Goal: Browse casually: Explore the website without a specific task or goal

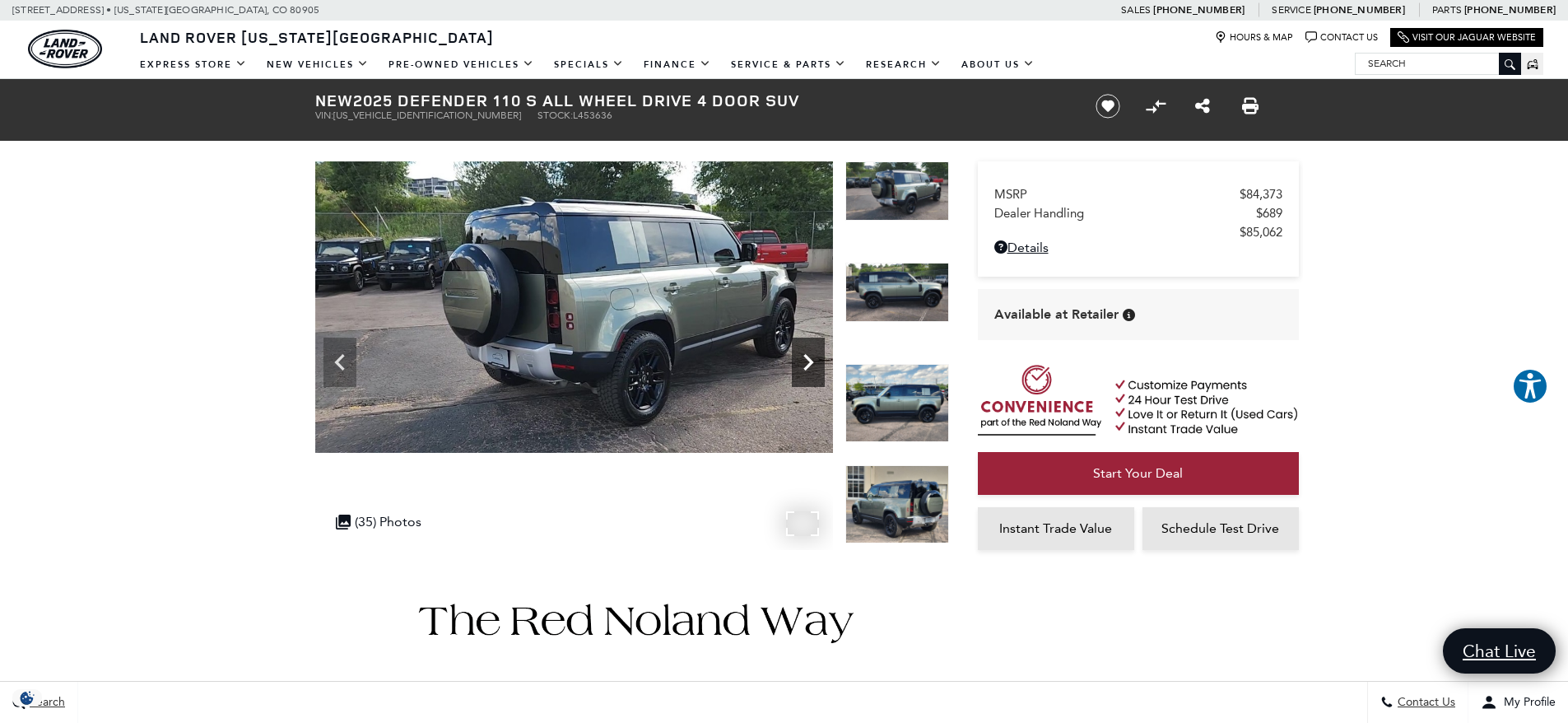
click at [808, 350] on icon "Next" at bounding box center [809, 363] width 33 height 33
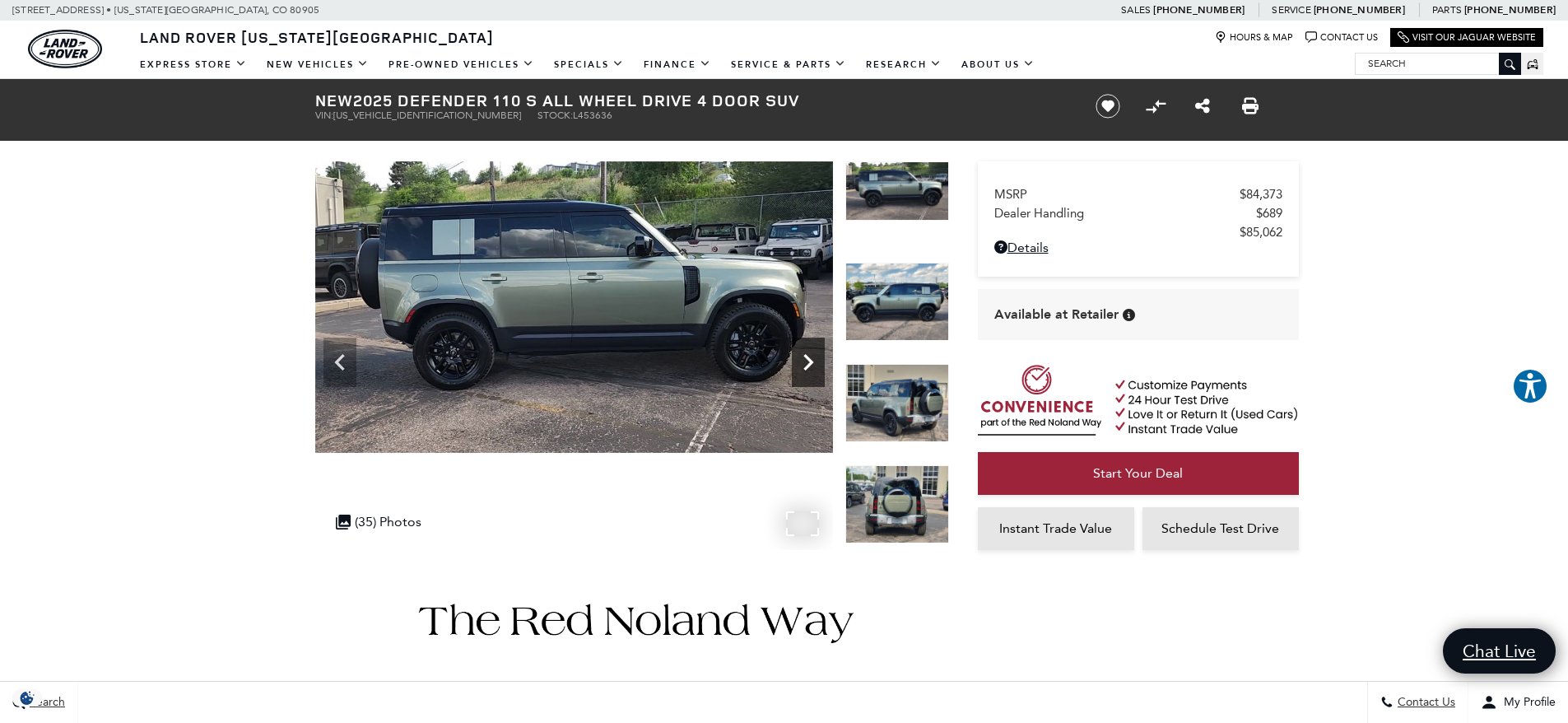
click at [808, 350] on icon "Next" at bounding box center [809, 363] width 33 height 33
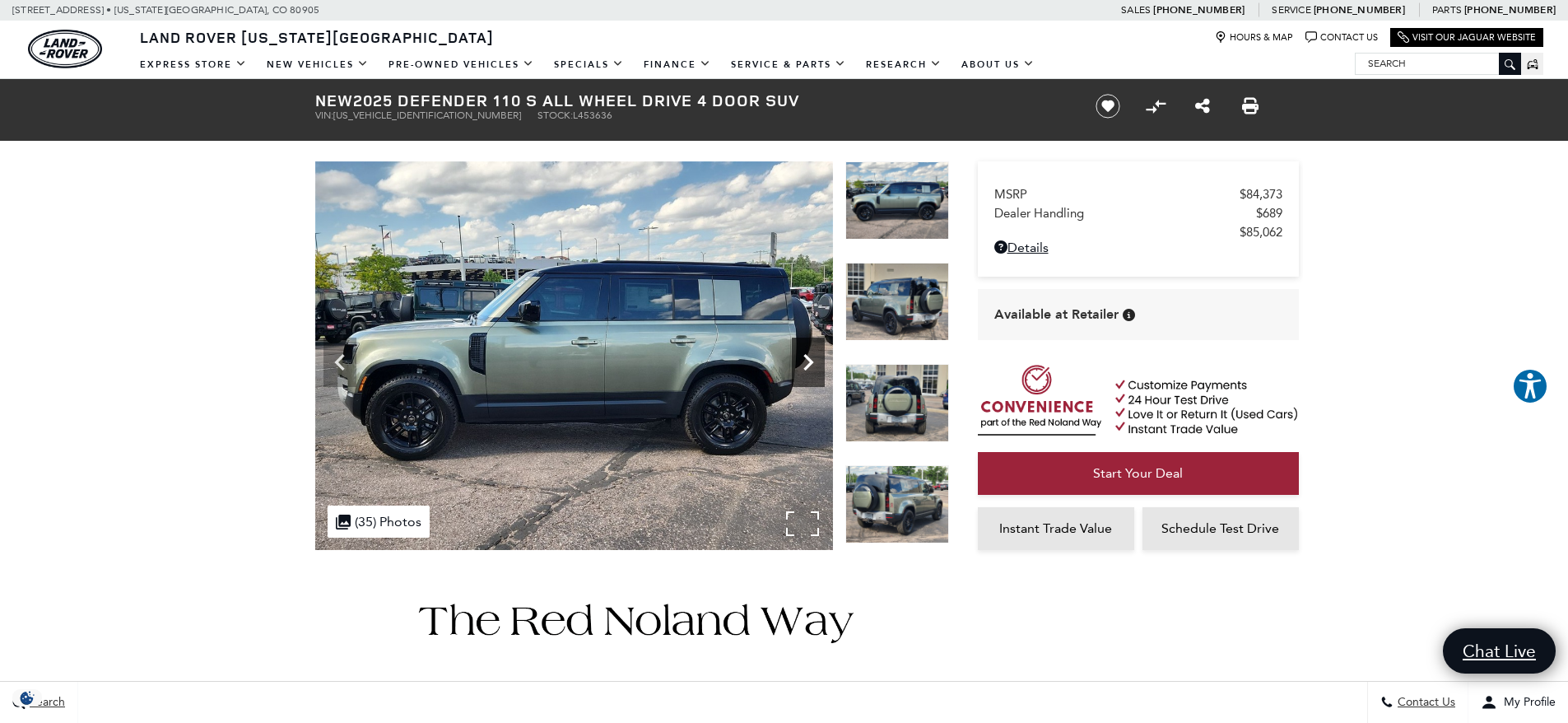
click at [808, 350] on icon "Next" at bounding box center [809, 363] width 33 height 33
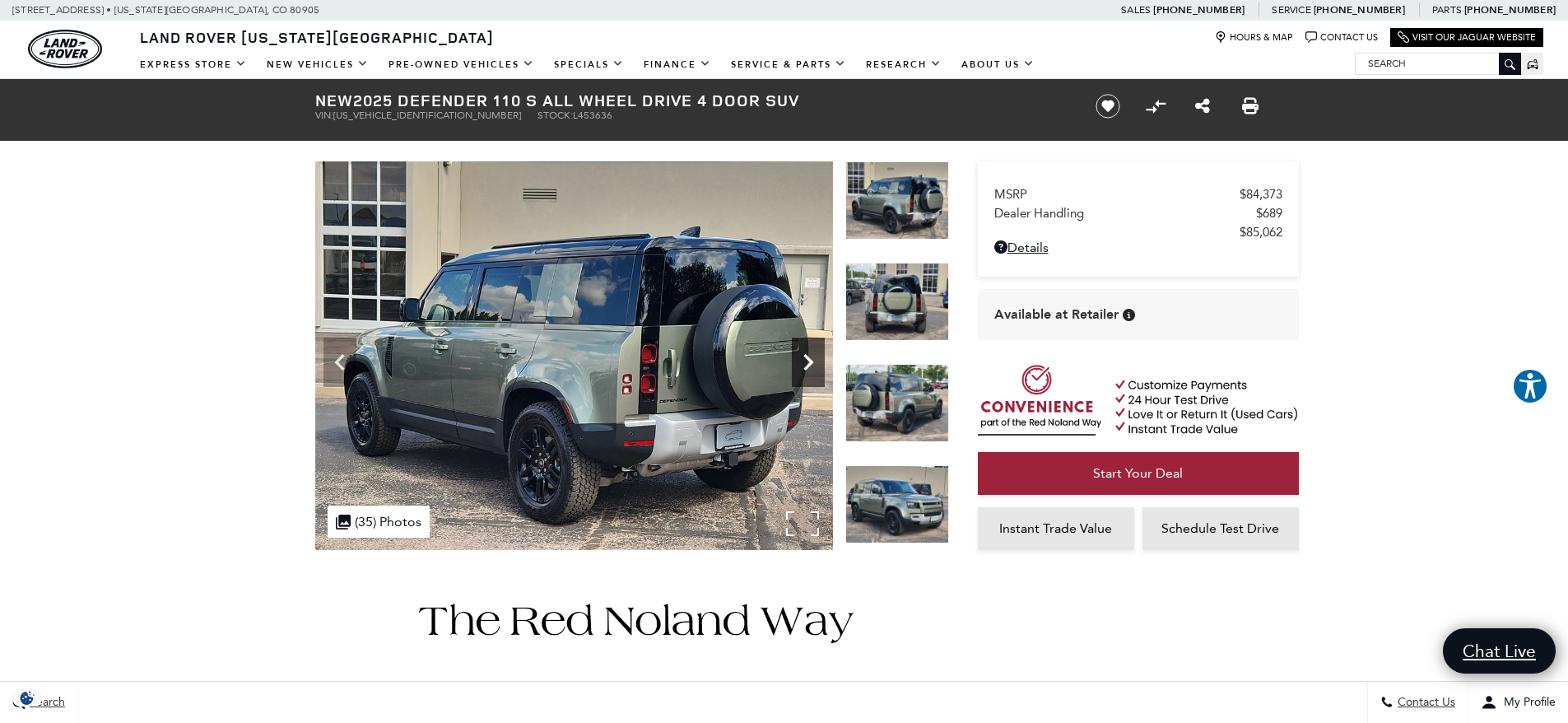
click at [808, 350] on icon "Next" at bounding box center [809, 363] width 33 height 33
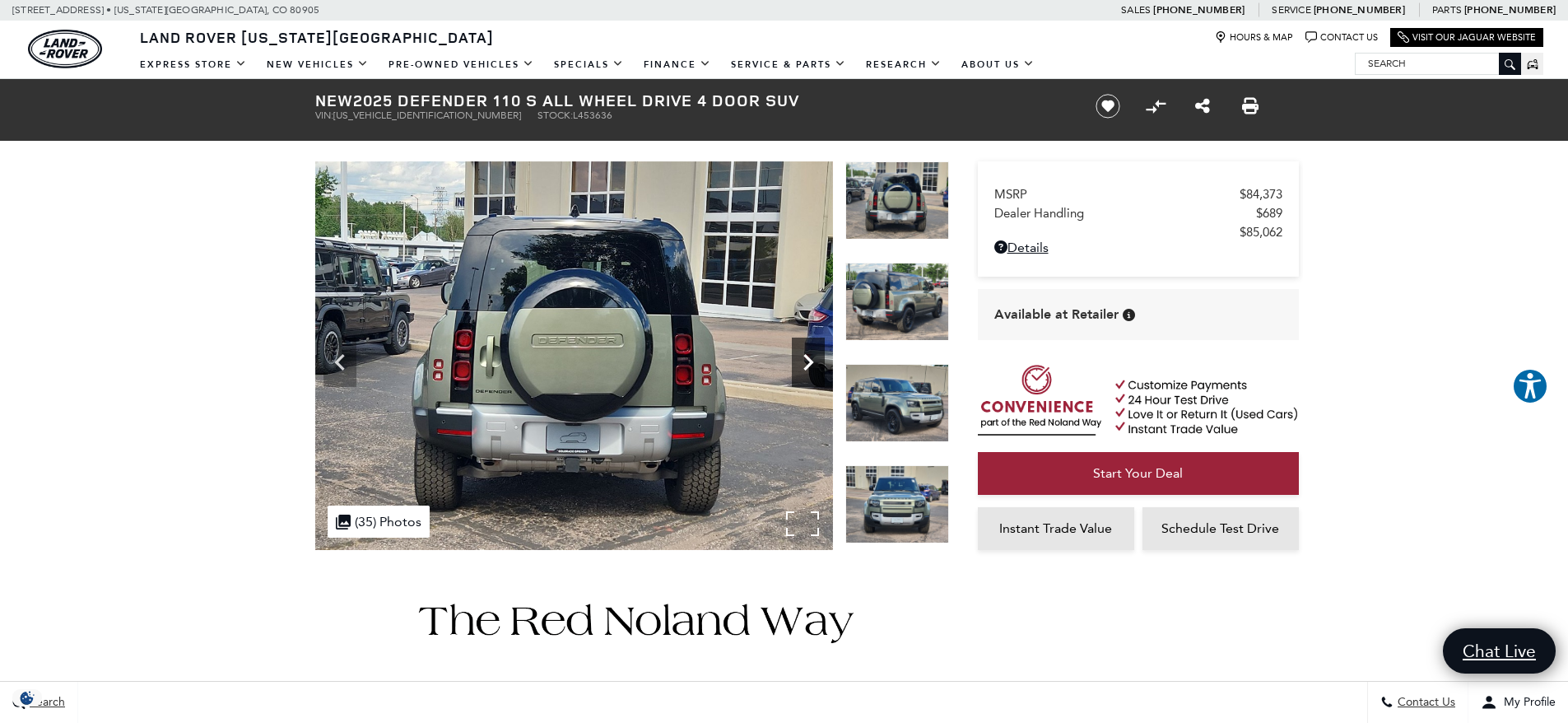
click at [808, 350] on icon "Next" at bounding box center [809, 363] width 33 height 33
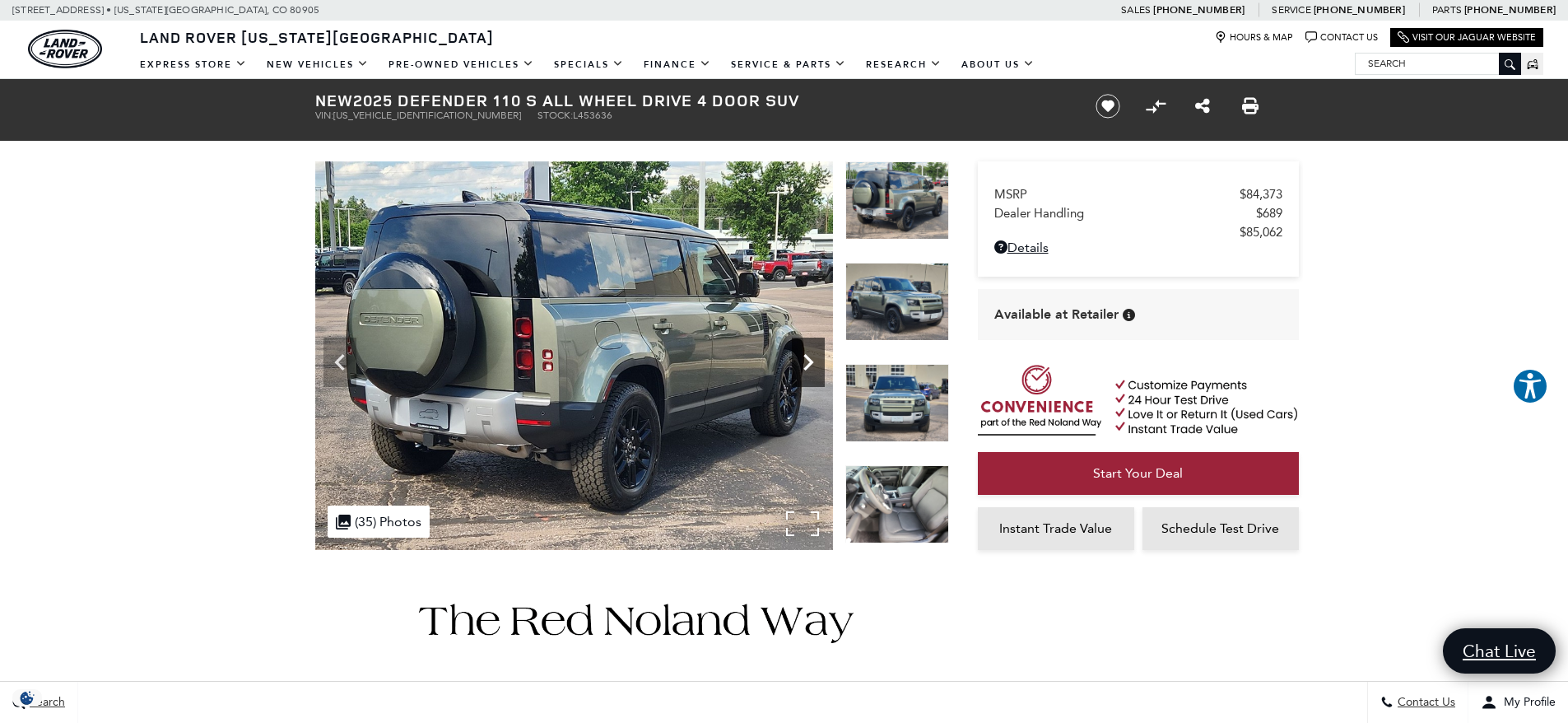
click at [808, 350] on icon "Next" at bounding box center [809, 363] width 33 height 33
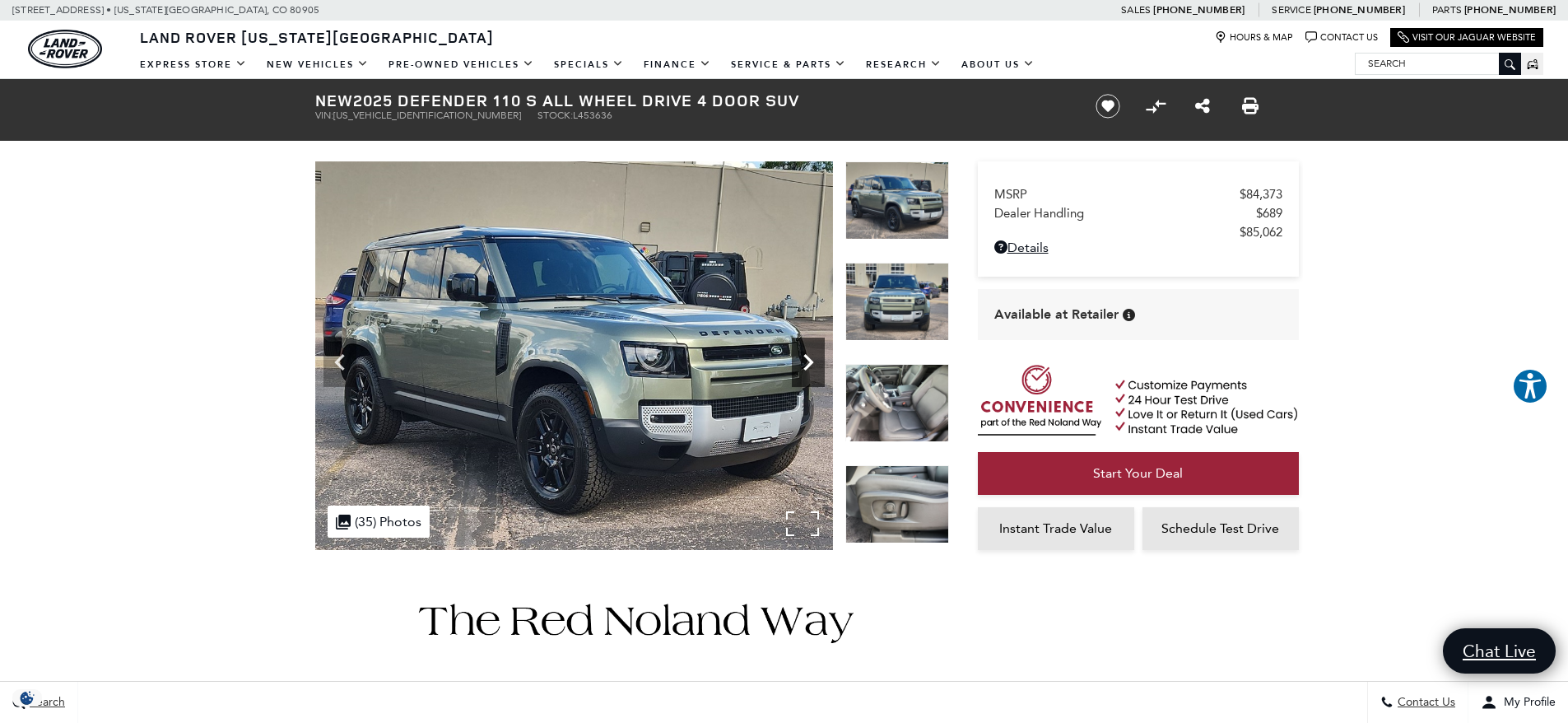
click at [808, 350] on icon "Next" at bounding box center [809, 363] width 33 height 33
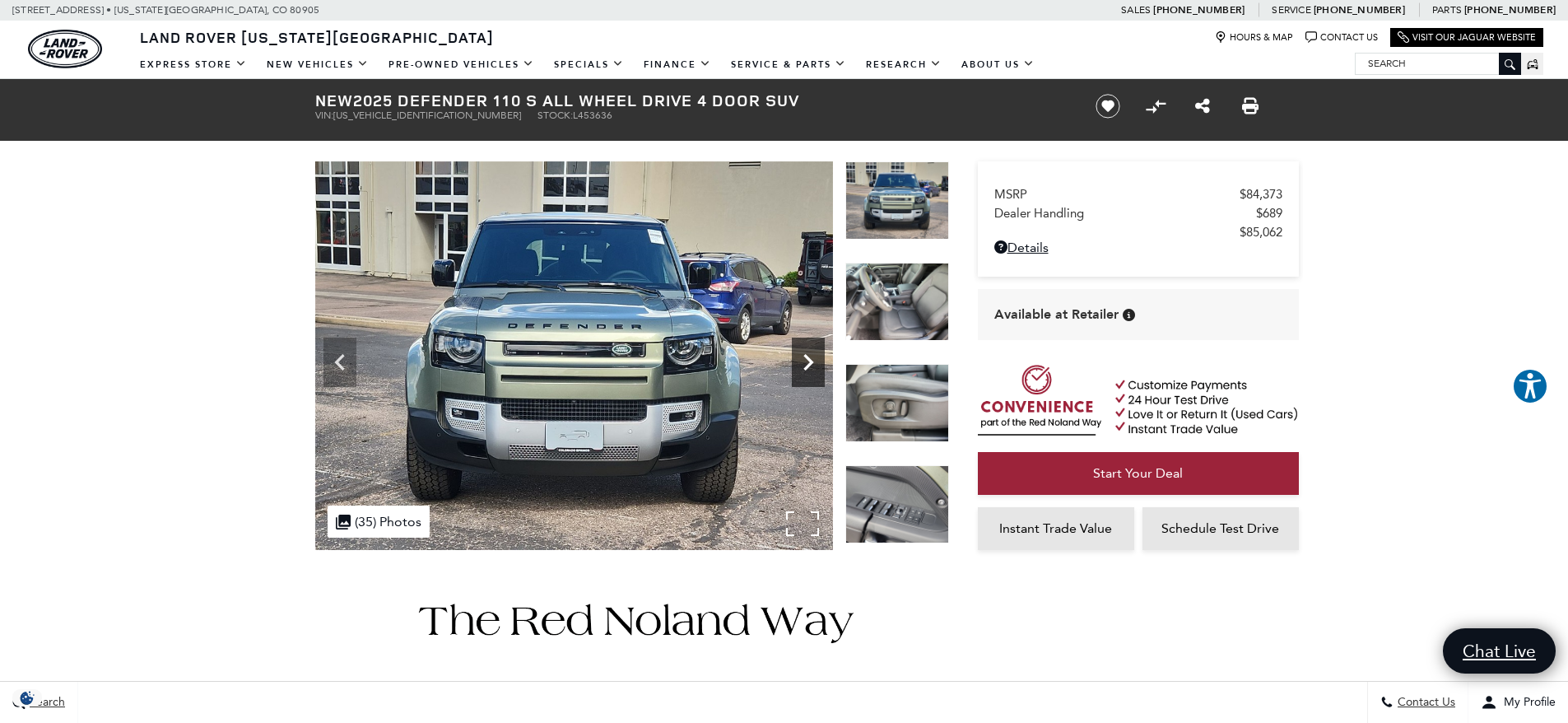
click at [808, 350] on icon "Next" at bounding box center [809, 363] width 33 height 33
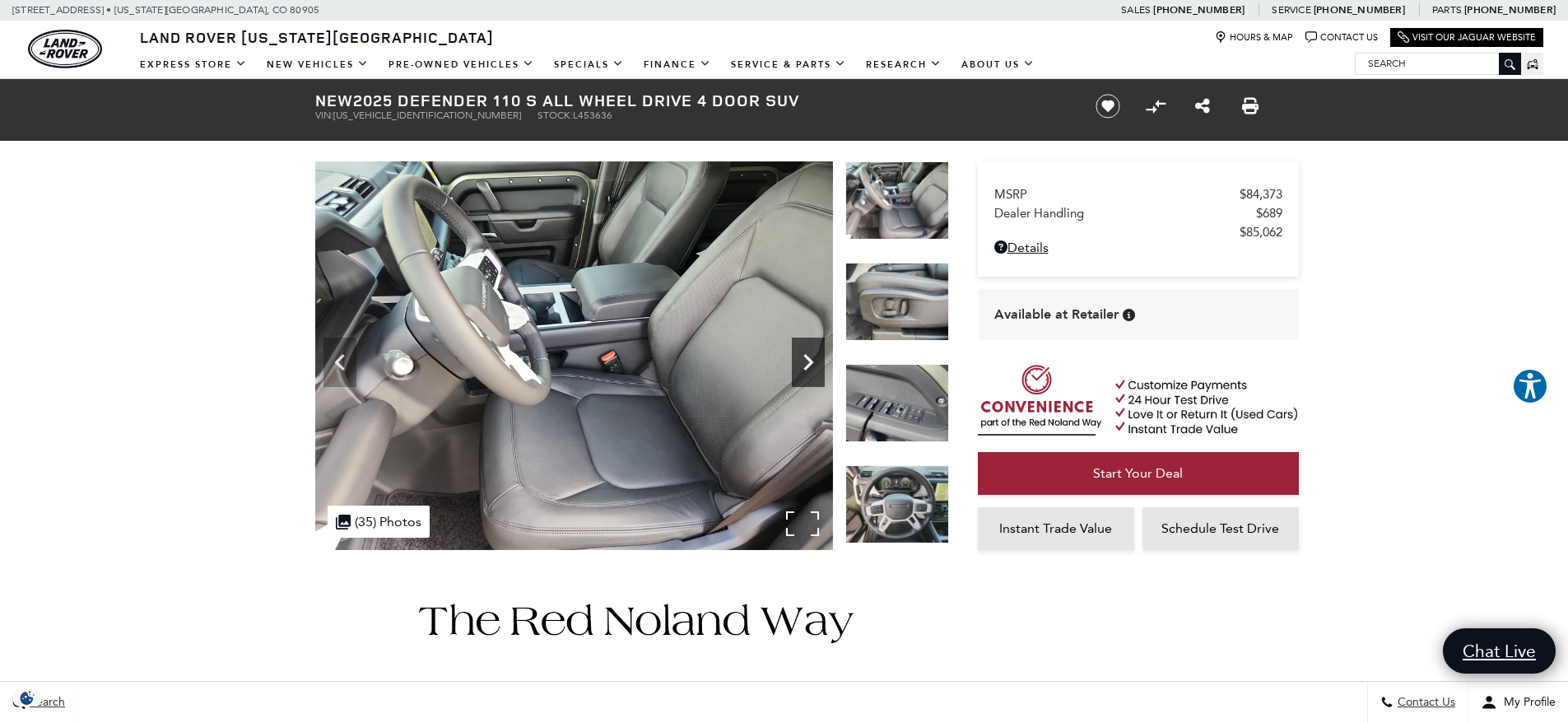
click at [808, 350] on icon "Next" at bounding box center [809, 363] width 33 height 33
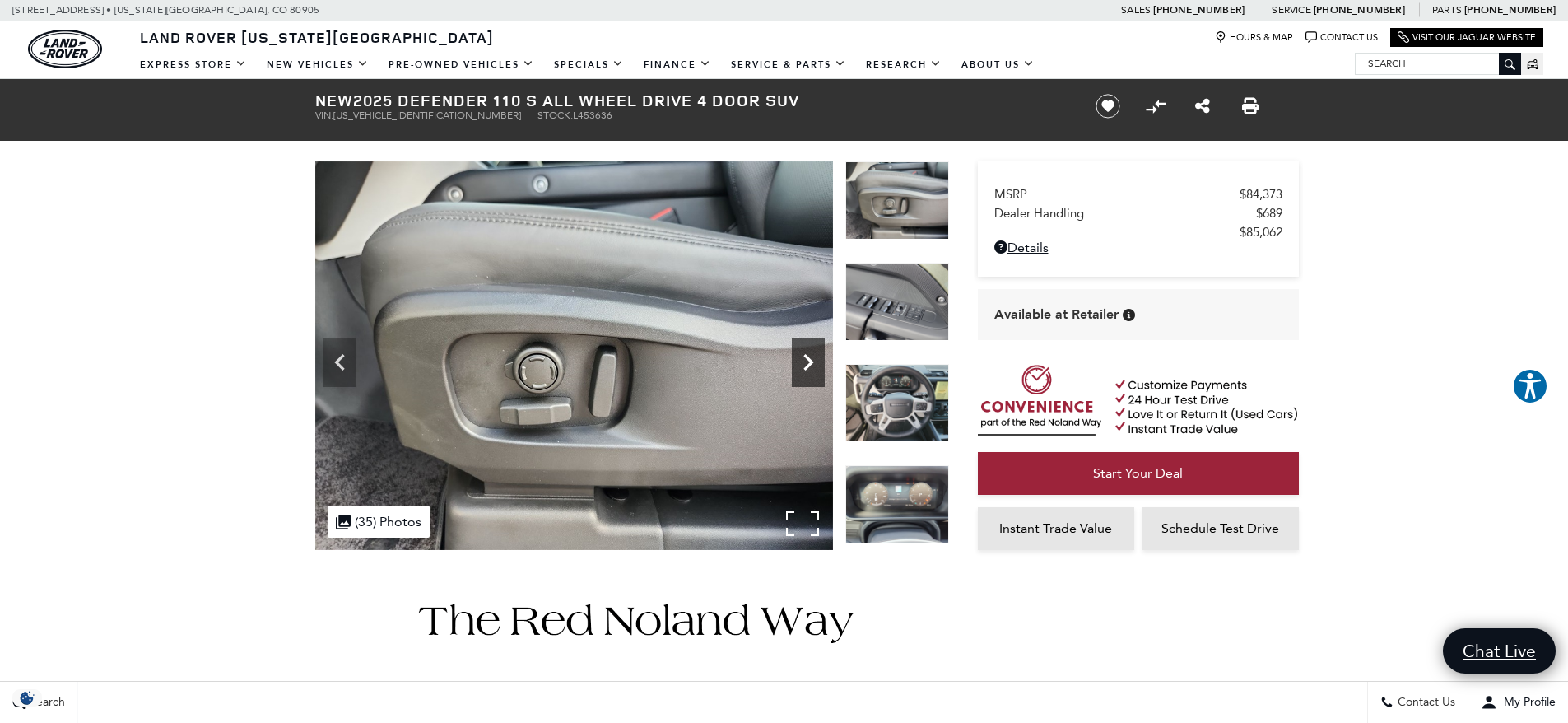
click at [808, 350] on icon "Next" at bounding box center [809, 363] width 33 height 33
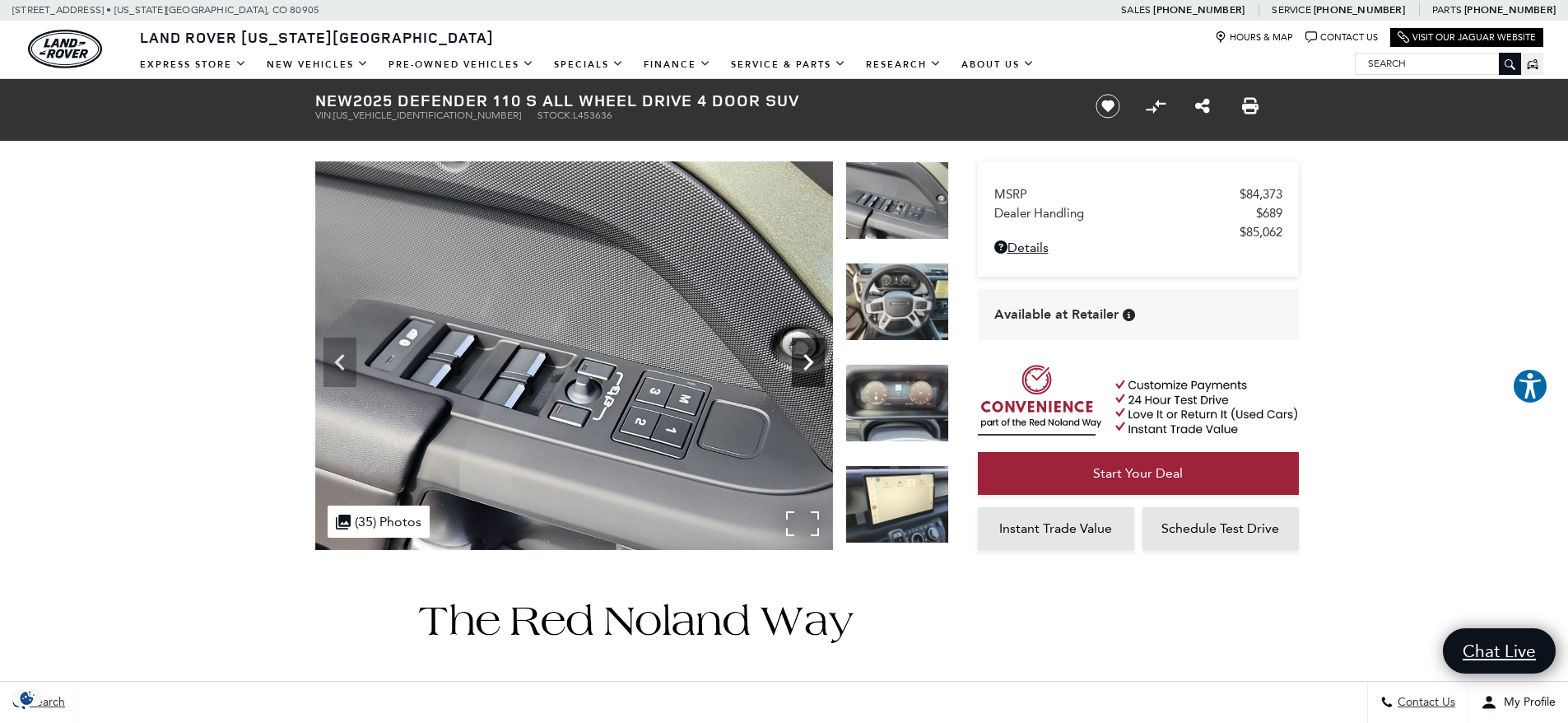
click at [808, 350] on icon "Next" at bounding box center [809, 363] width 33 height 33
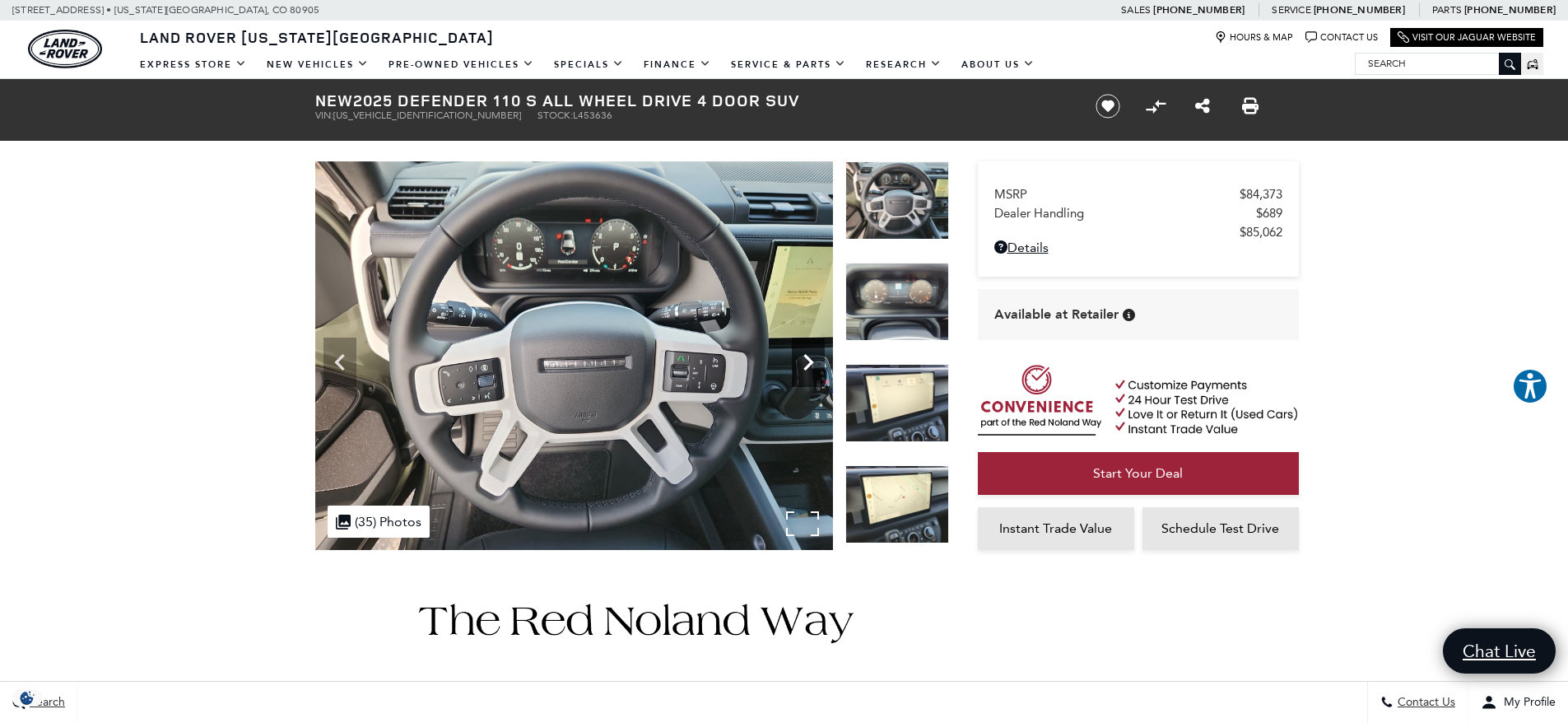
click at [808, 350] on icon "Next" at bounding box center [809, 363] width 33 height 33
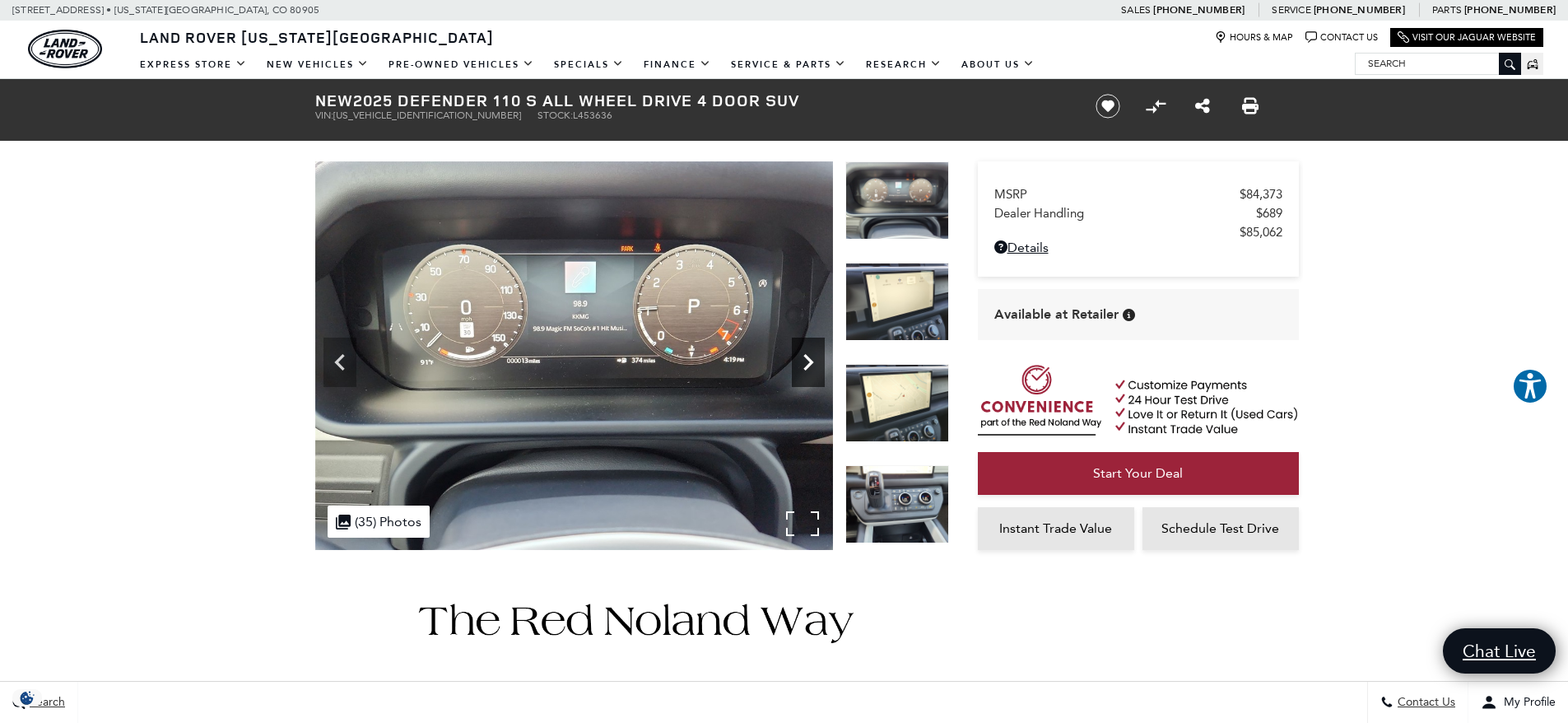
click at [808, 350] on icon "Next" at bounding box center [809, 363] width 33 height 33
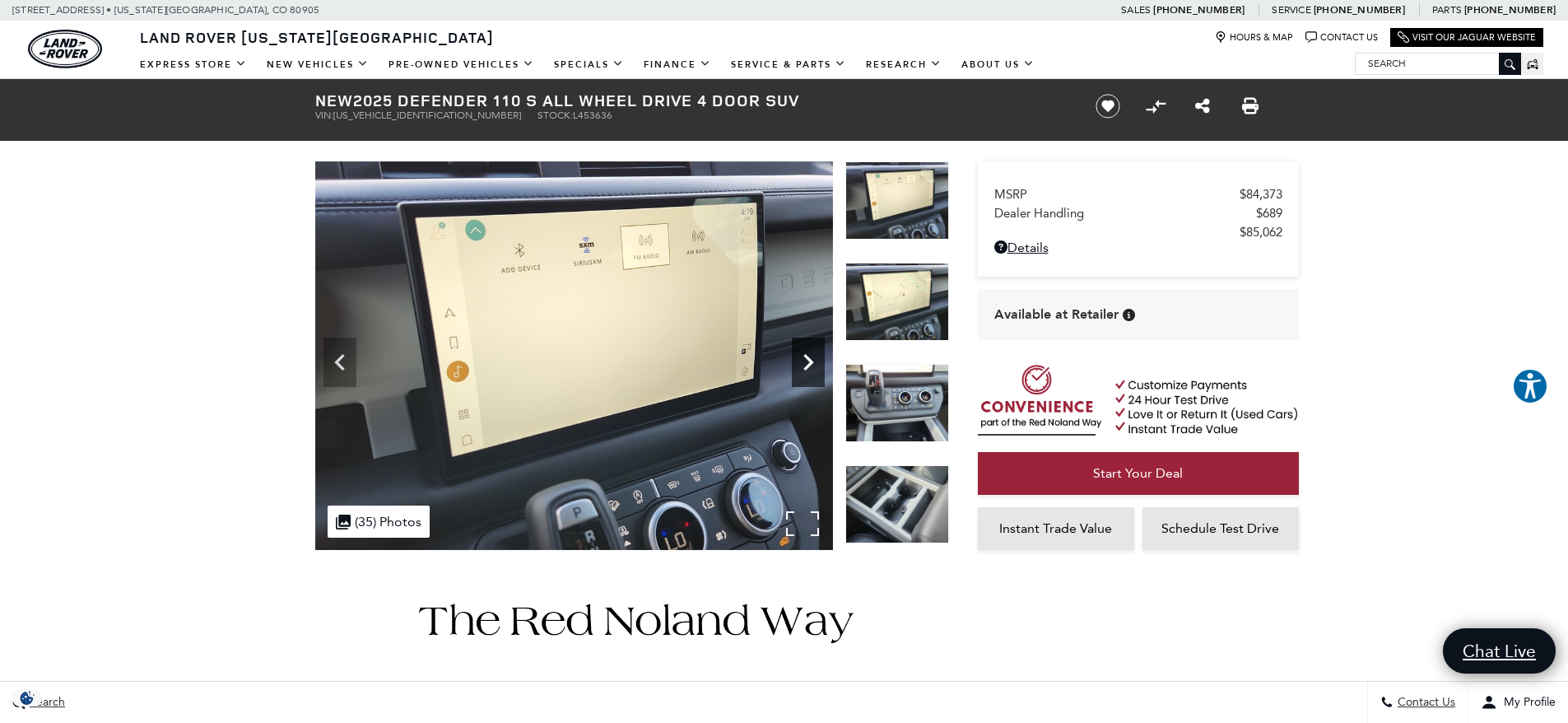
click at [808, 350] on icon "Next" at bounding box center [809, 363] width 33 height 33
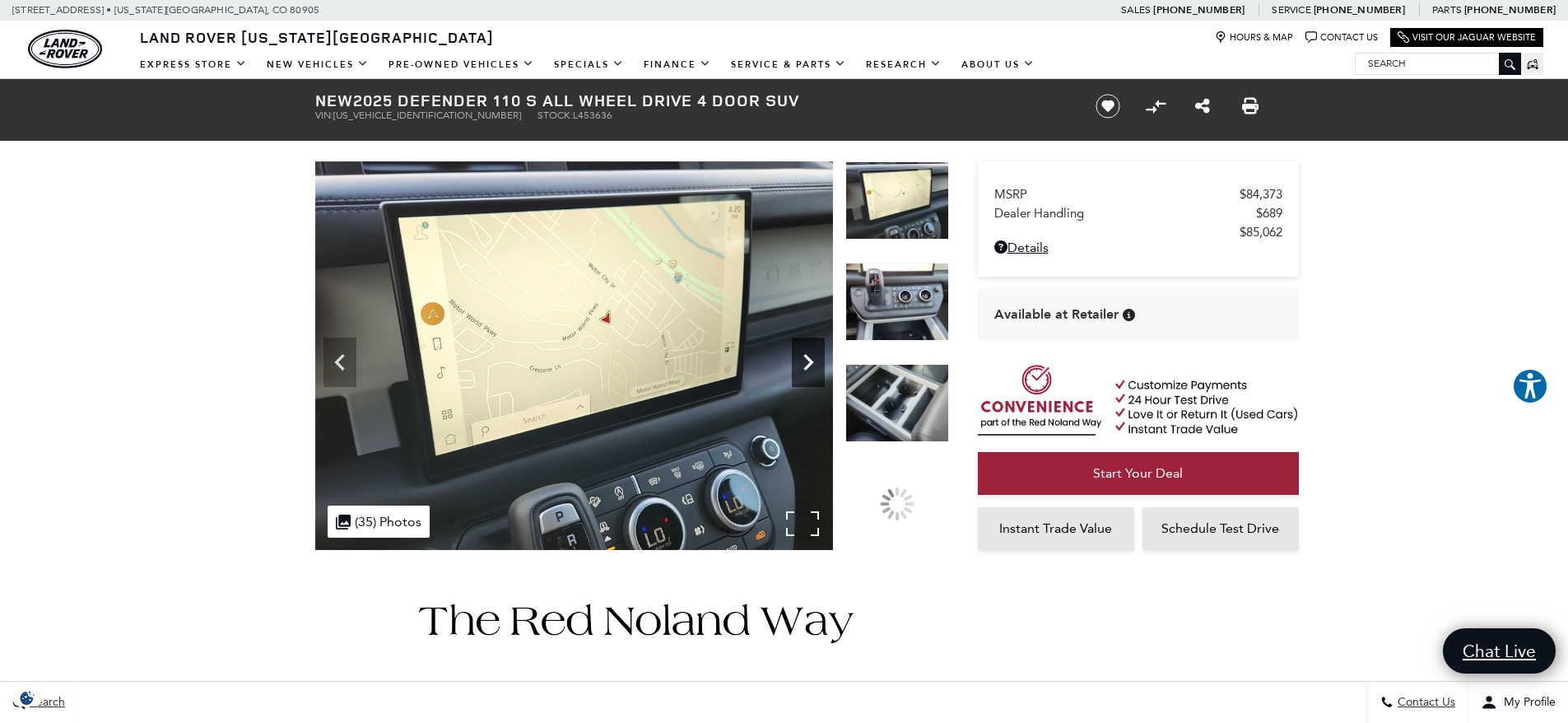
click at [808, 350] on icon "Next" at bounding box center [809, 363] width 33 height 33
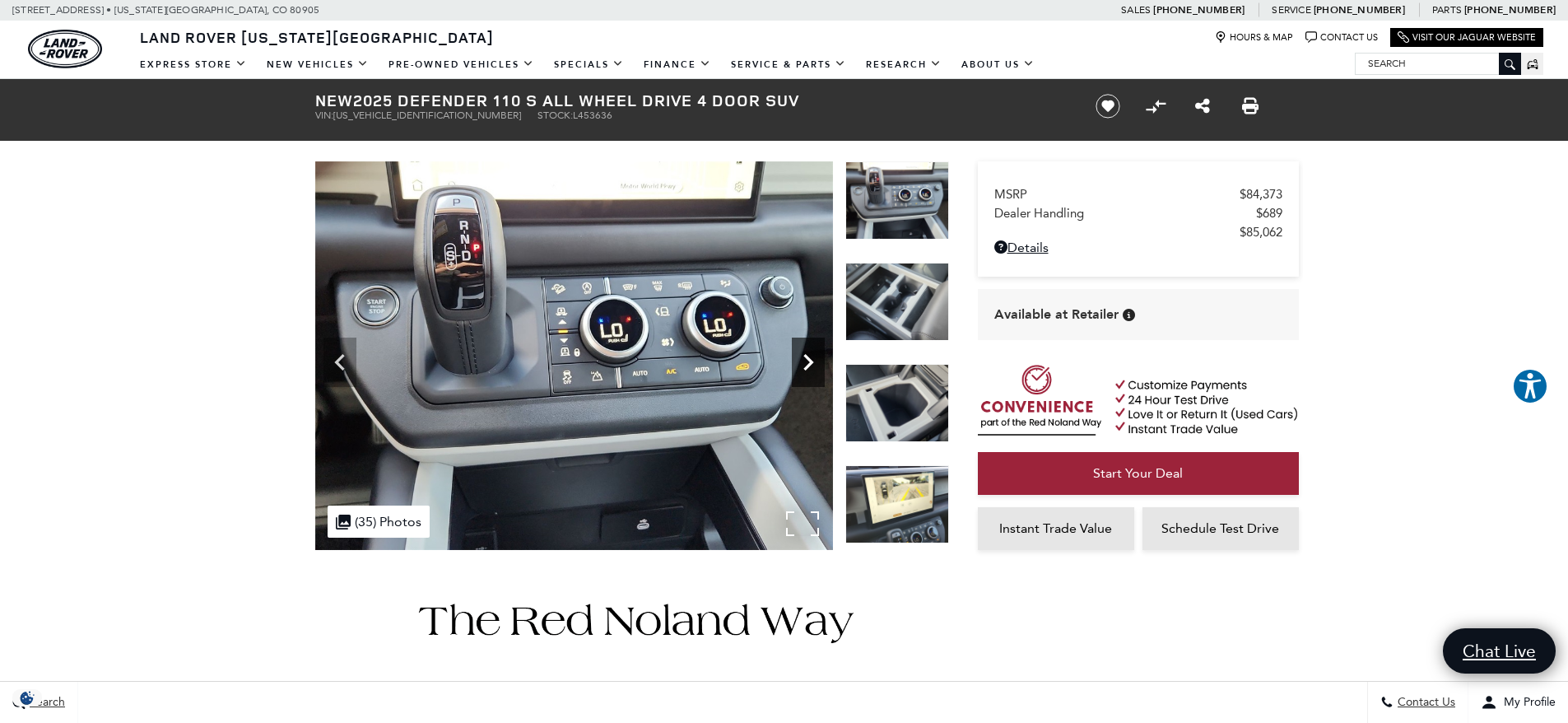
click at [808, 350] on icon "Next" at bounding box center [809, 363] width 33 height 33
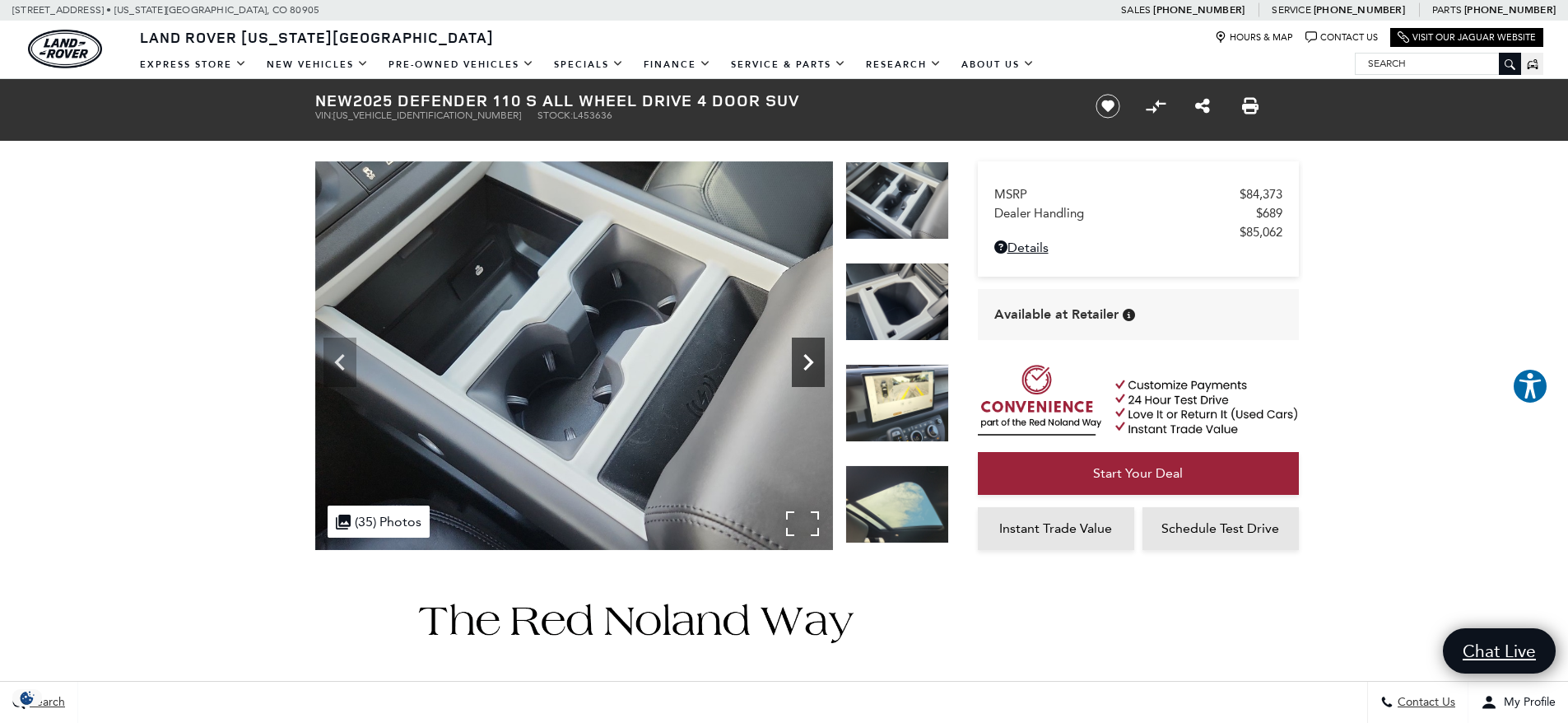
click at [808, 350] on icon "Next" at bounding box center [809, 363] width 33 height 33
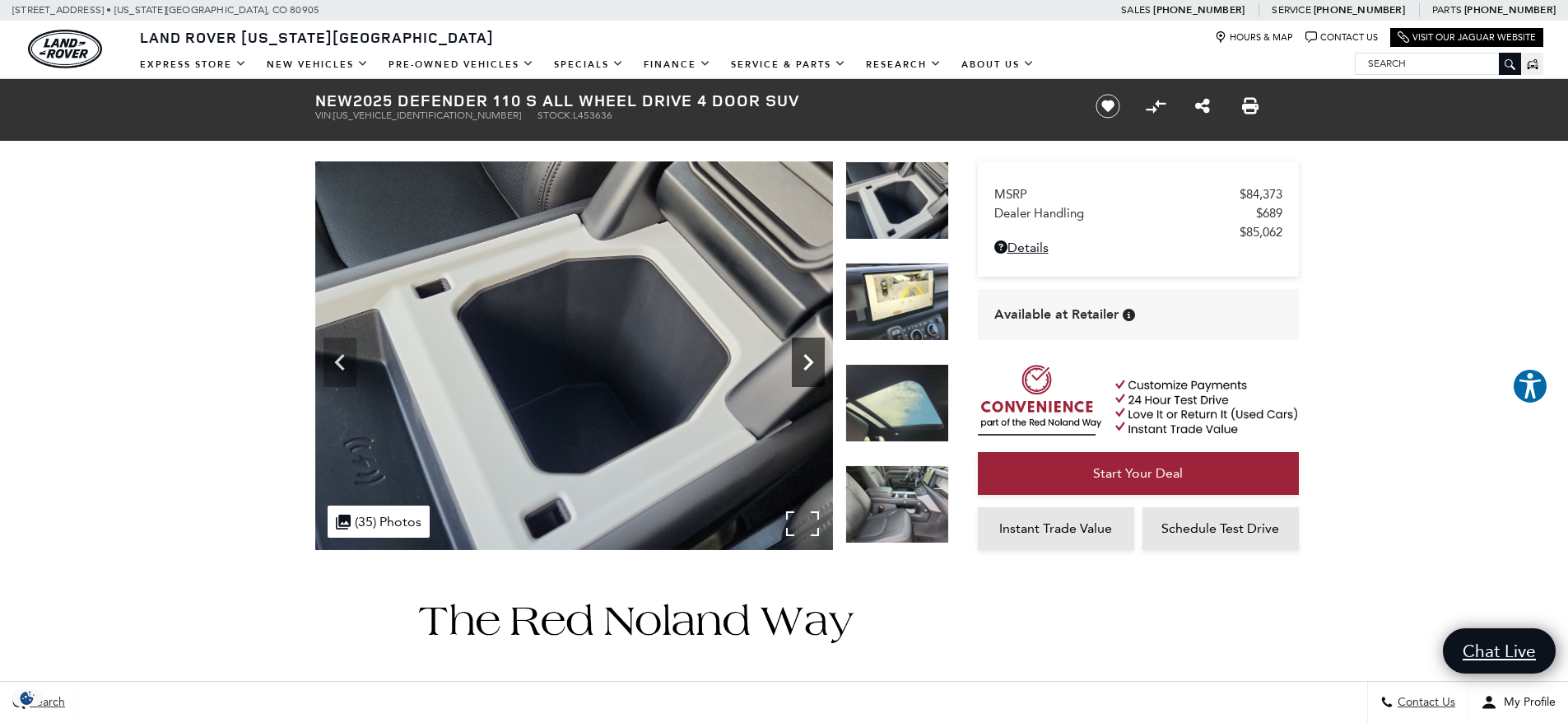
click at [808, 350] on icon "Next" at bounding box center [809, 363] width 33 height 33
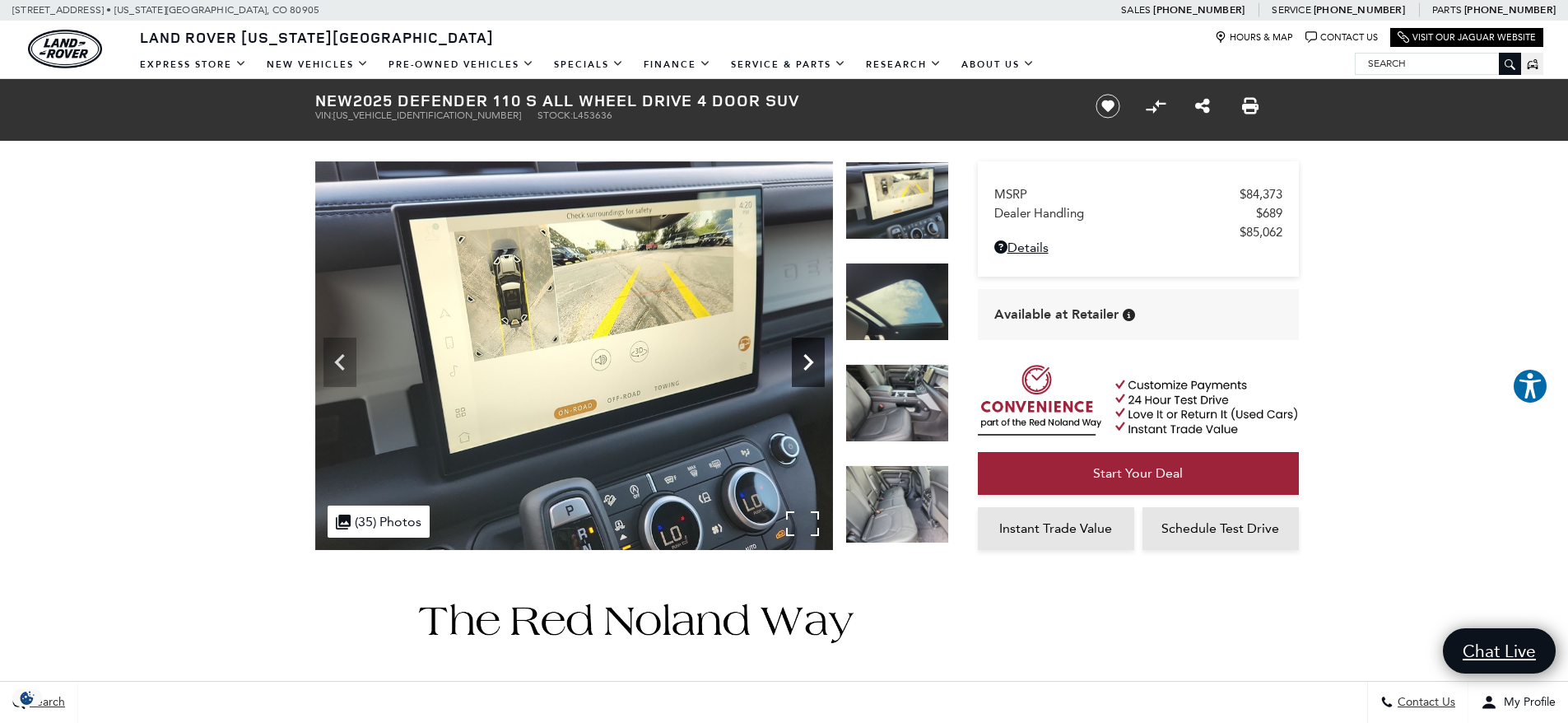
click at [808, 350] on icon "Next" at bounding box center [809, 363] width 33 height 33
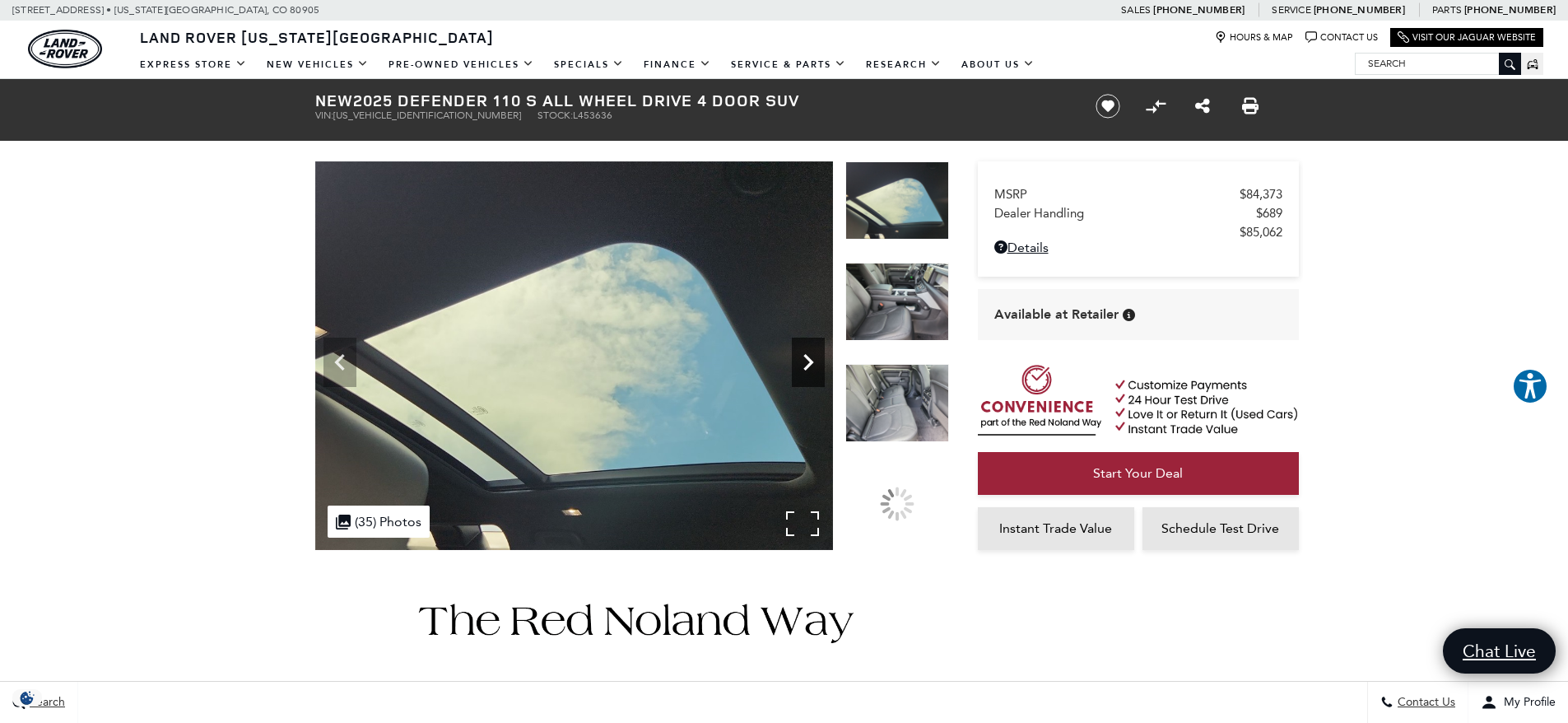
click at [808, 350] on icon "Next" at bounding box center [809, 363] width 33 height 33
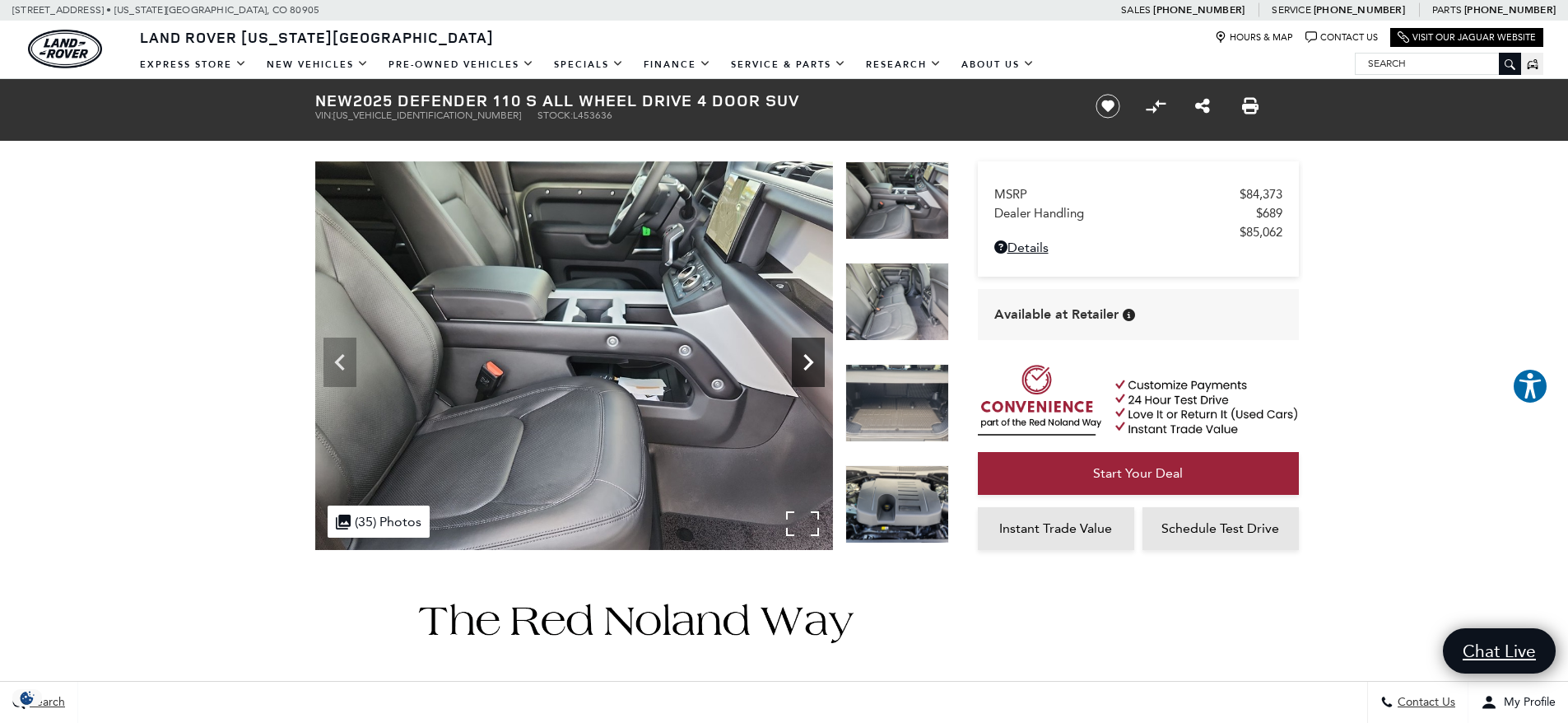
click at [808, 350] on icon "Next" at bounding box center [809, 363] width 33 height 33
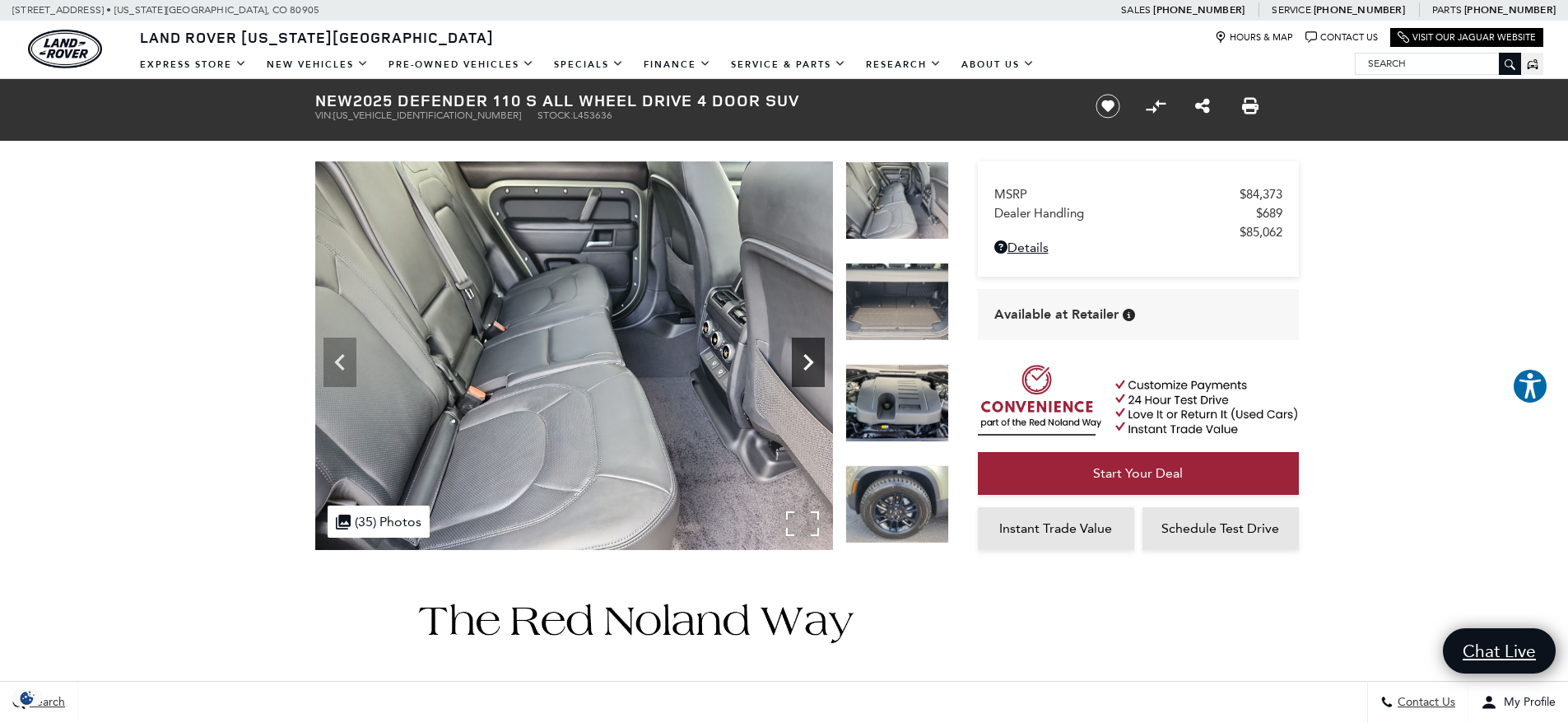
click at [808, 350] on icon "Next" at bounding box center [809, 363] width 33 height 33
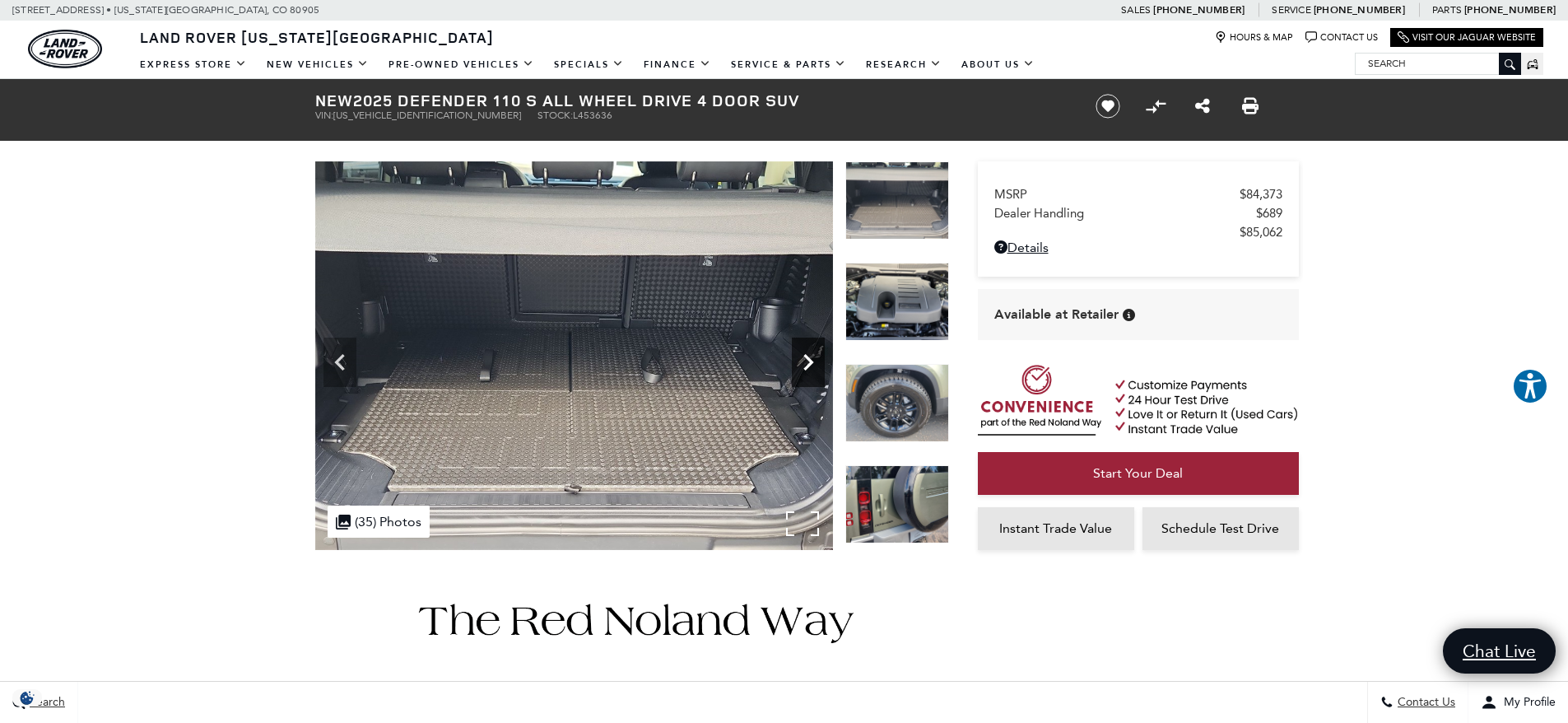
click at [808, 350] on icon "Next" at bounding box center [809, 363] width 33 height 33
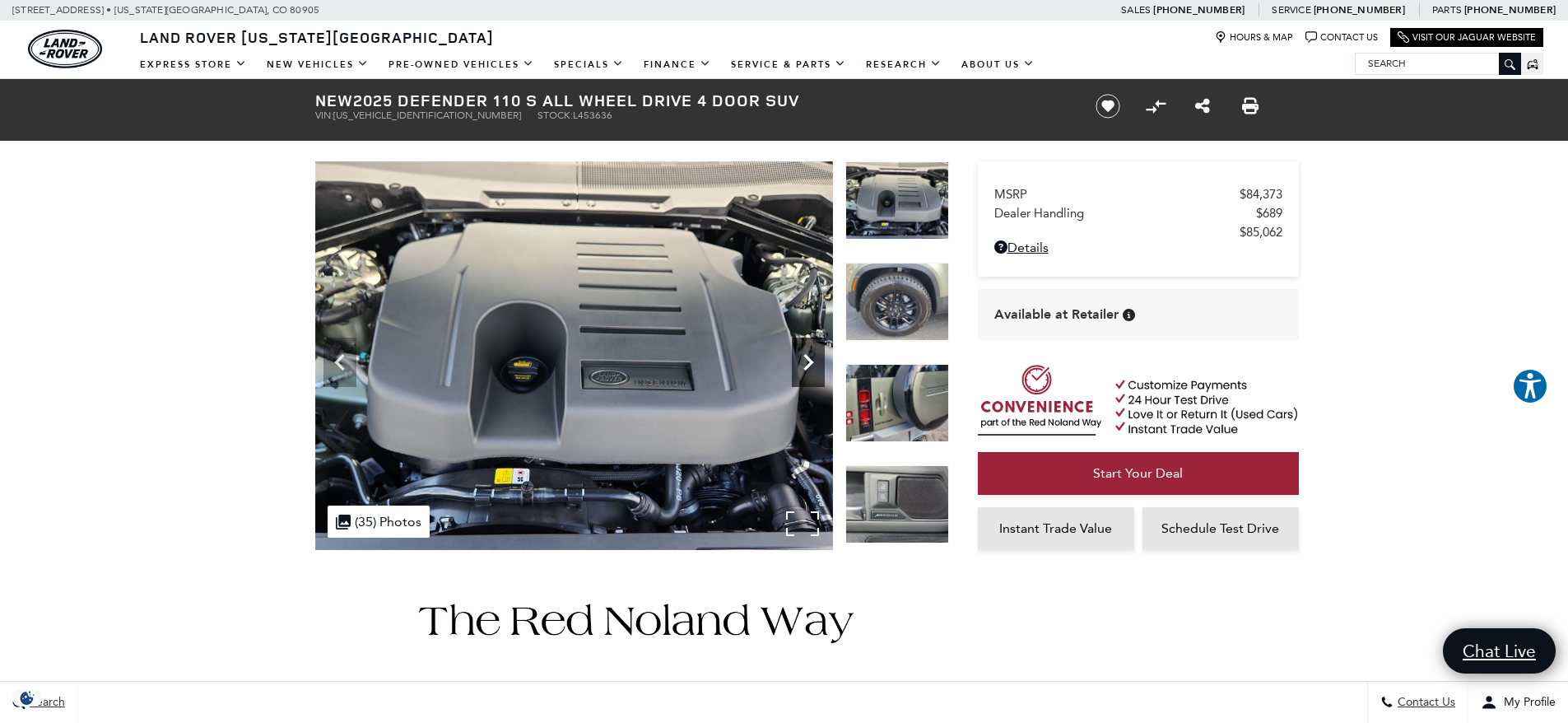
click at [808, 350] on icon "Next" at bounding box center [809, 363] width 33 height 33
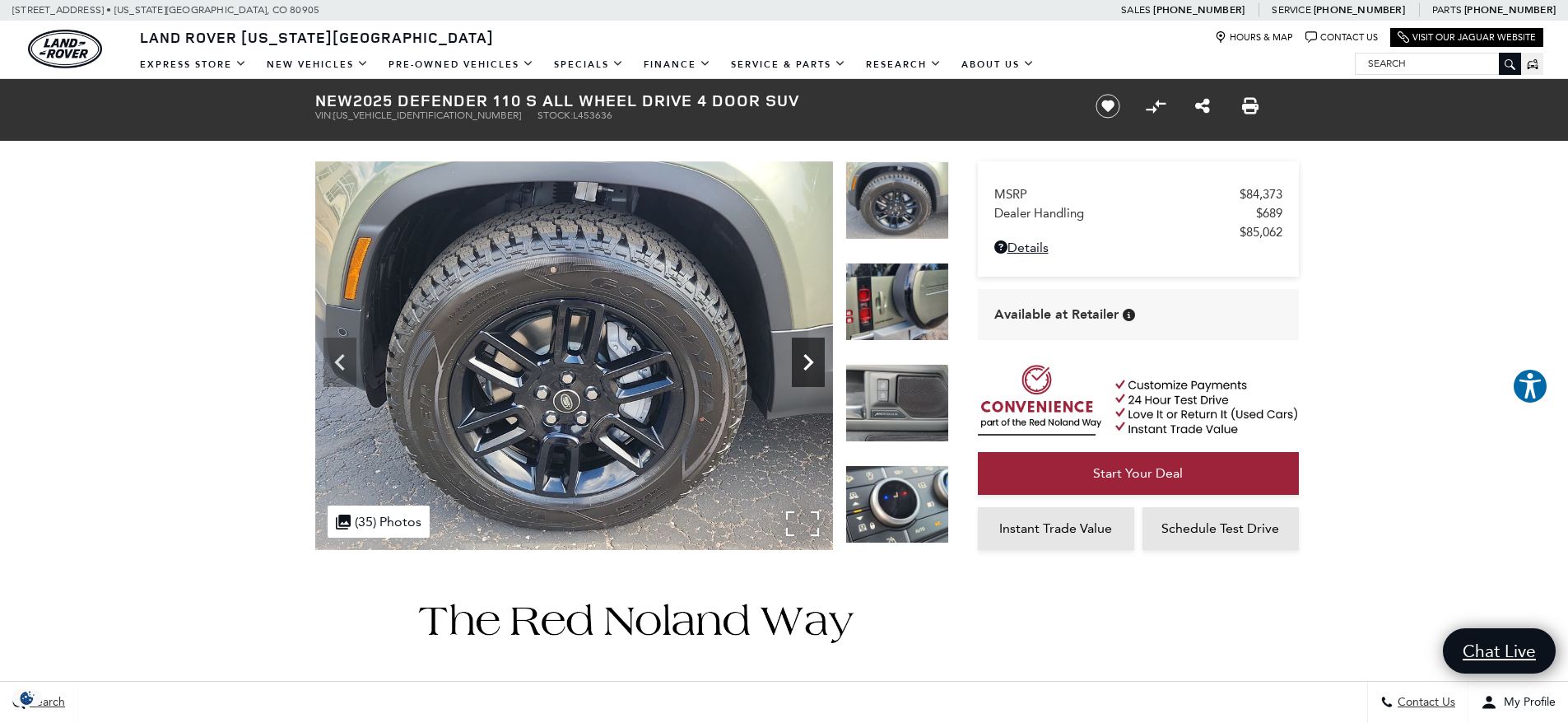
click at [815, 356] on icon "Next" at bounding box center [809, 363] width 33 height 33
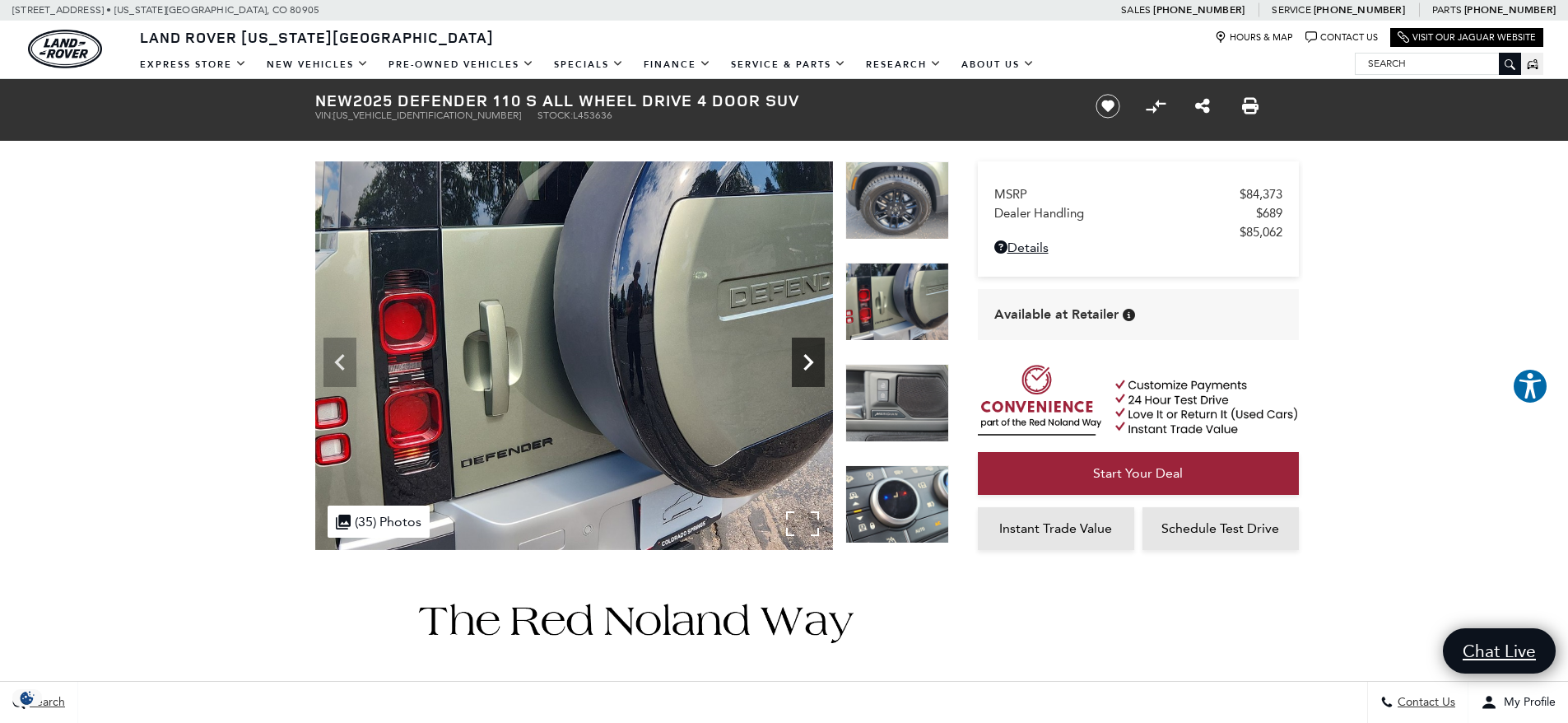
click at [815, 356] on icon "Next" at bounding box center [809, 363] width 33 height 33
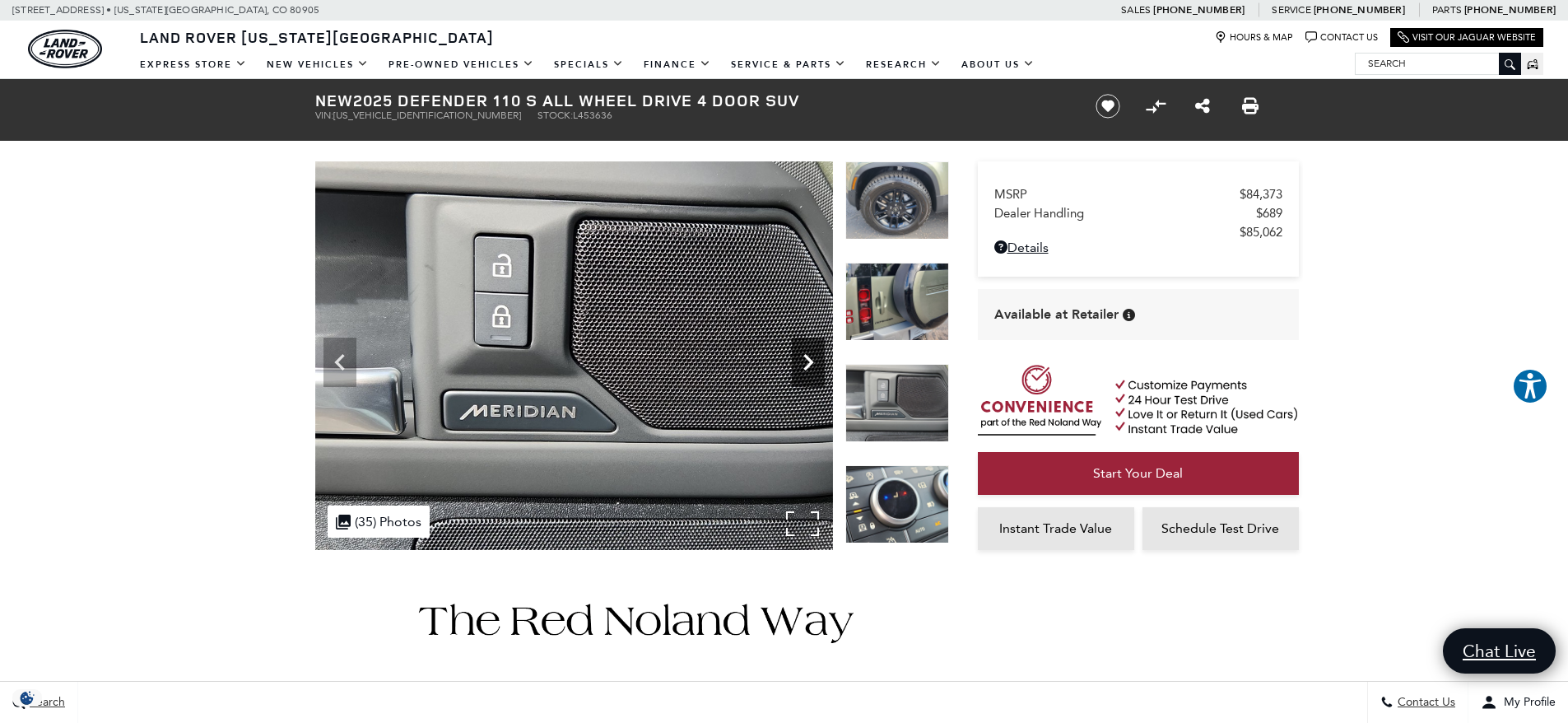
click at [815, 356] on icon "Next" at bounding box center [809, 363] width 33 height 33
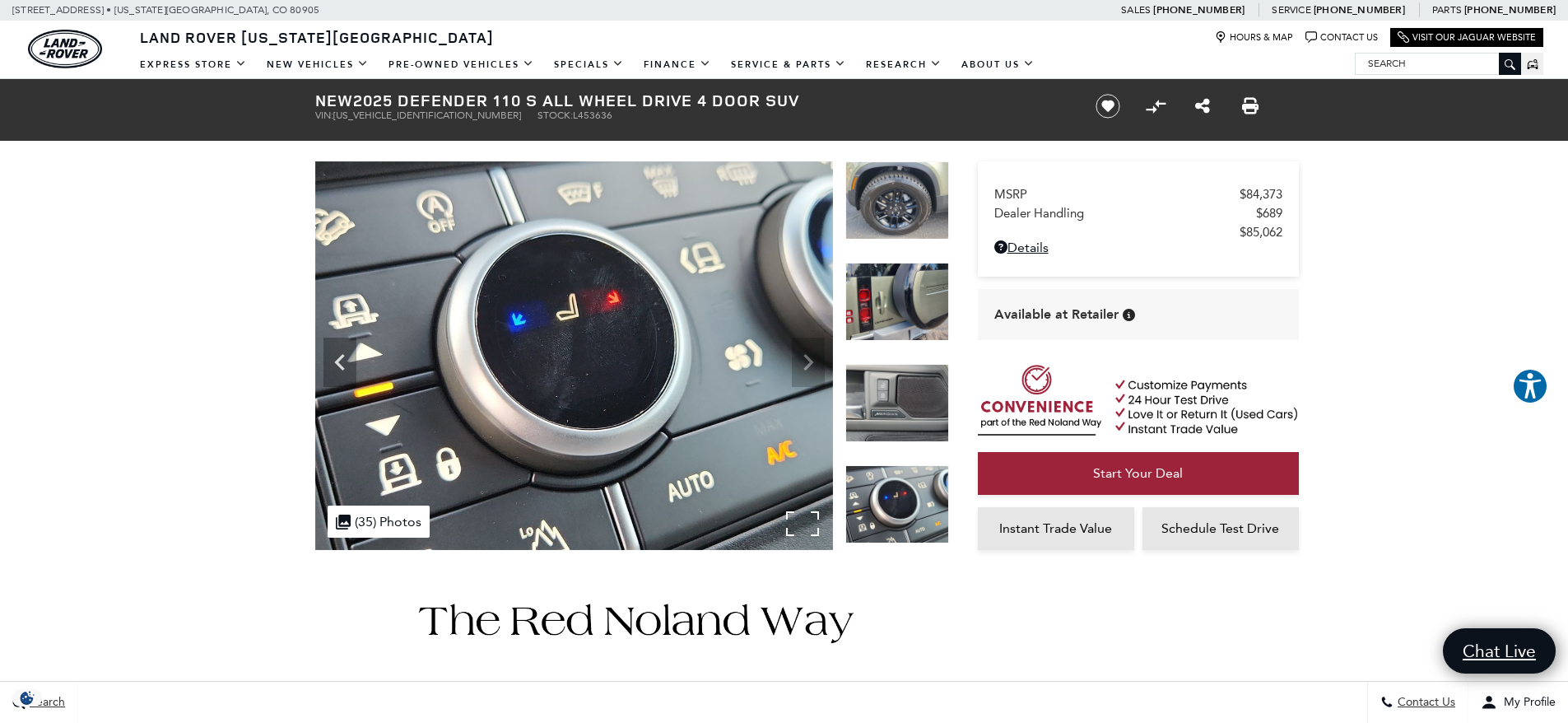
click at [815, 356] on img at bounding box center [574, 355] width 517 height 389
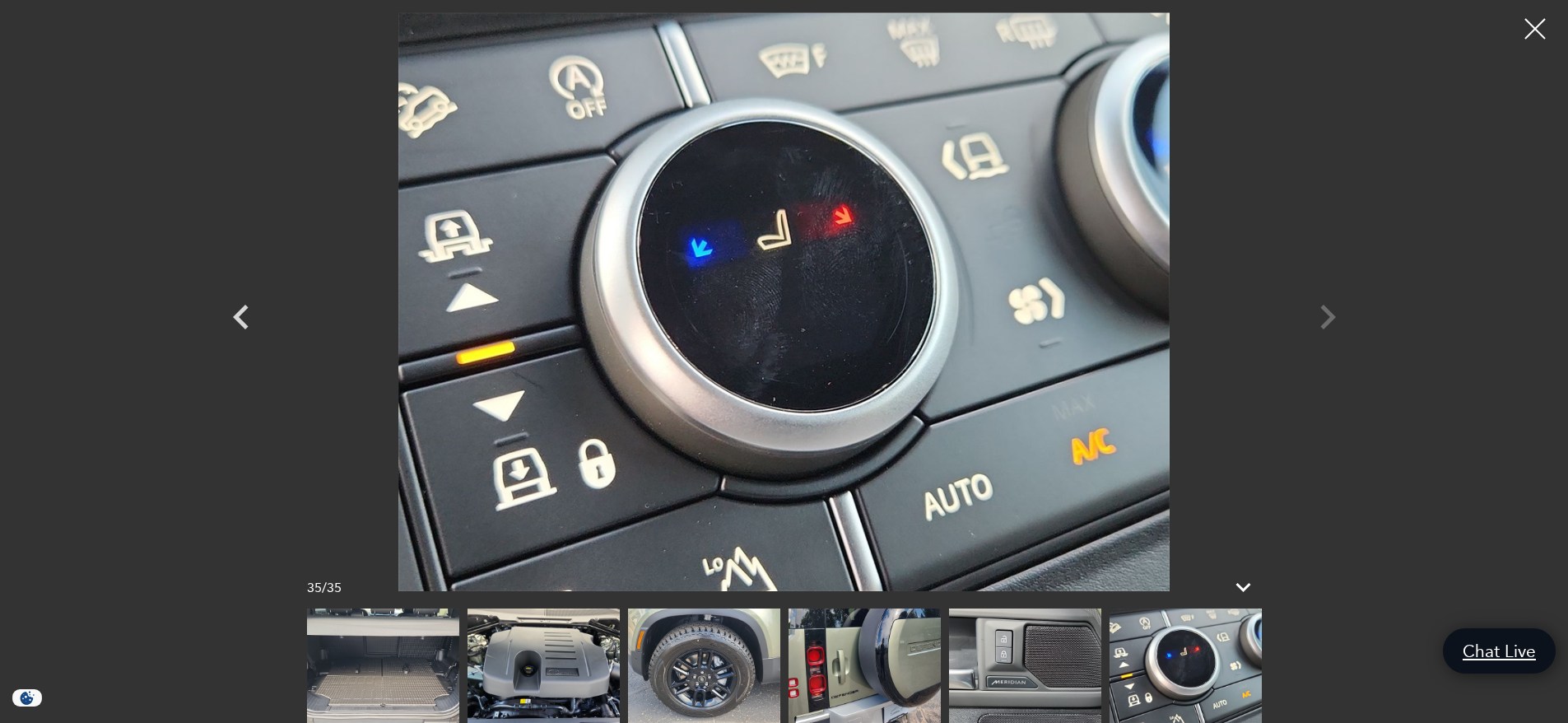
click at [1327, 310] on div at bounding box center [784, 301] width 1152 height 579
click at [242, 313] on icon "Previous" at bounding box center [241, 317] width 16 height 25
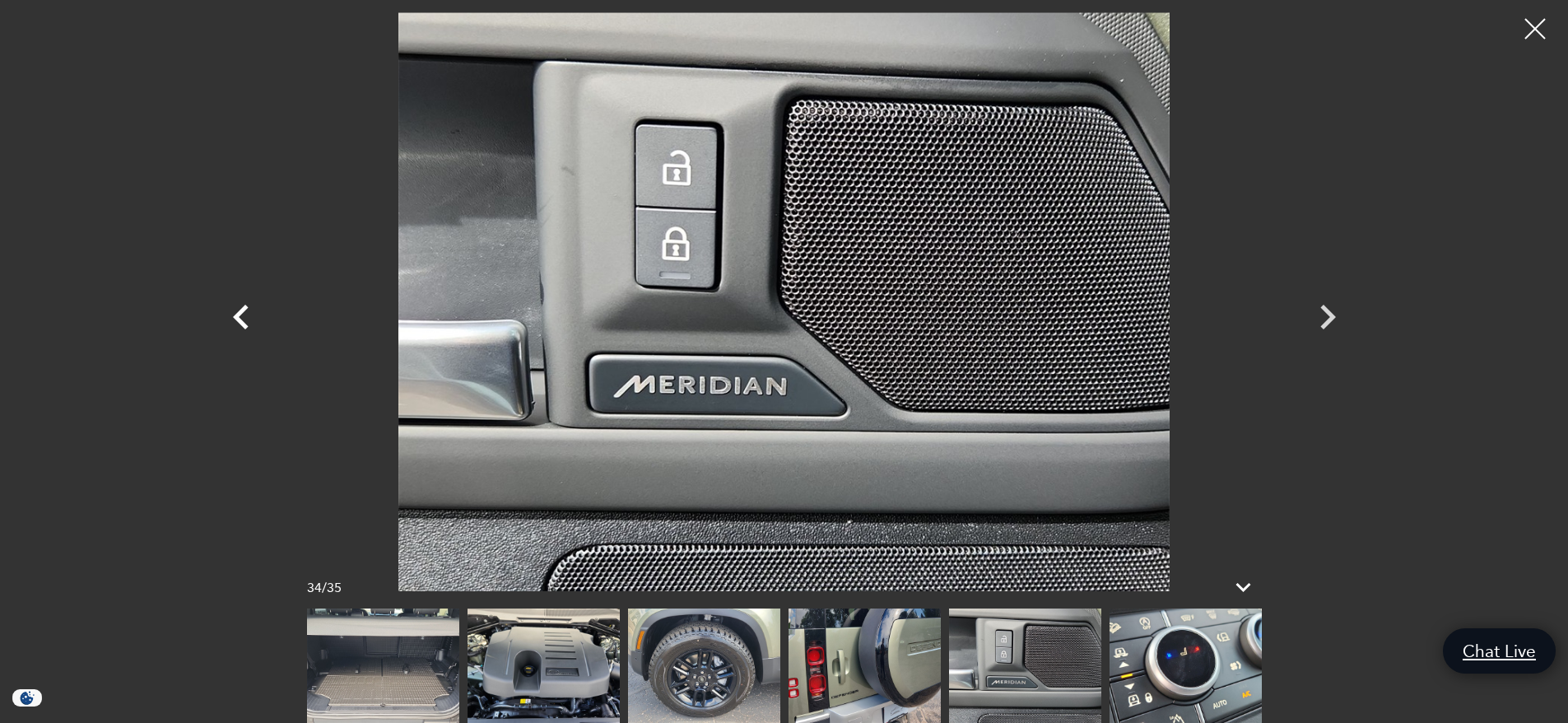
click at [242, 313] on icon "Previous" at bounding box center [241, 317] width 16 height 25
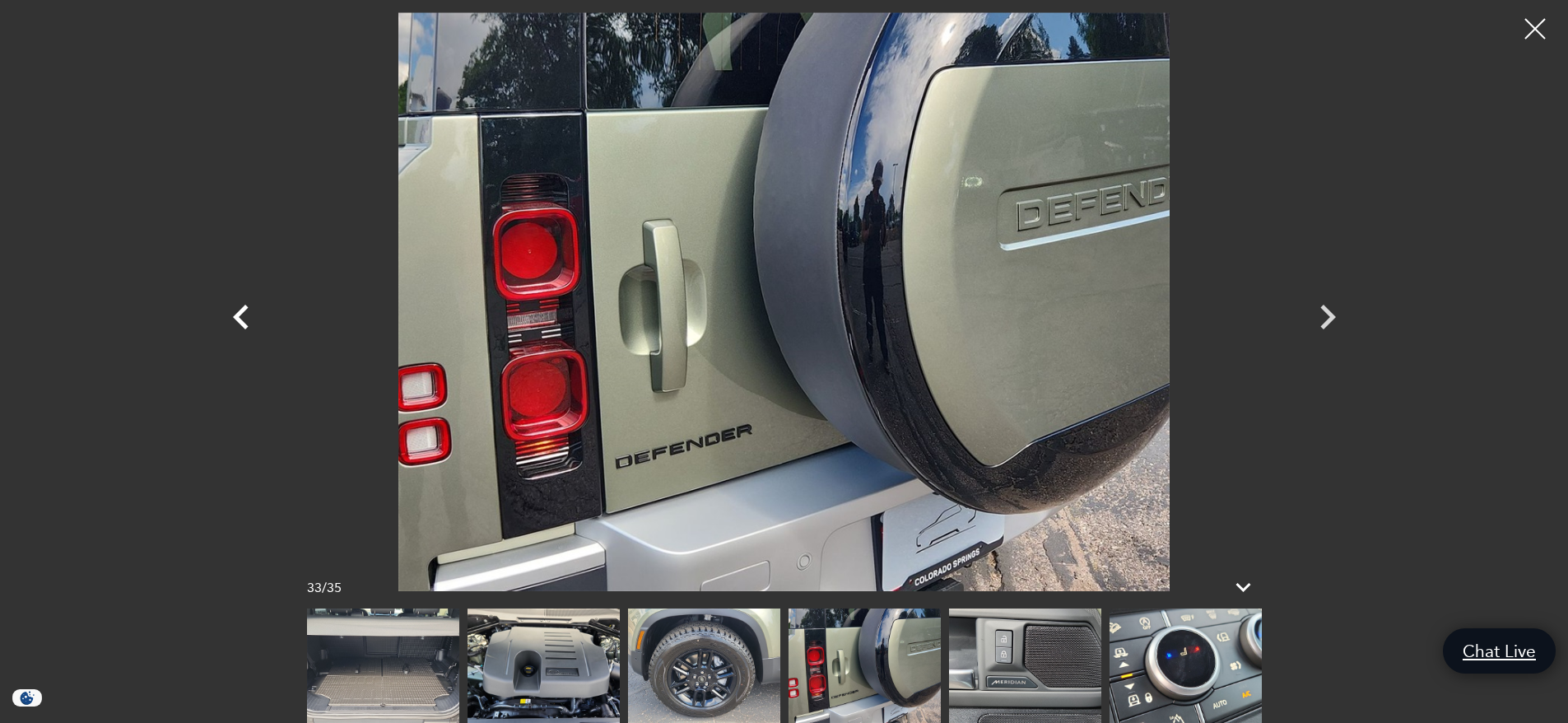
click at [242, 313] on icon "Previous" at bounding box center [241, 317] width 16 height 25
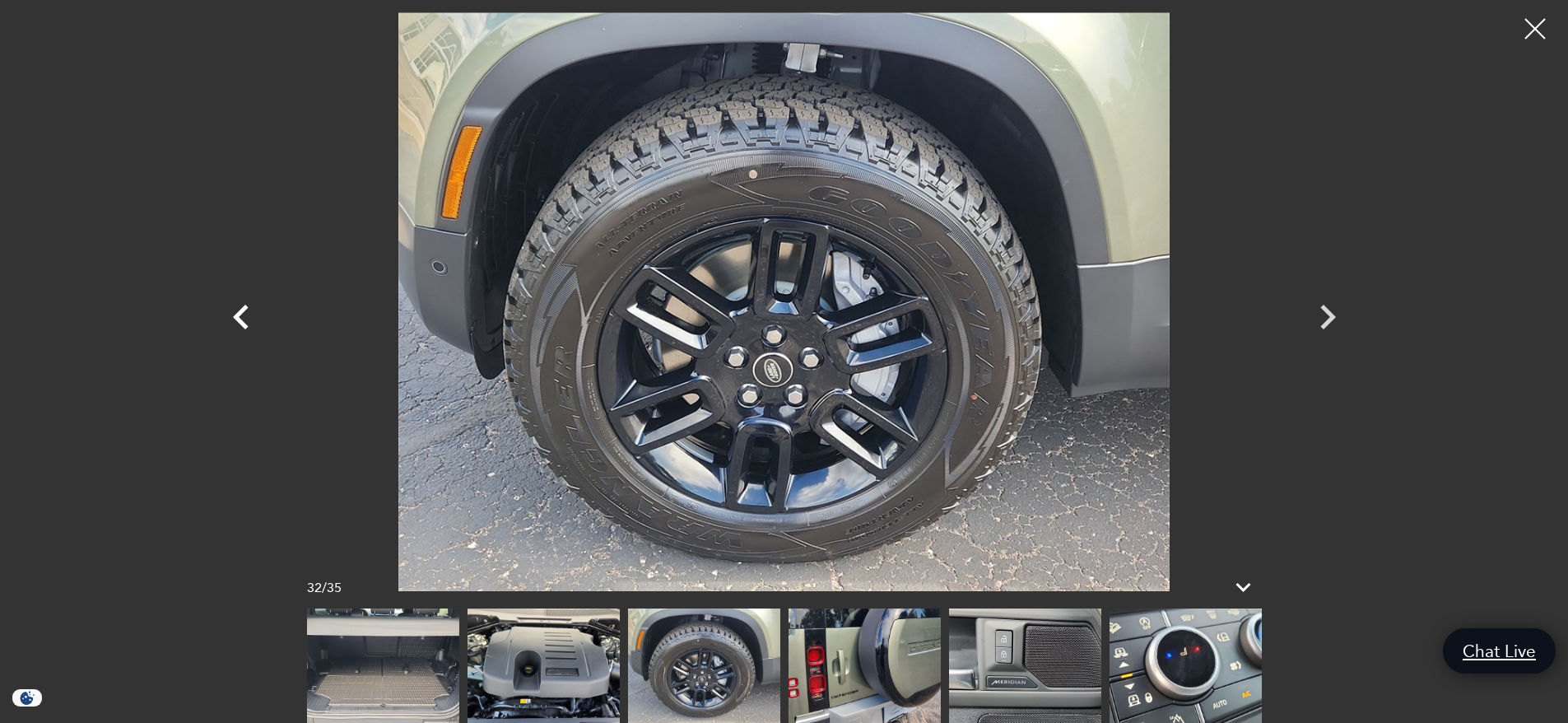
click at [242, 313] on icon "Previous" at bounding box center [241, 317] width 16 height 25
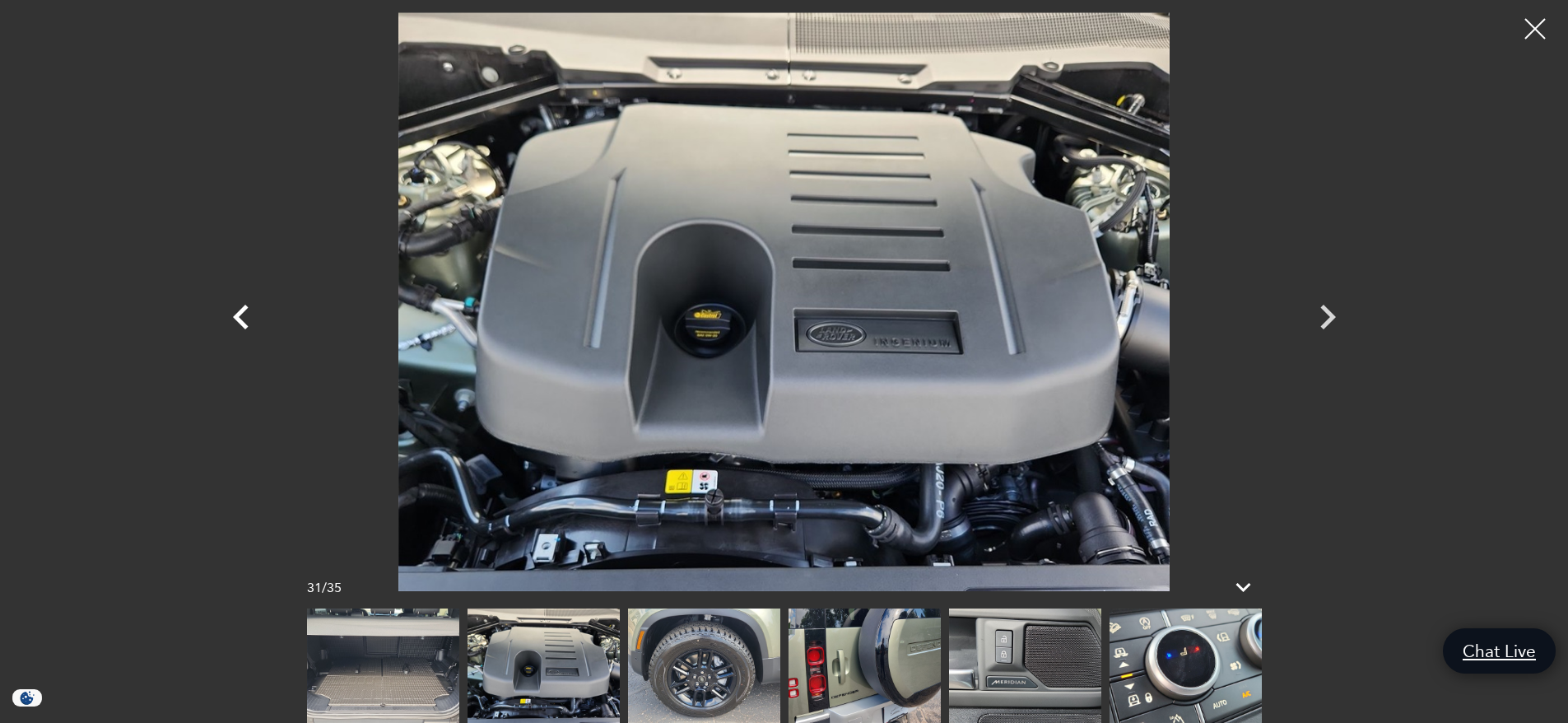
click at [242, 313] on icon "Previous" at bounding box center [241, 317] width 16 height 25
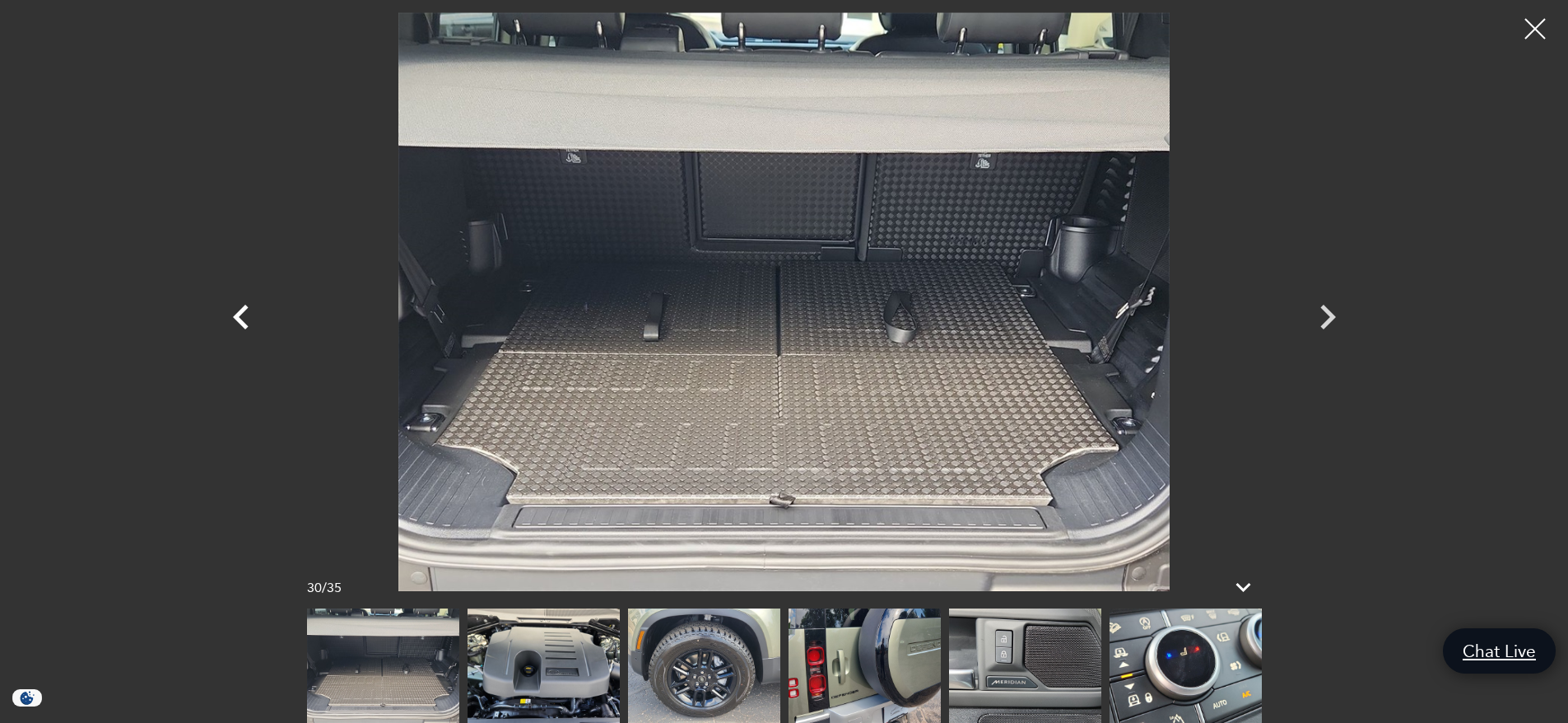
click at [242, 313] on icon "Previous" at bounding box center [241, 317] width 16 height 25
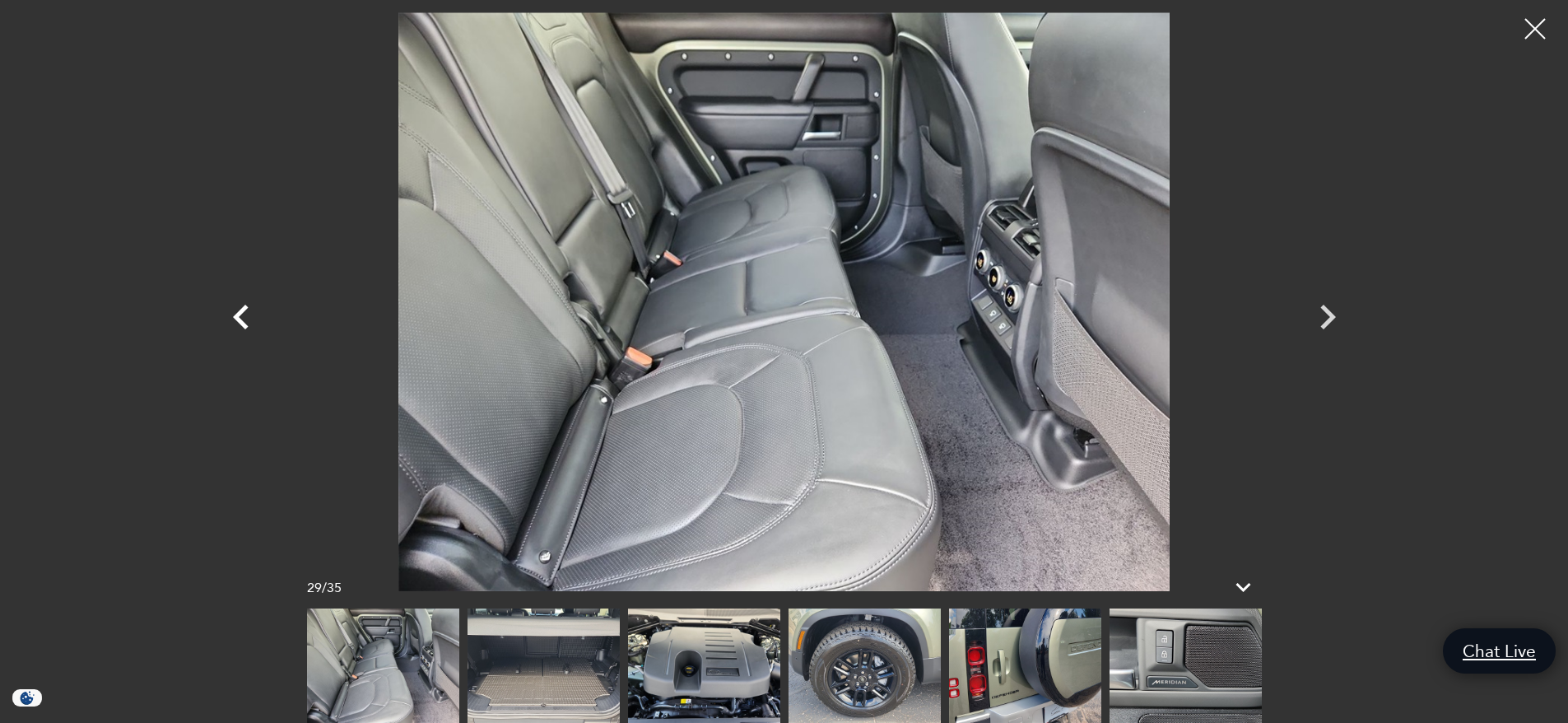
click at [242, 313] on icon "Previous" at bounding box center [241, 317] width 16 height 25
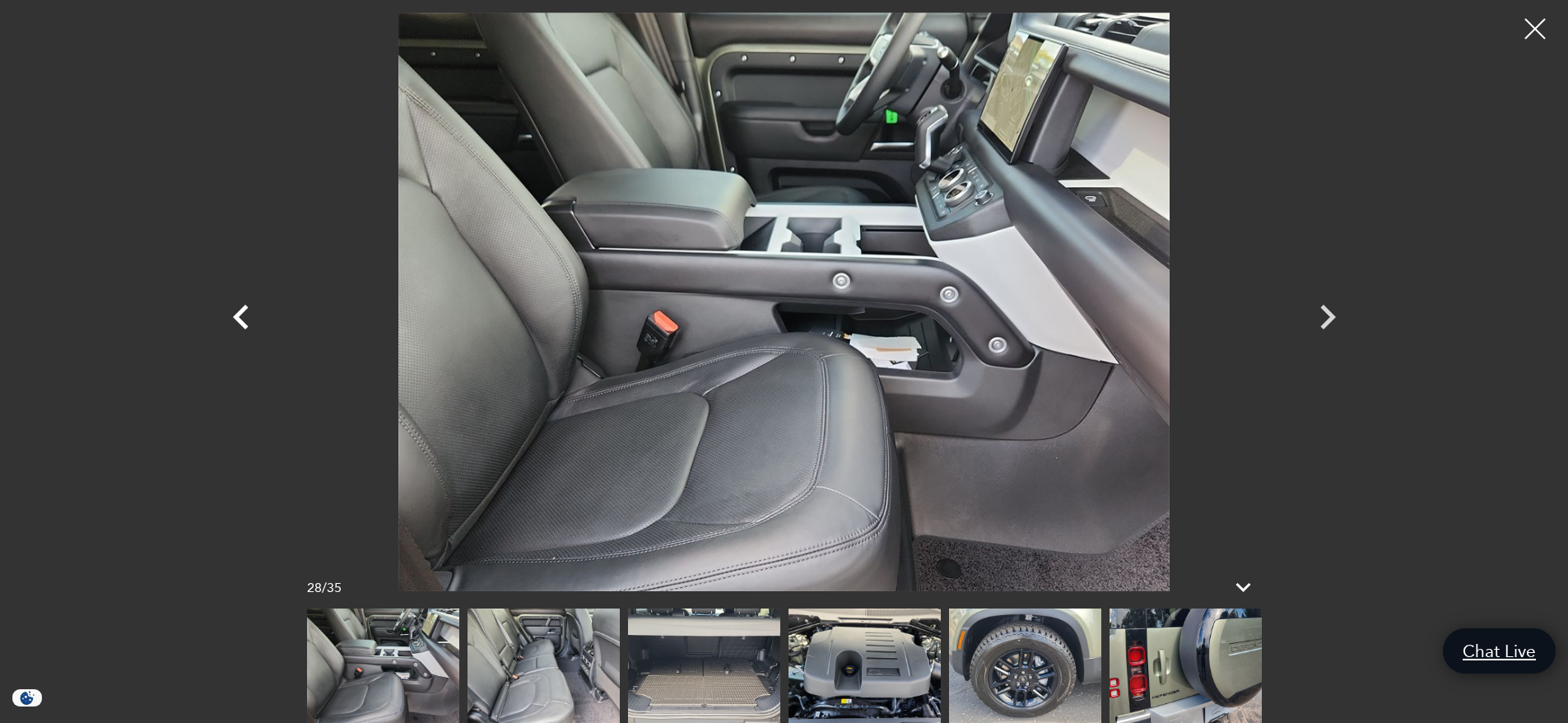
click at [242, 313] on icon "Previous" at bounding box center [241, 317] width 16 height 25
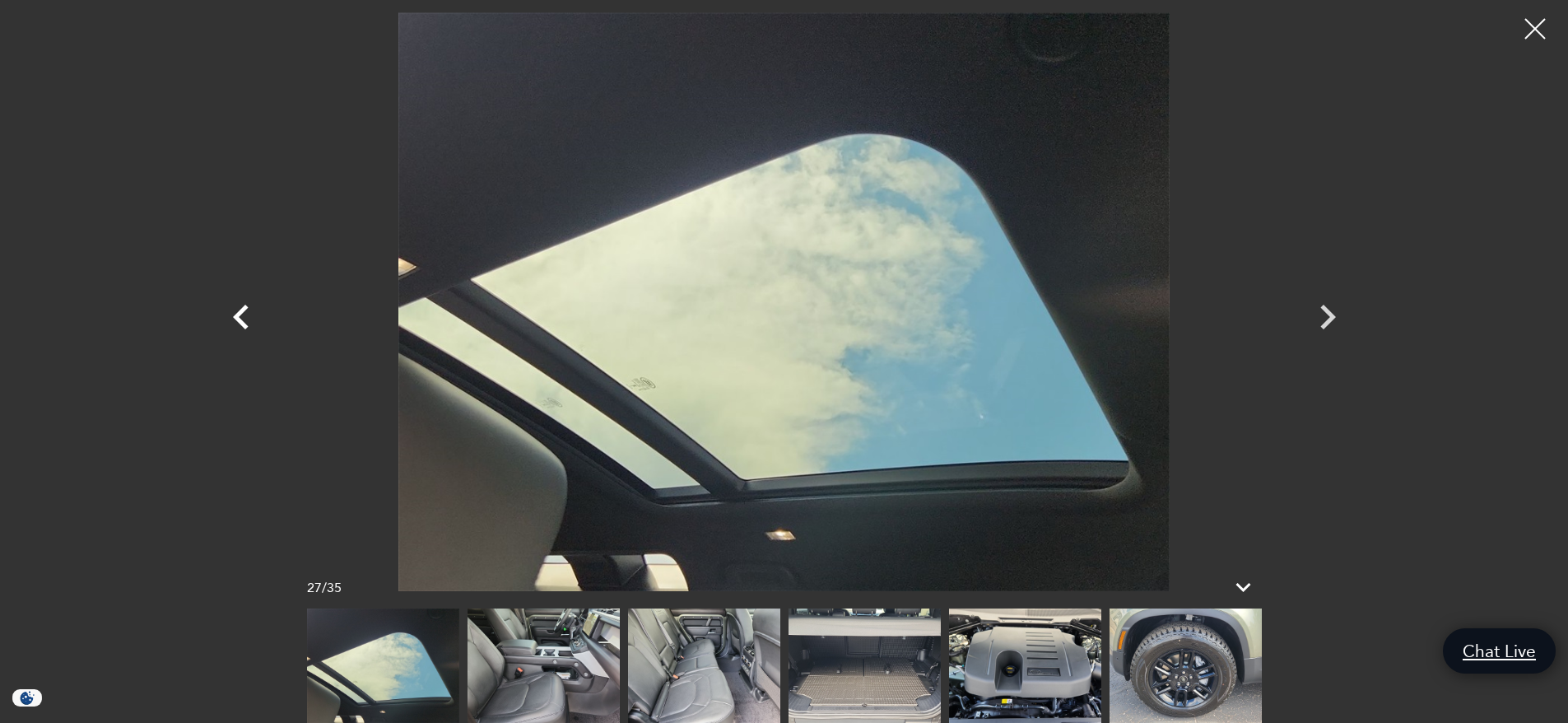
click at [242, 313] on icon "Previous" at bounding box center [241, 317] width 16 height 25
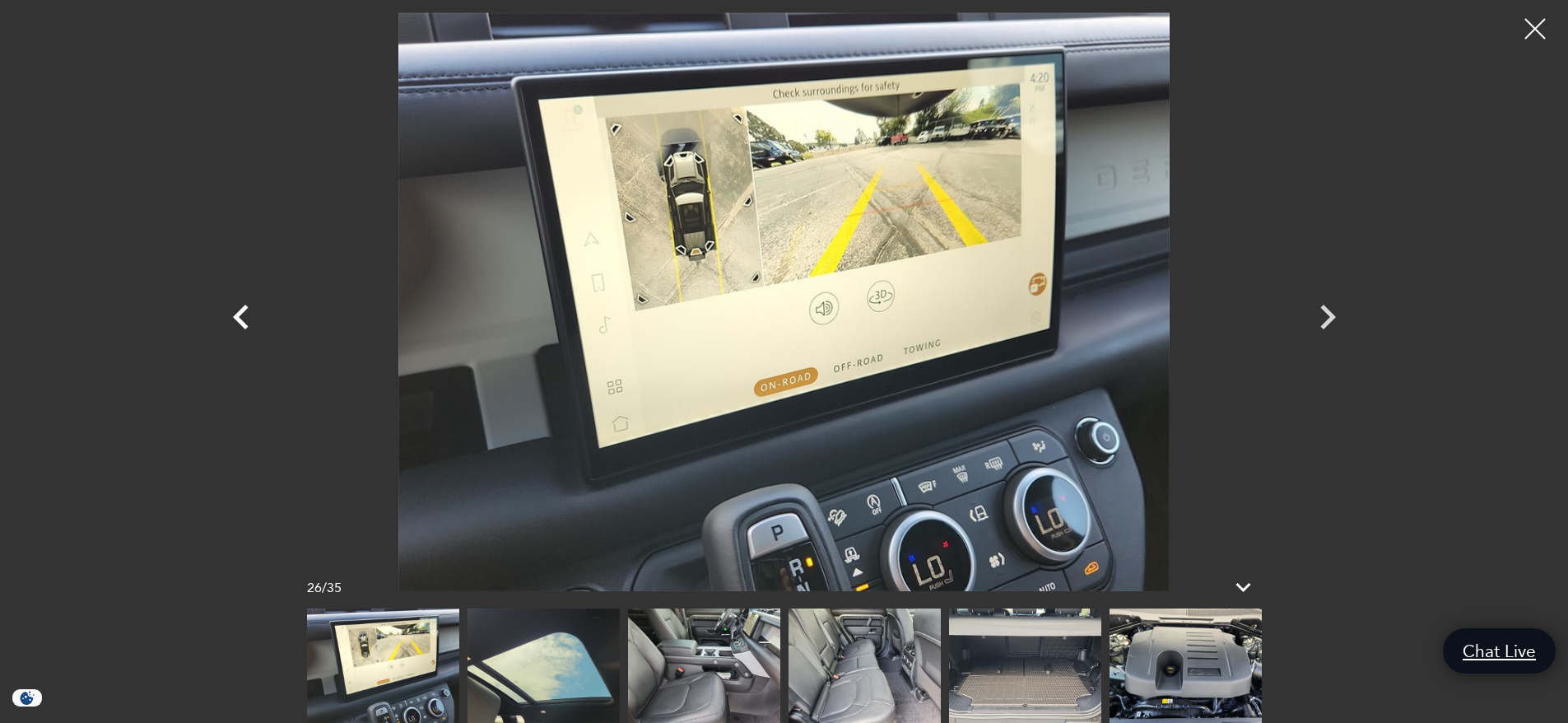
click at [242, 313] on icon "Previous" at bounding box center [241, 317] width 16 height 25
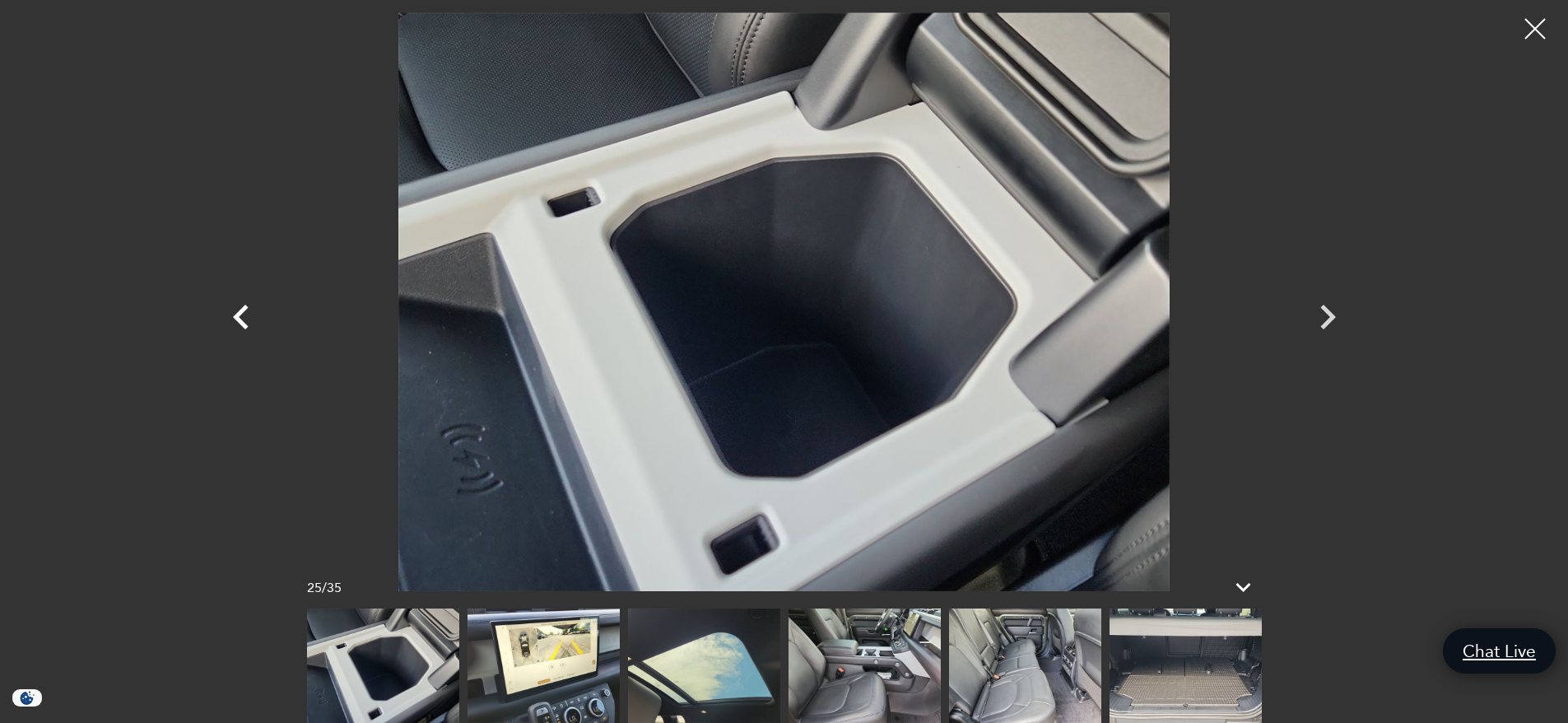
click at [242, 313] on icon "Previous" at bounding box center [241, 317] width 16 height 25
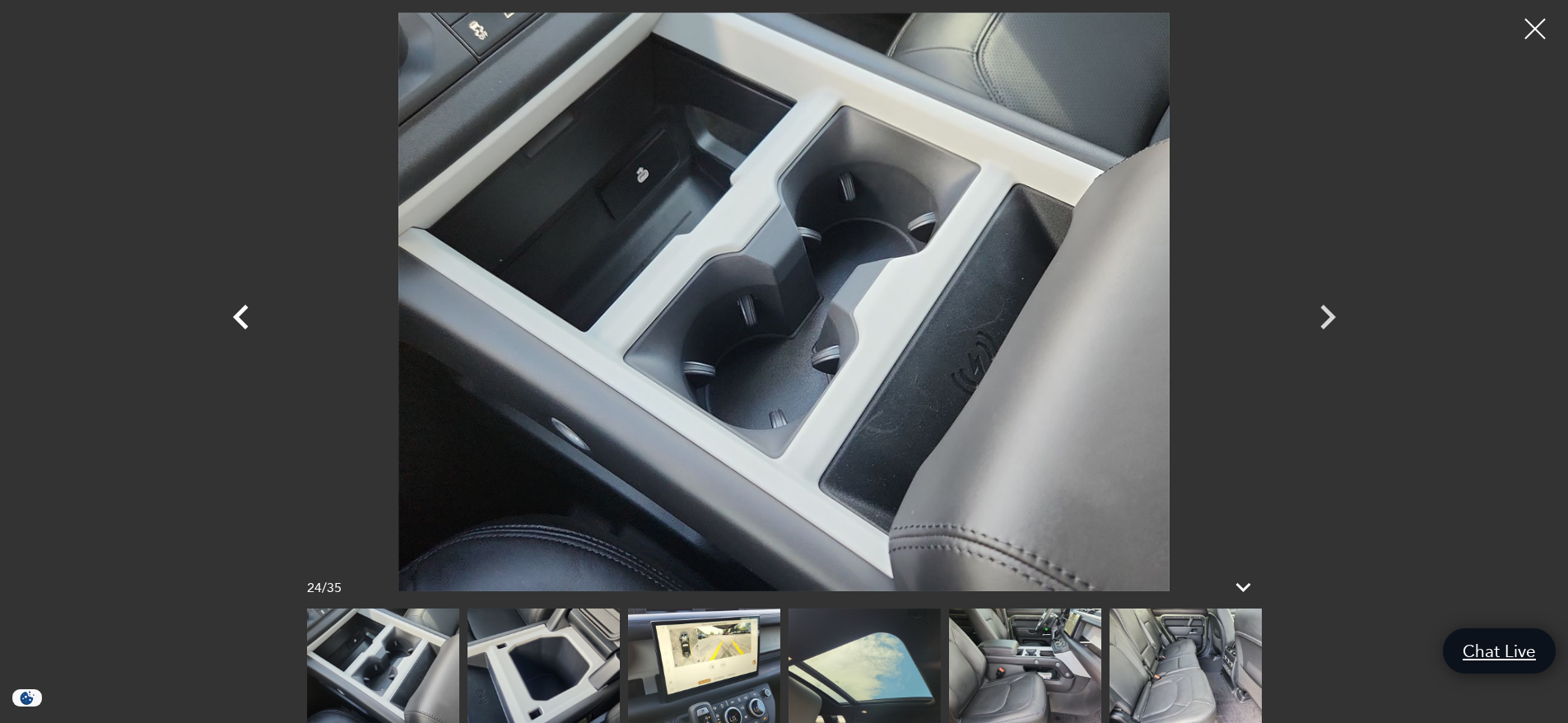
click at [242, 313] on icon "Previous" at bounding box center [241, 317] width 16 height 25
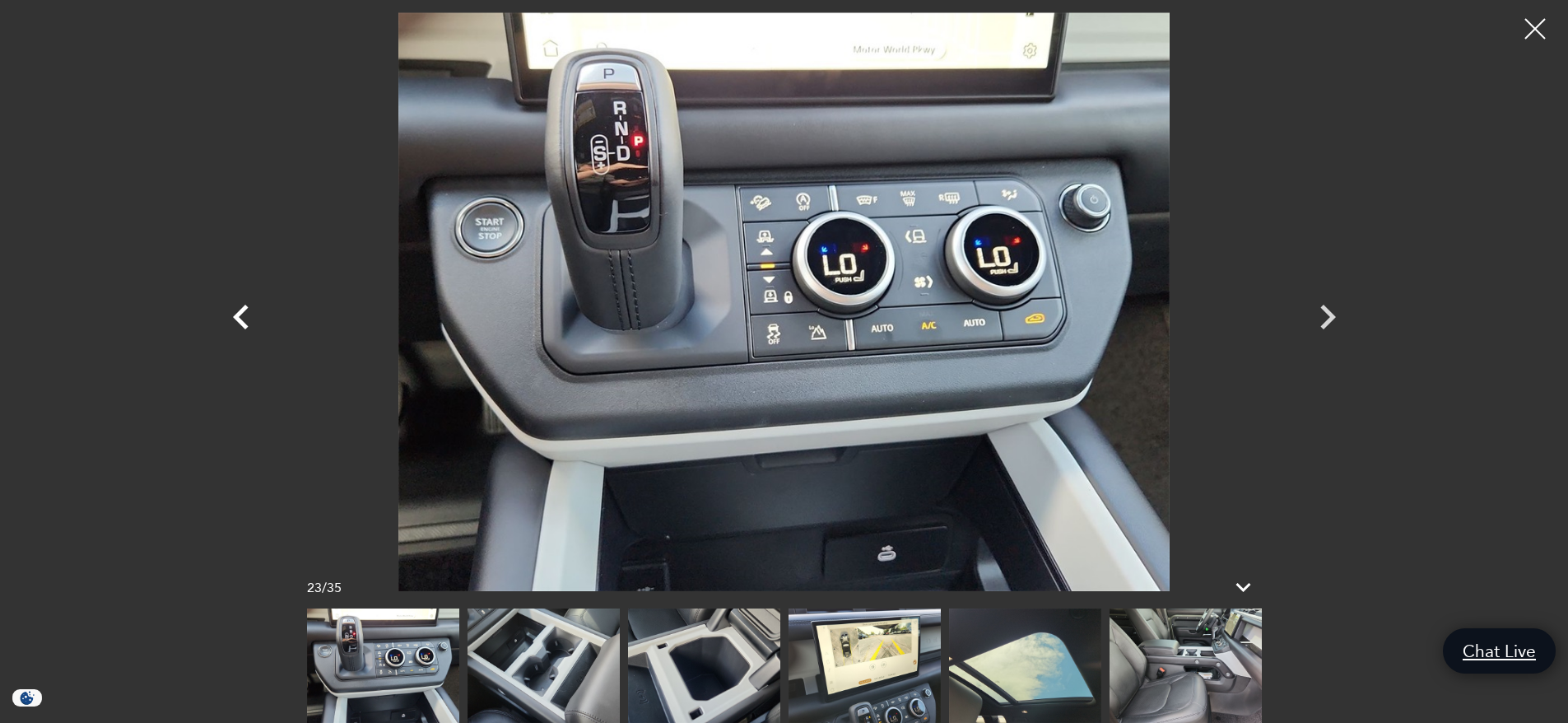
click at [242, 313] on icon "Previous" at bounding box center [241, 317] width 16 height 25
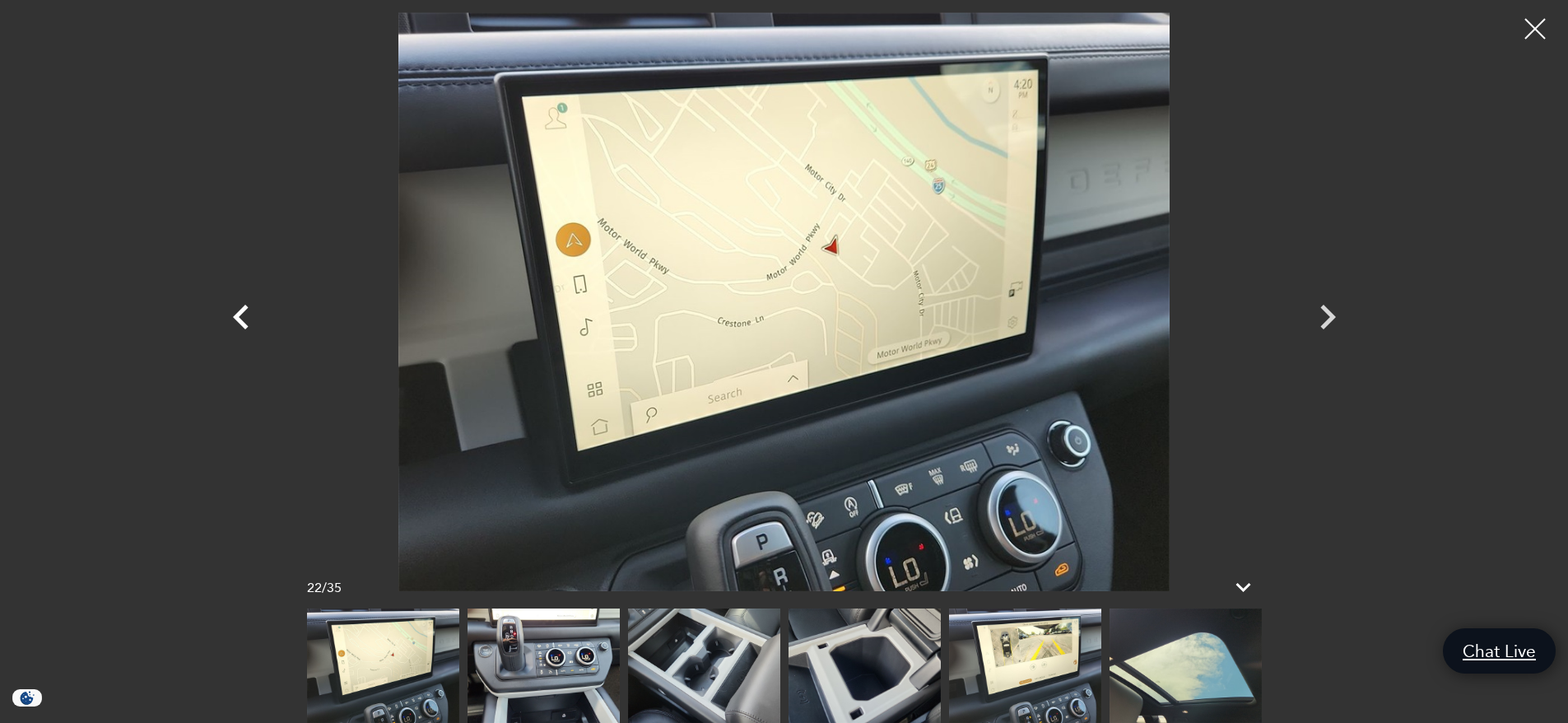
click at [242, 313] on icon "Previous" at bounding box center [241, 317] width 16 height 25
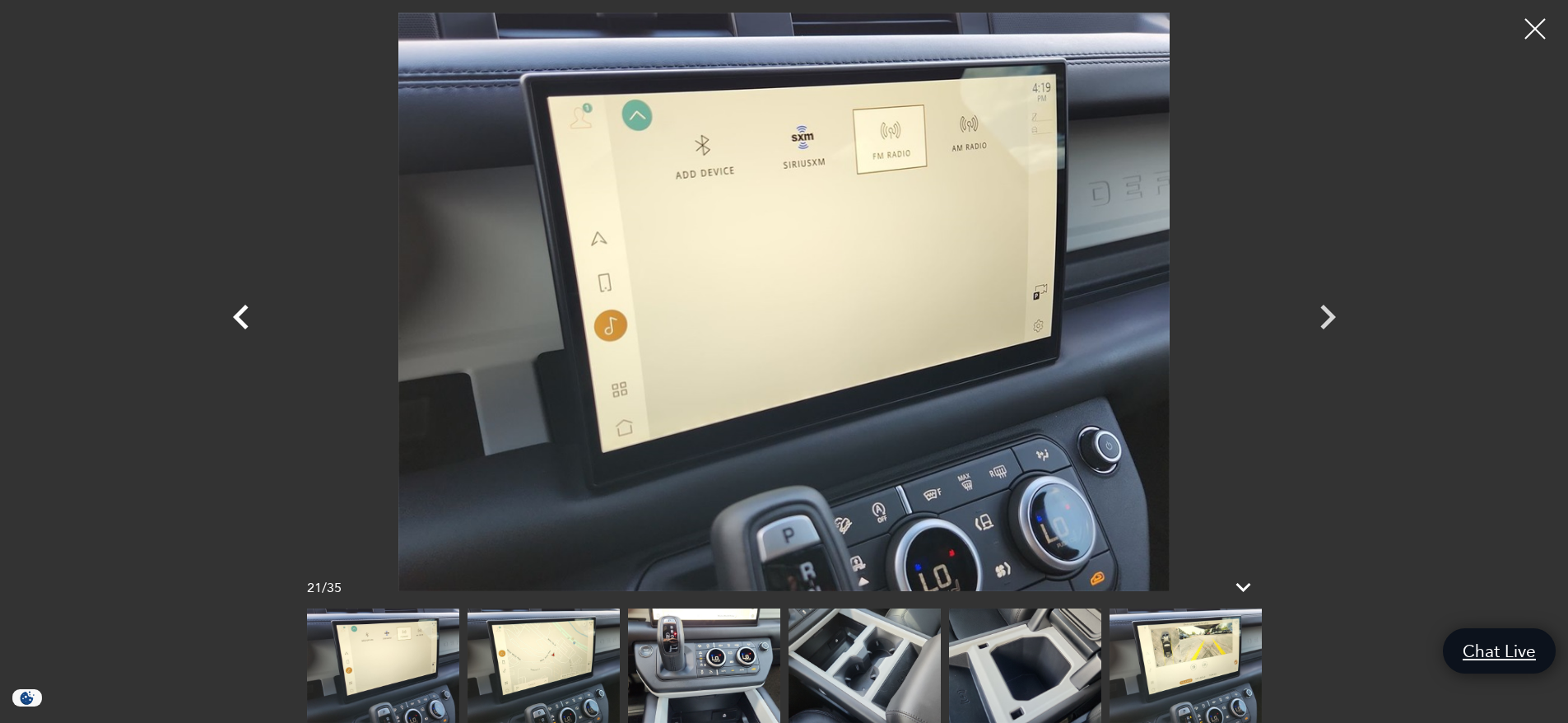
click at [242, 313] on icon "Previous" at bounding box center [241, 317] width 16 height 25
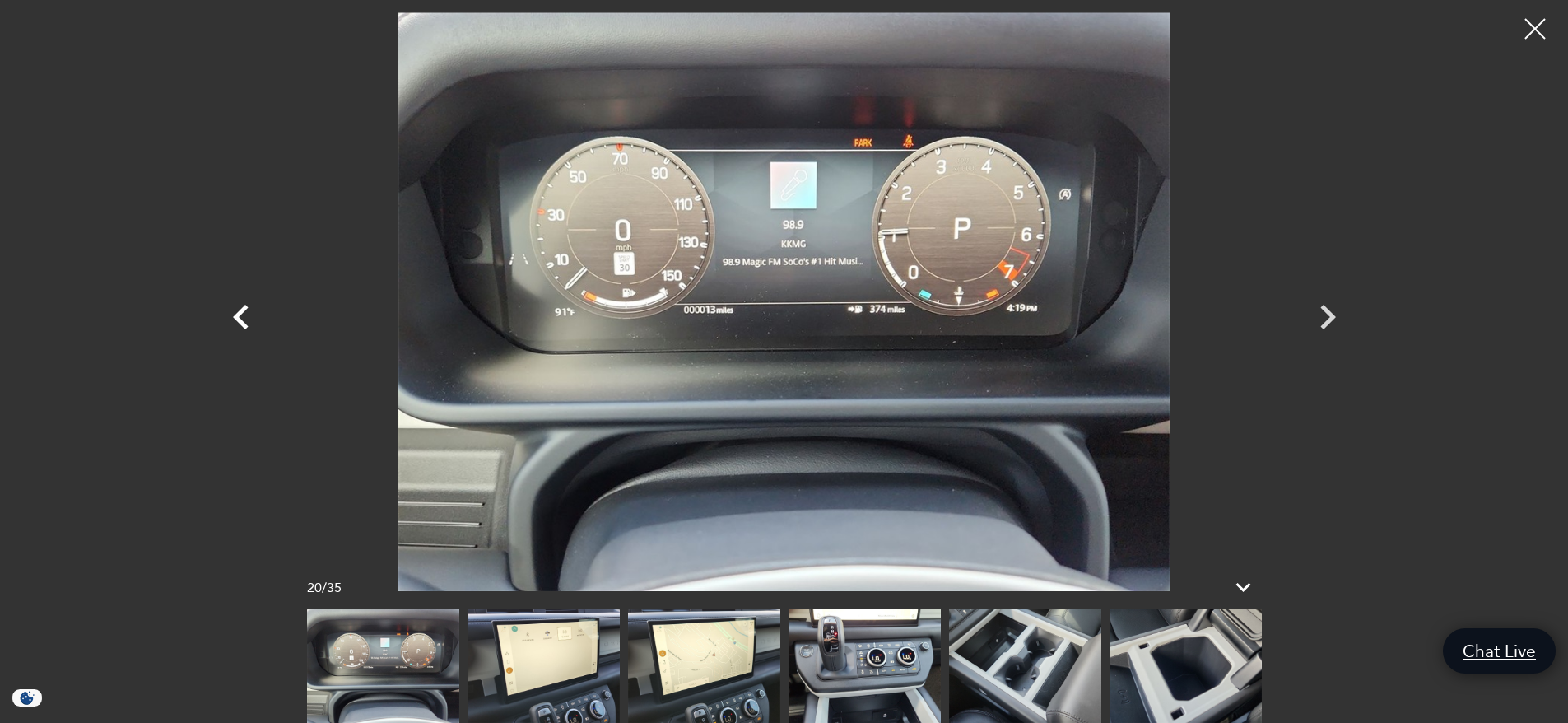
click at [242, 313] on icon "Previous" at bounding box center [241, 317] width 16 height 25
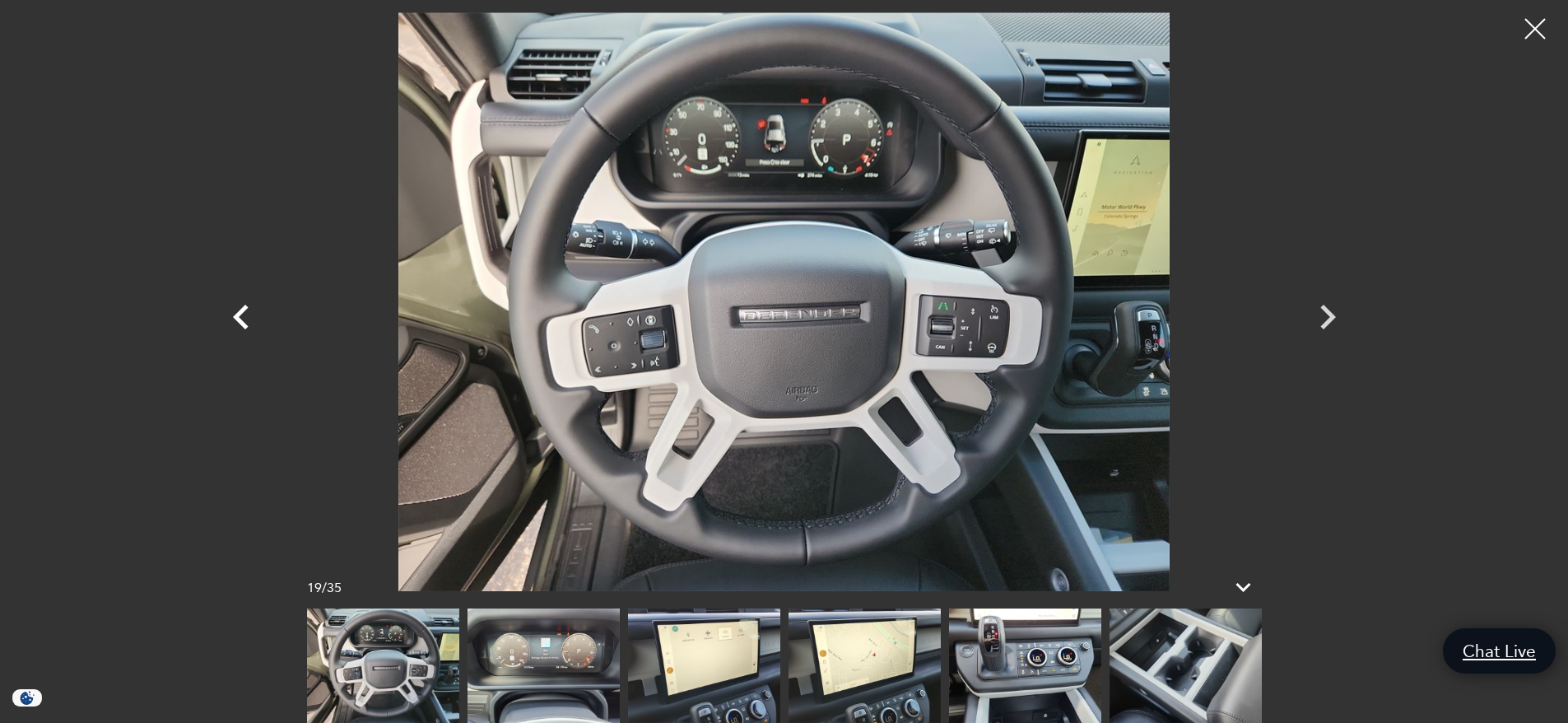
click at [242, 313] on icon "Previous" at bounding box center [241, 317] width 16 height 25
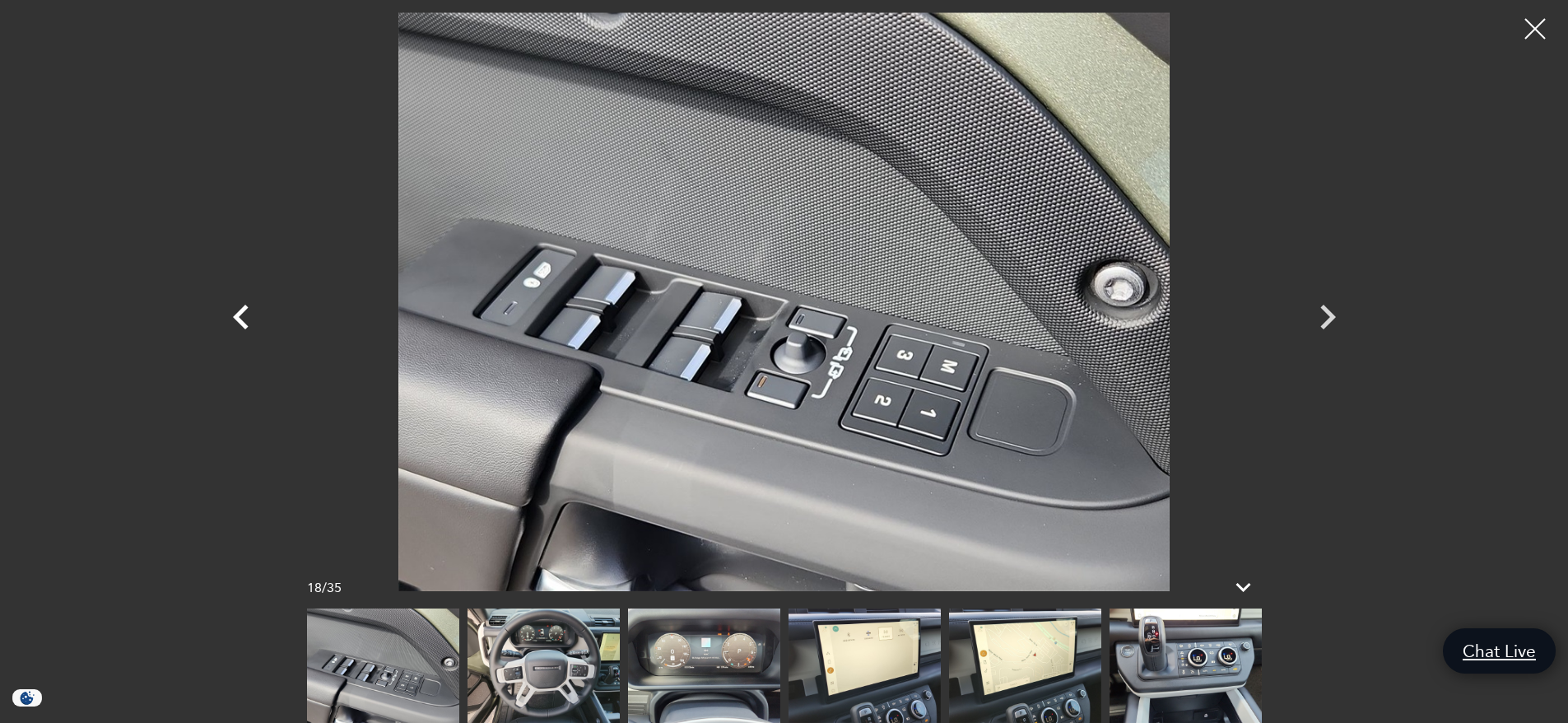
click at [242, 313] on icon "Previous" at bounding box center [241, 317] width 16 height 25
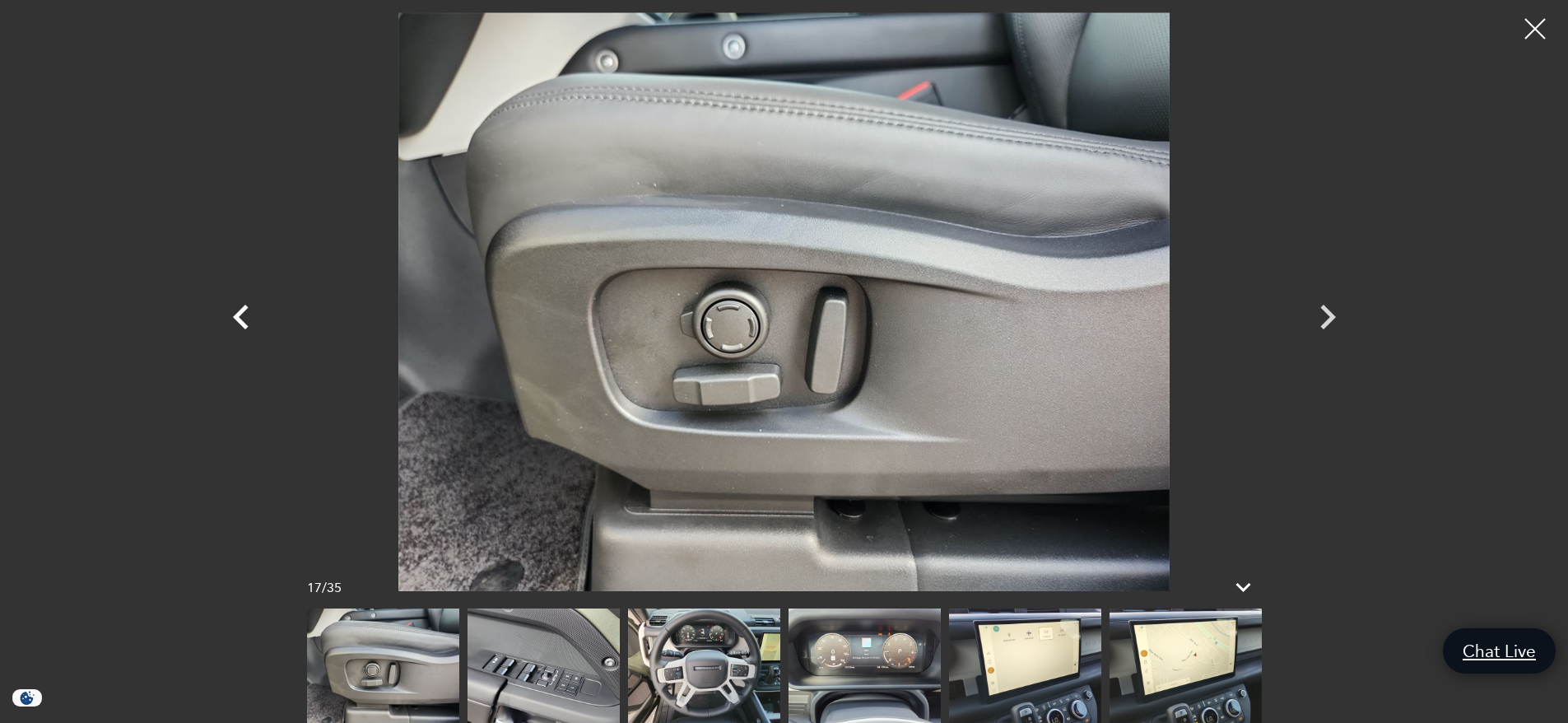
click at [242, 313] on icon "Previous" at bounding box center [241, 317] width 16 height 25
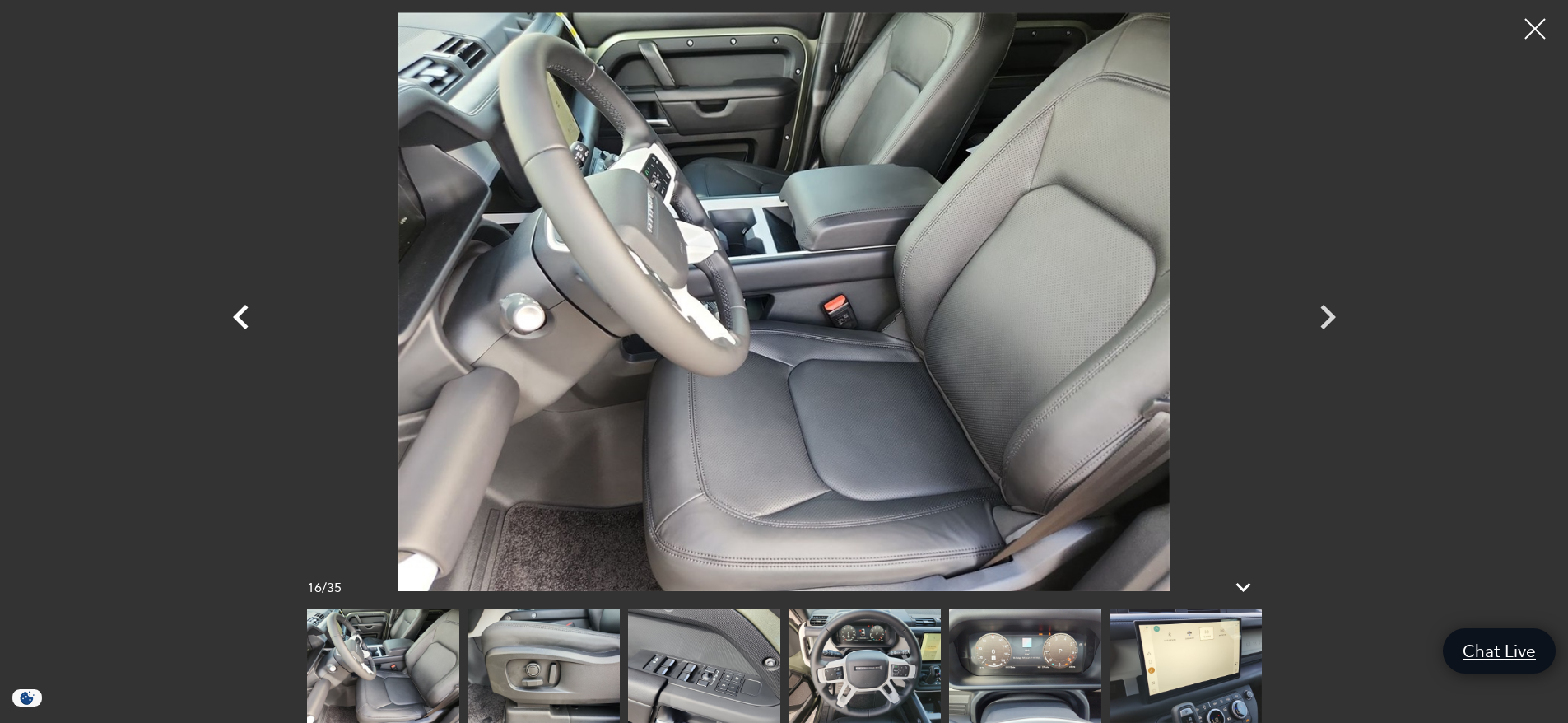
click at [242, 313] on icon "Previous" at bounding box center [241, 317] width 16 height 25
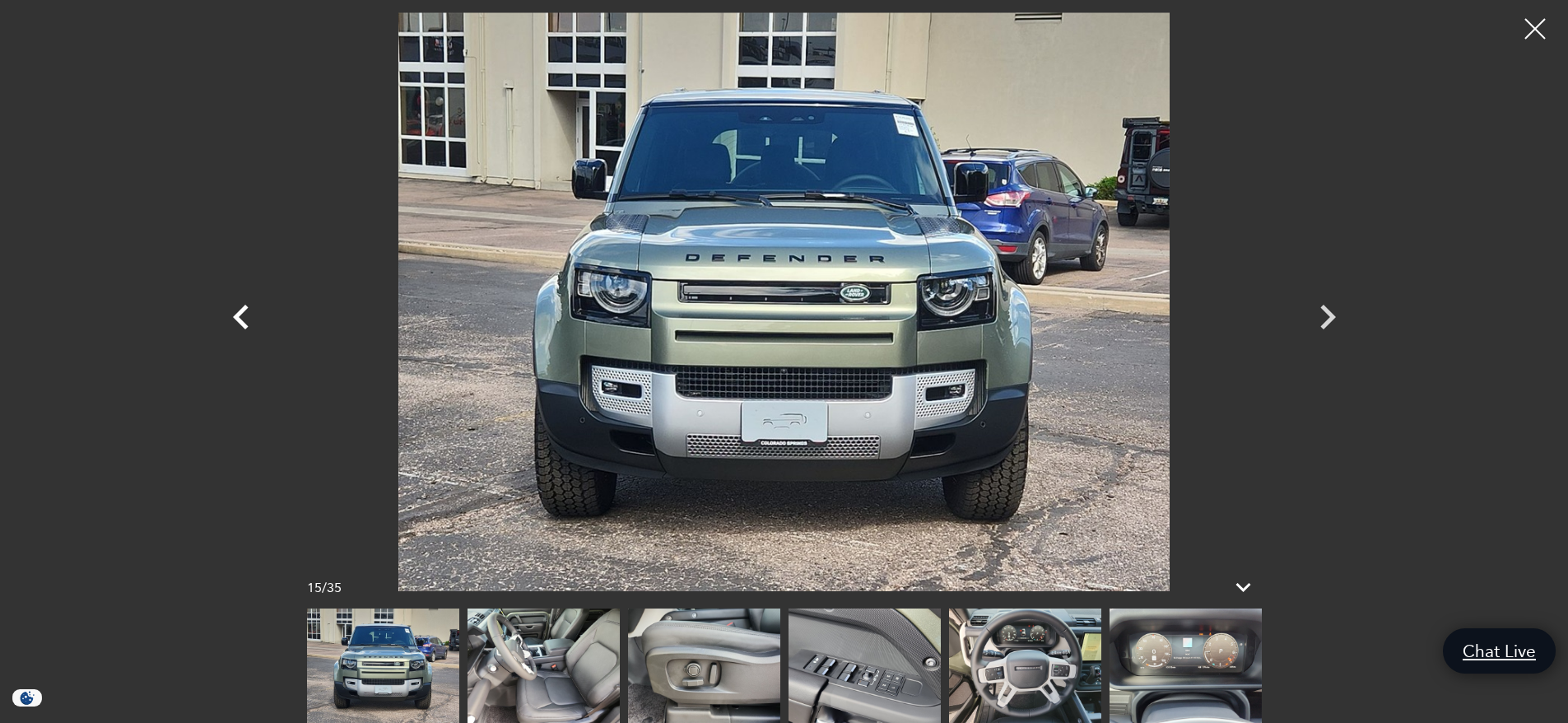
click at [242, 313] on icon "Previous" at bounding box center [241, 317] width 16 height 25
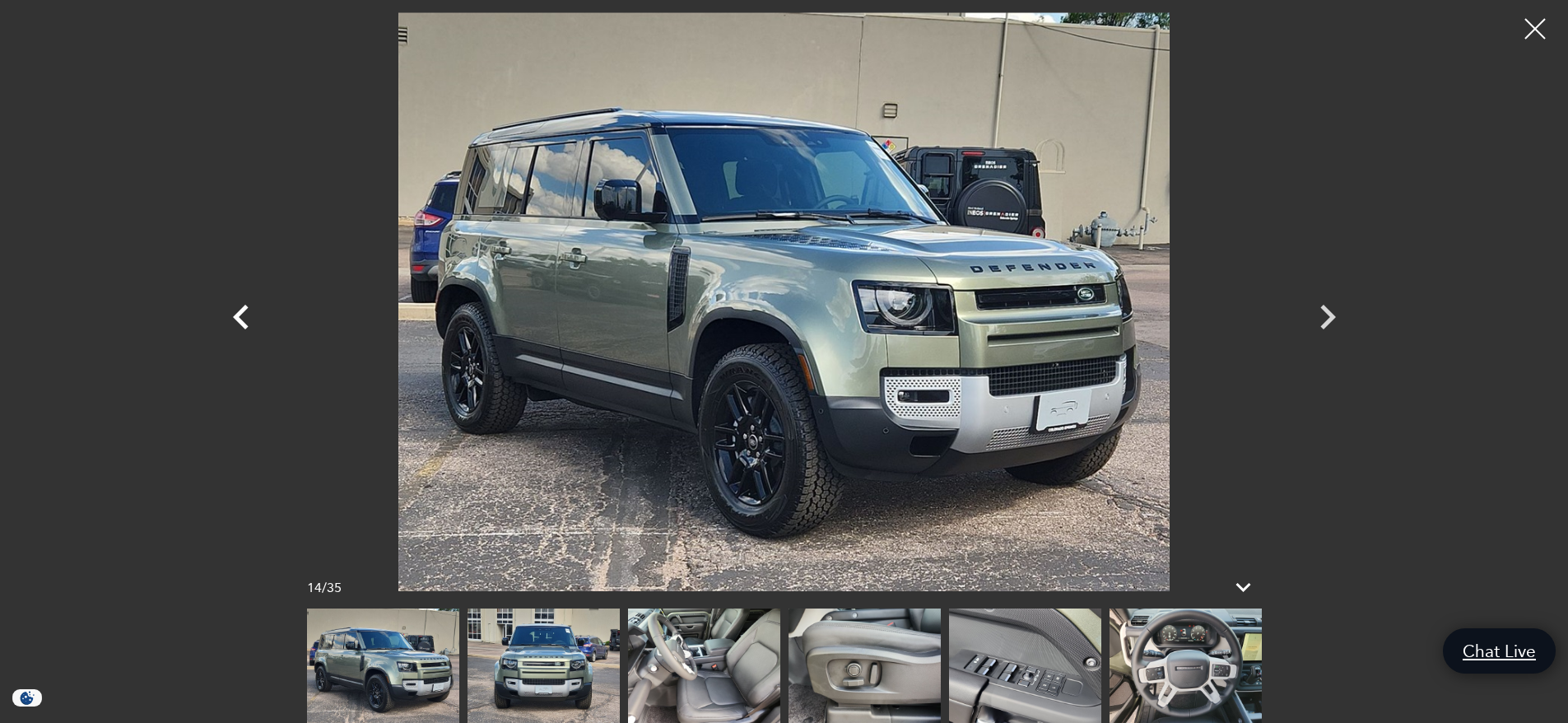
click at [242, 313] on icon "Previous" at bounding box center [241, 317] width 16 height 25
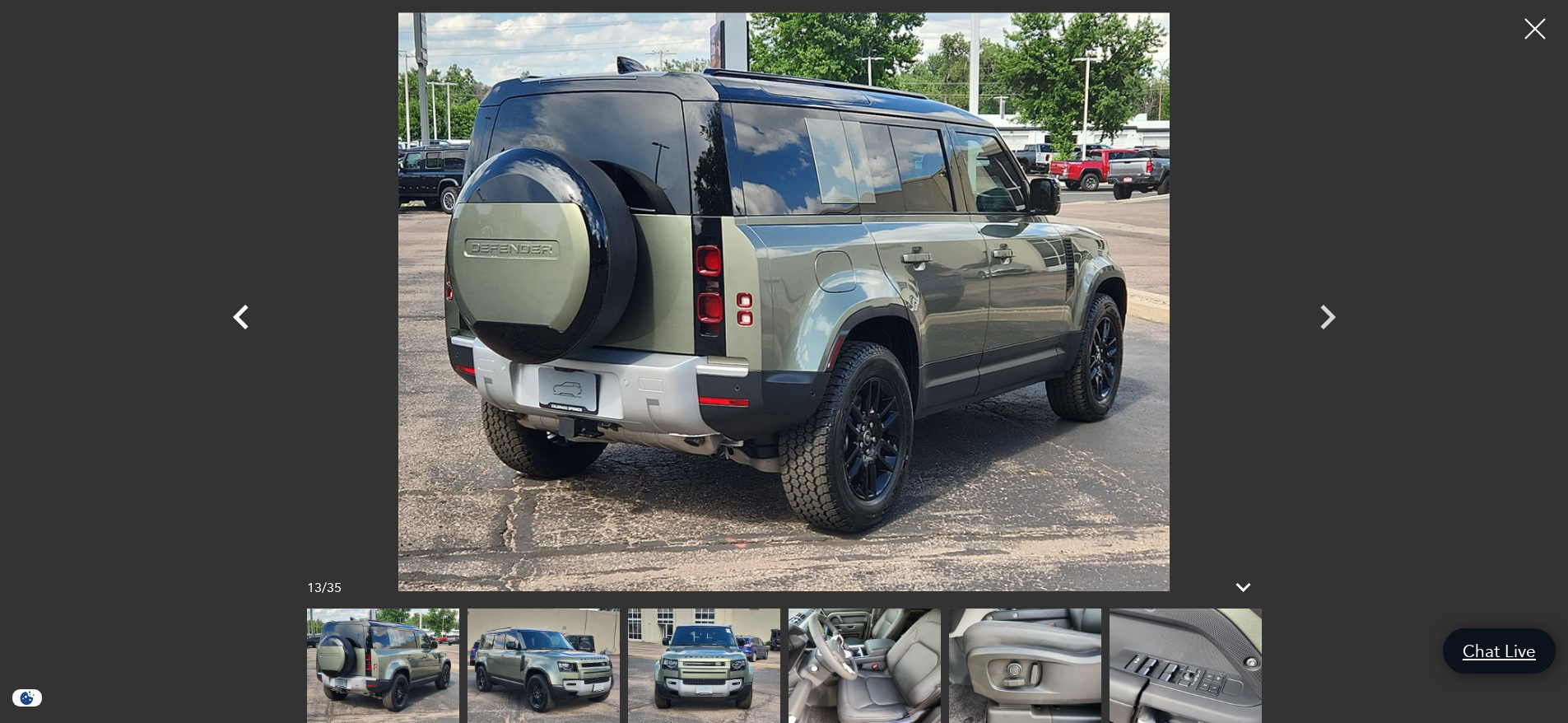
click at [242, 313] on icon "Previous" at bounding box center [241, 317] width 16 height 25
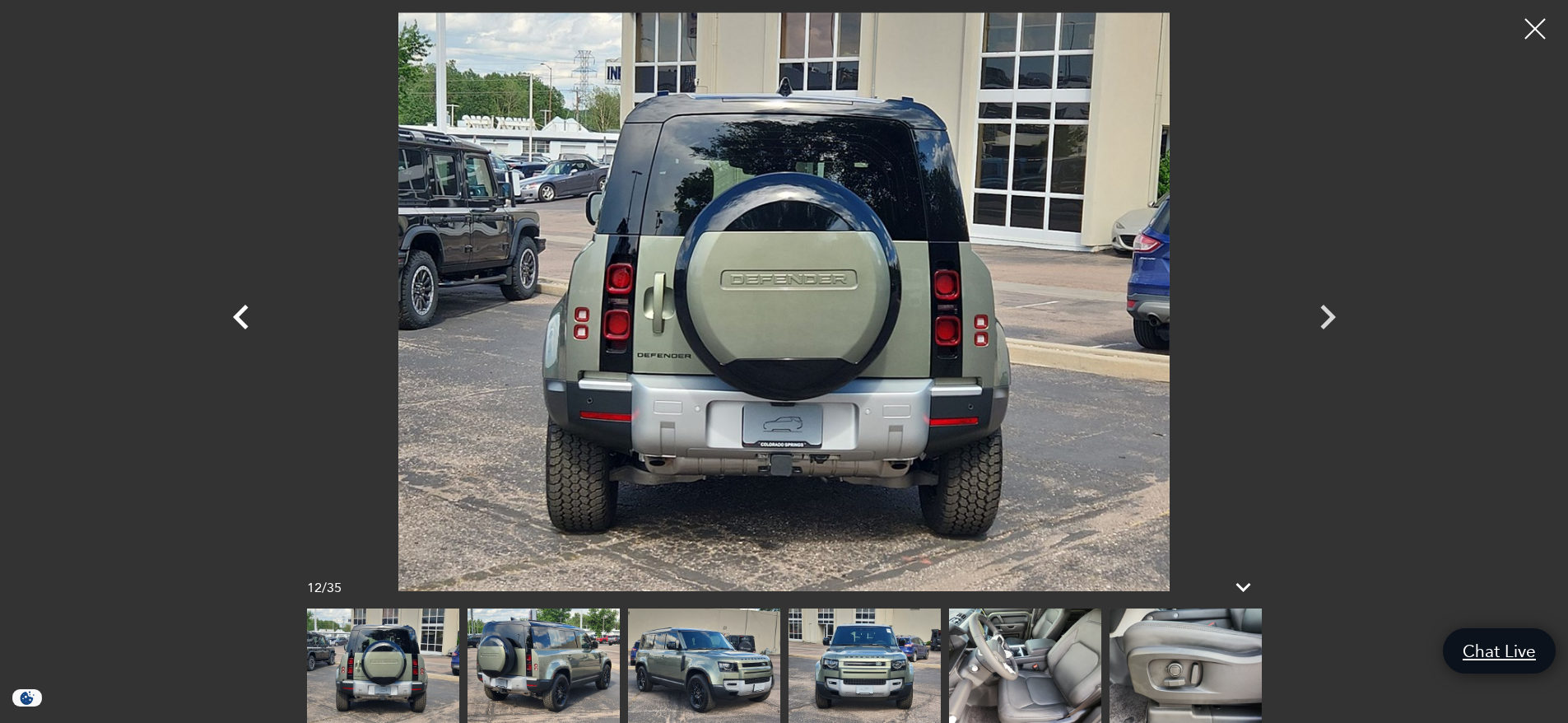
click at [242, 313] on icon "Previous" at bounding box center [241, 317] width 16 height 25
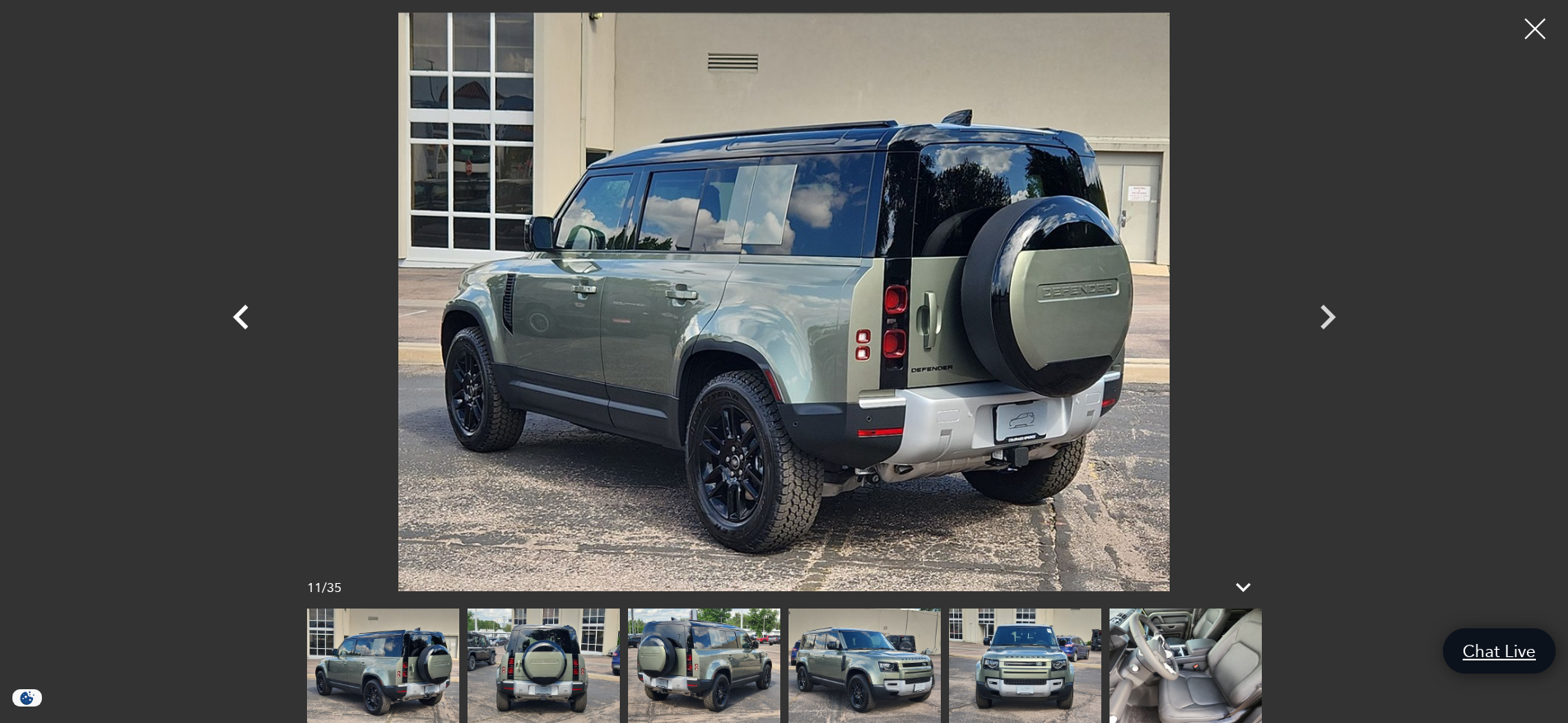
click at [242, 313] on icon "Previous" at bounding box center [241, 317] width 16 height 25
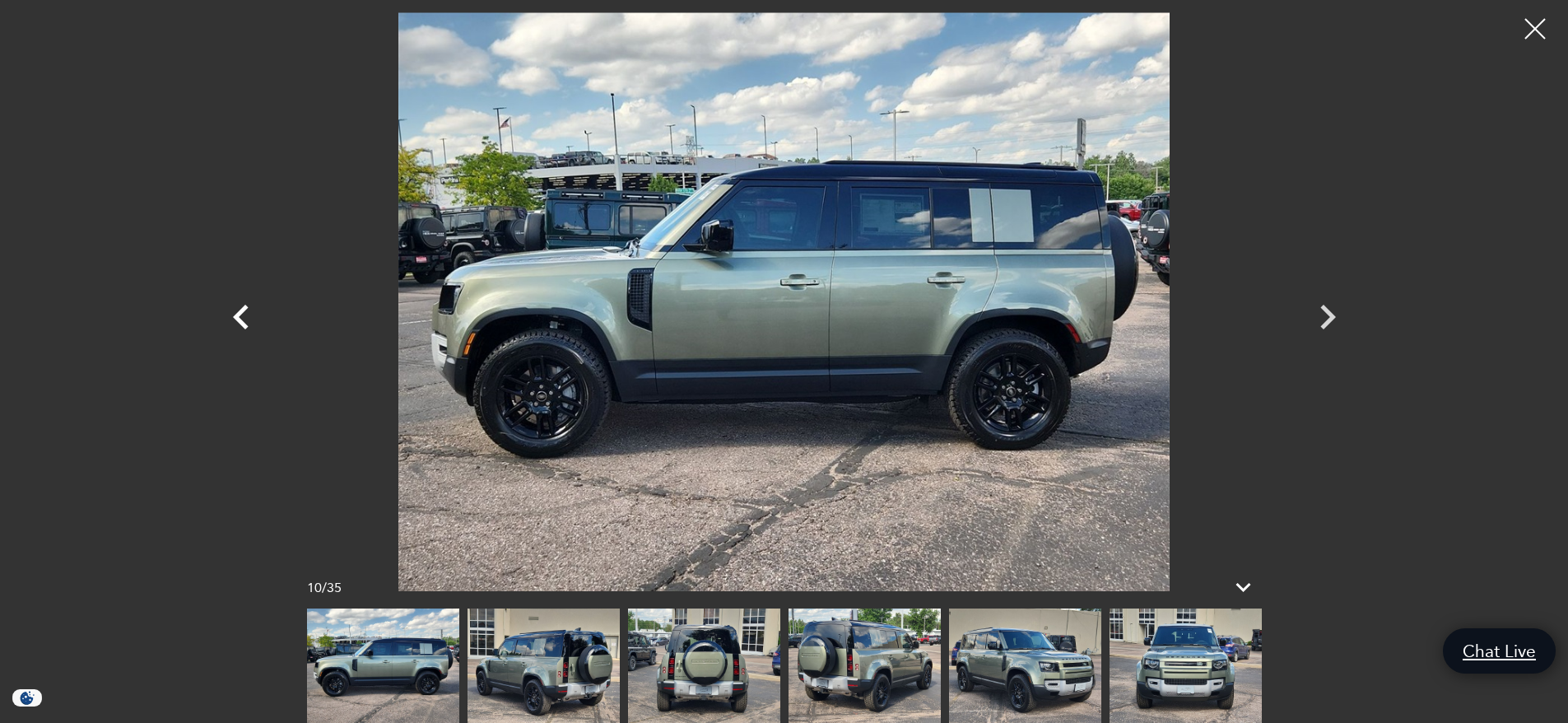
click at [242, 313] on icon "Previous" at bounding box center [241, 317] width 16 height 25
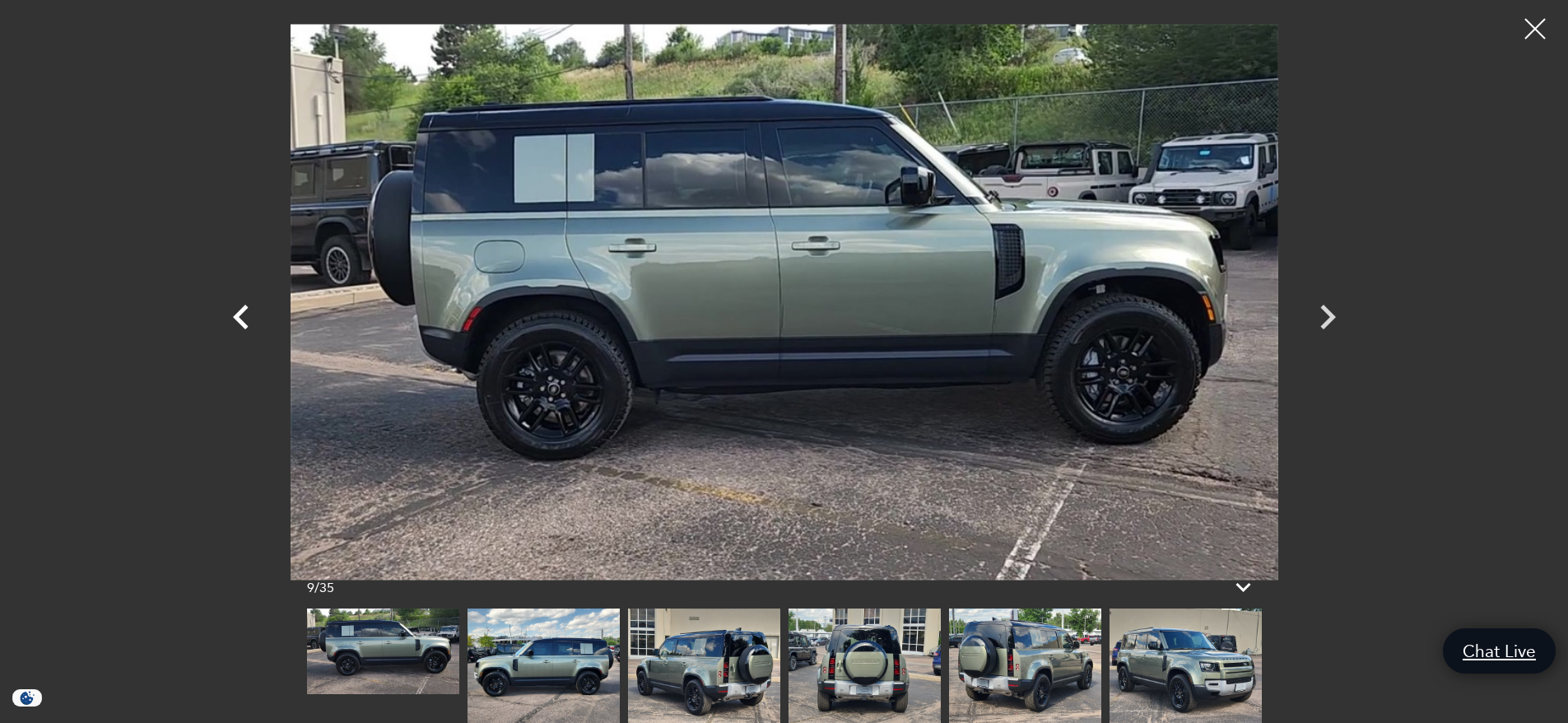
click at [242, 313] on icon "Previous" at bounding box center [241, 317] width 16 height 25
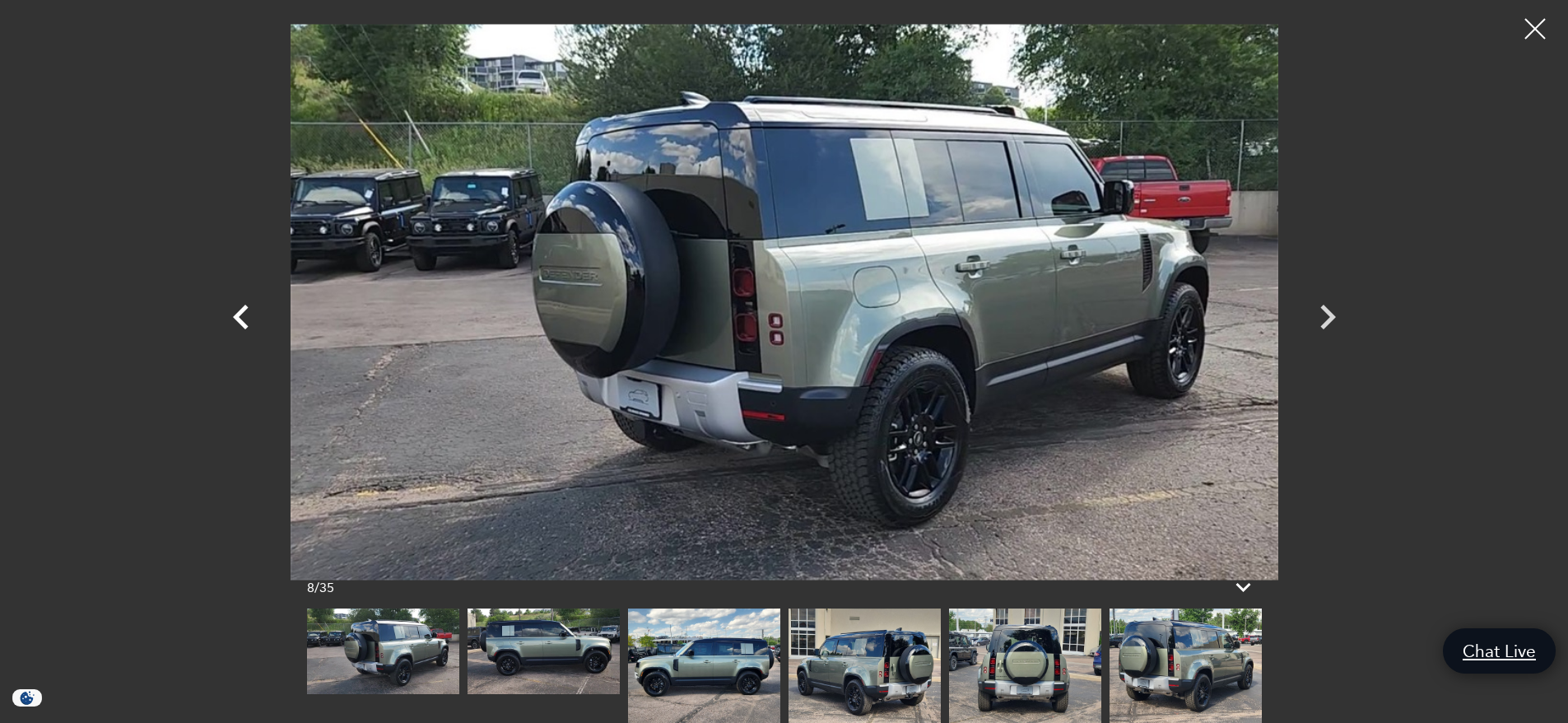
click at [242, 313] on icon "Previous" at bounding box center [241, 317] width 16 height 25
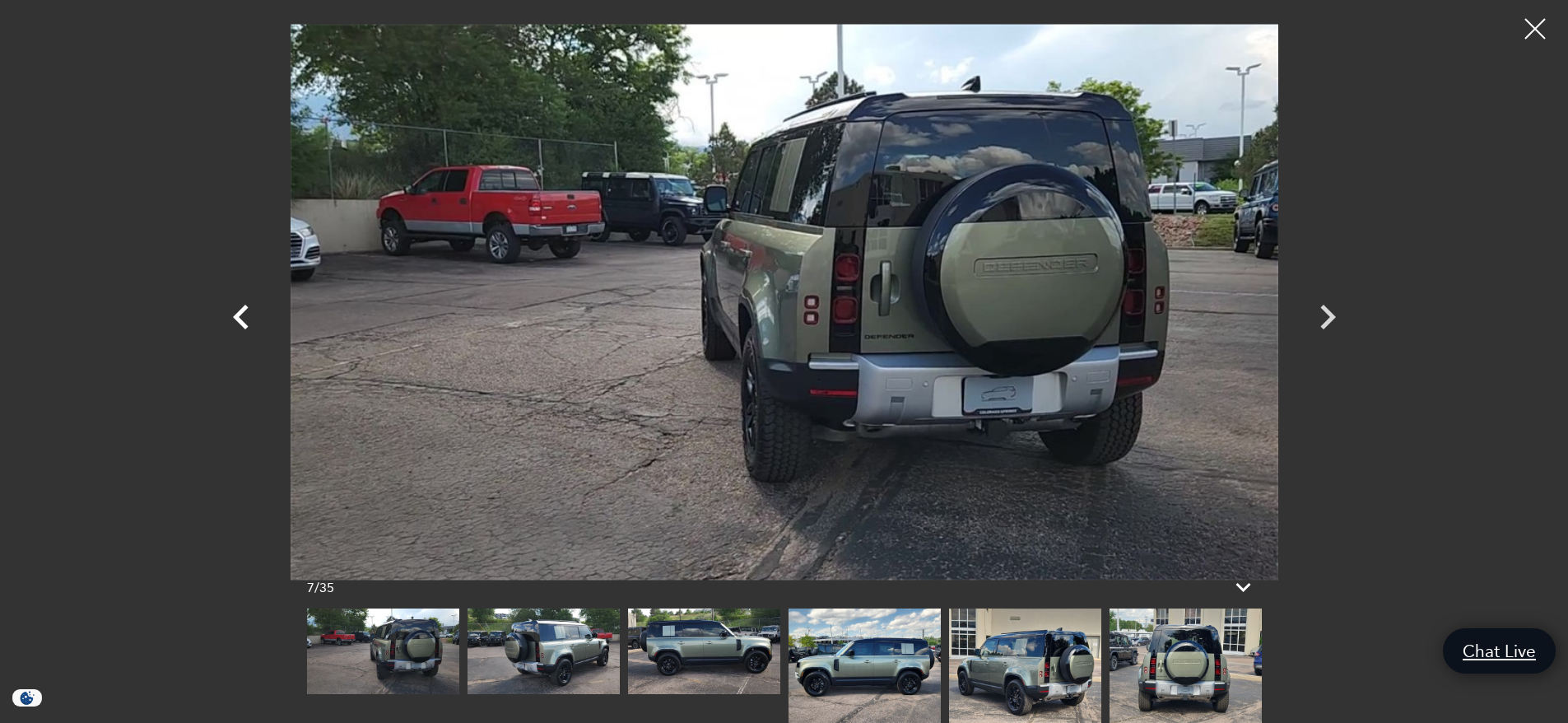
click at [242, 313] on icon "Previous" at bounding box center [241, 317] width 16 height 25
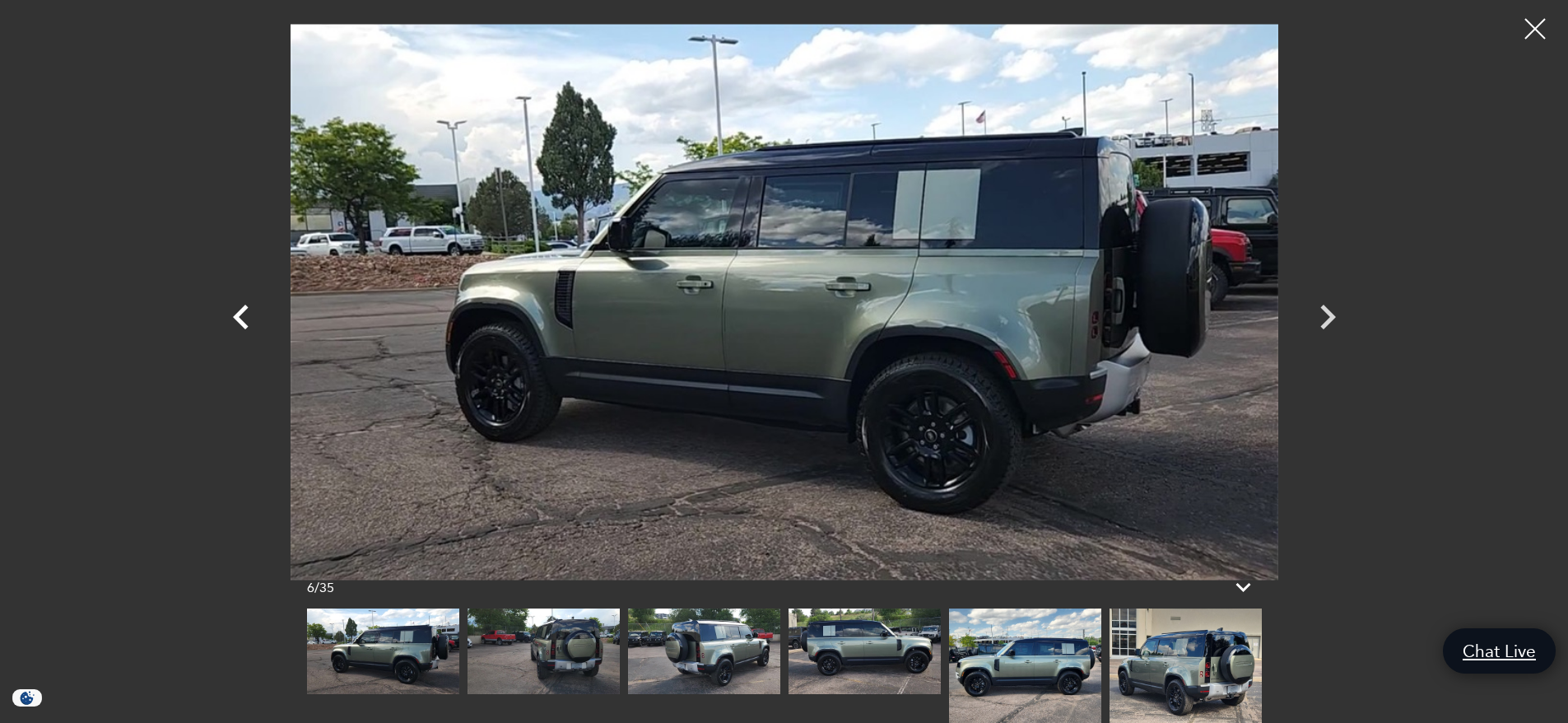
click at [242, 313] on icon "Previous" at bounding box center [241, 317] width 16 height 25
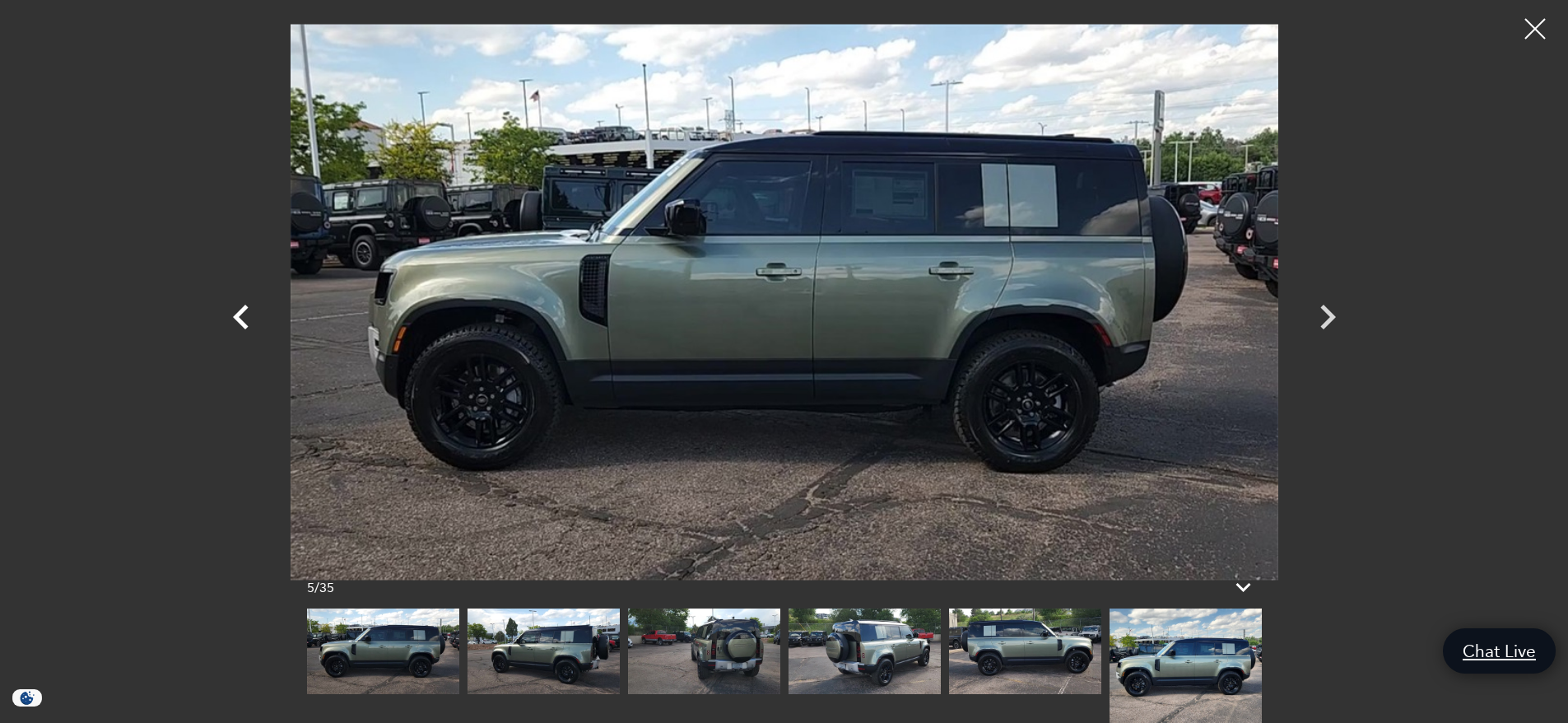
click at [242, 313] on icon "Previous" at bounding box center [241, 317] width 16 height 25
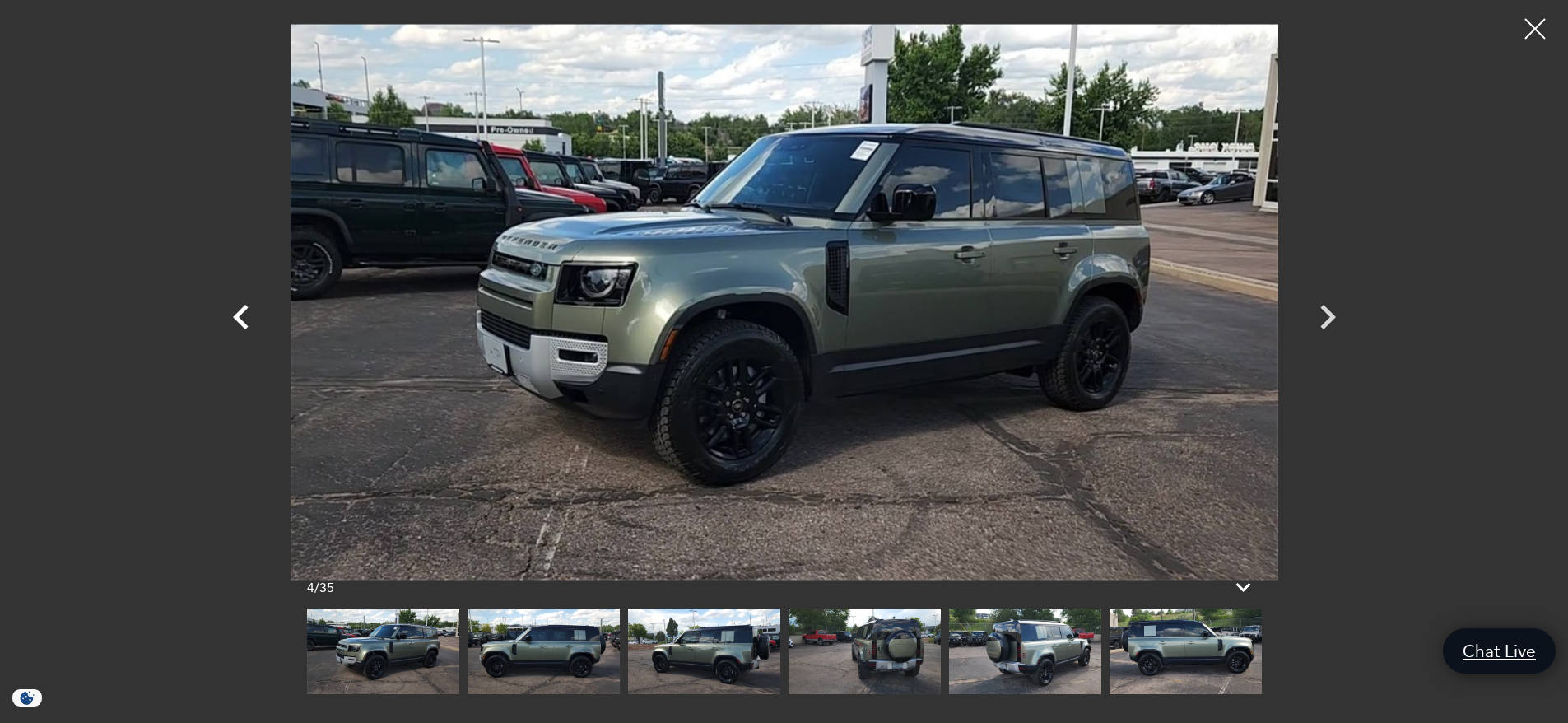
click at [242, 313] on icon "Previous" at bounding box center [241, 317] width 16 height 25
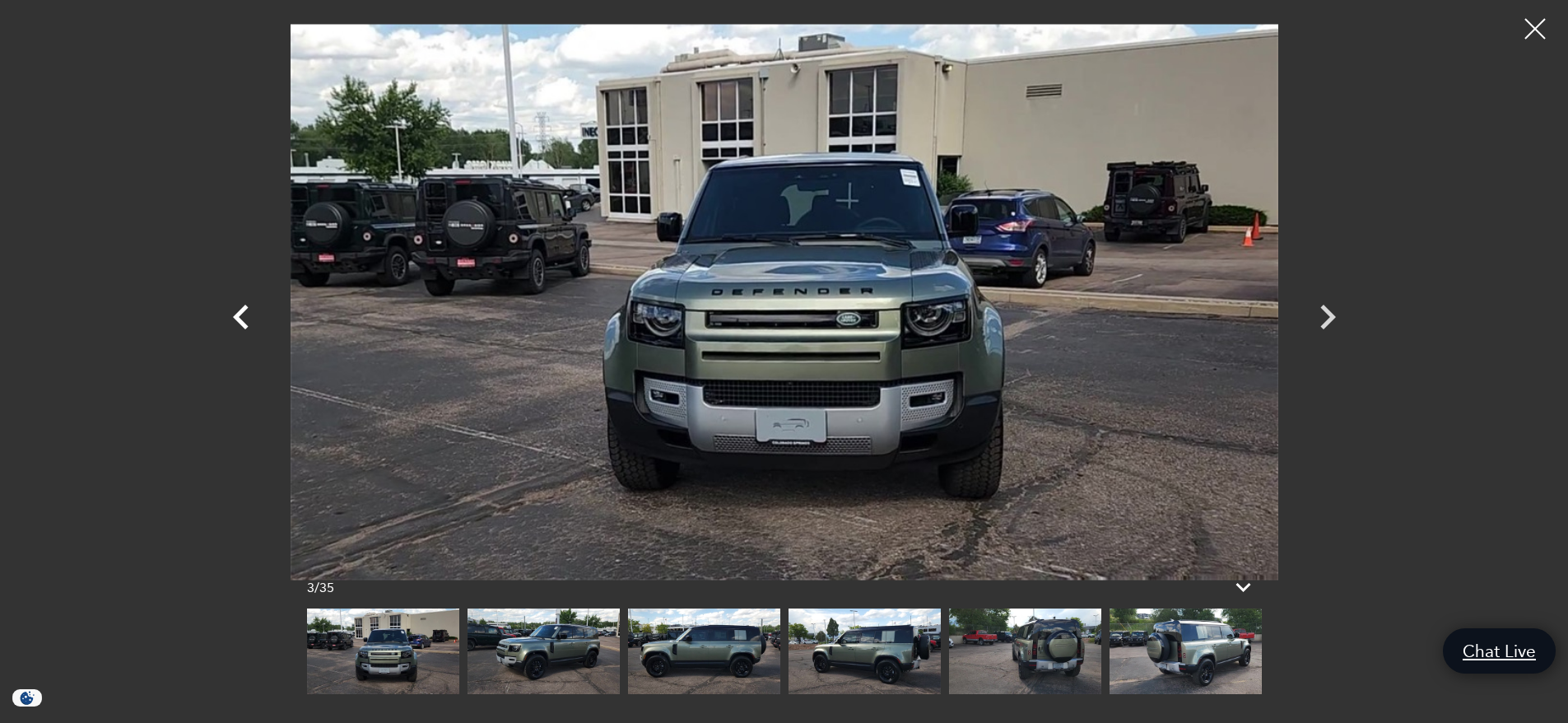
click at [242, 313] on icon "Previous" at bounding box center [241, 317] width 16 height 25
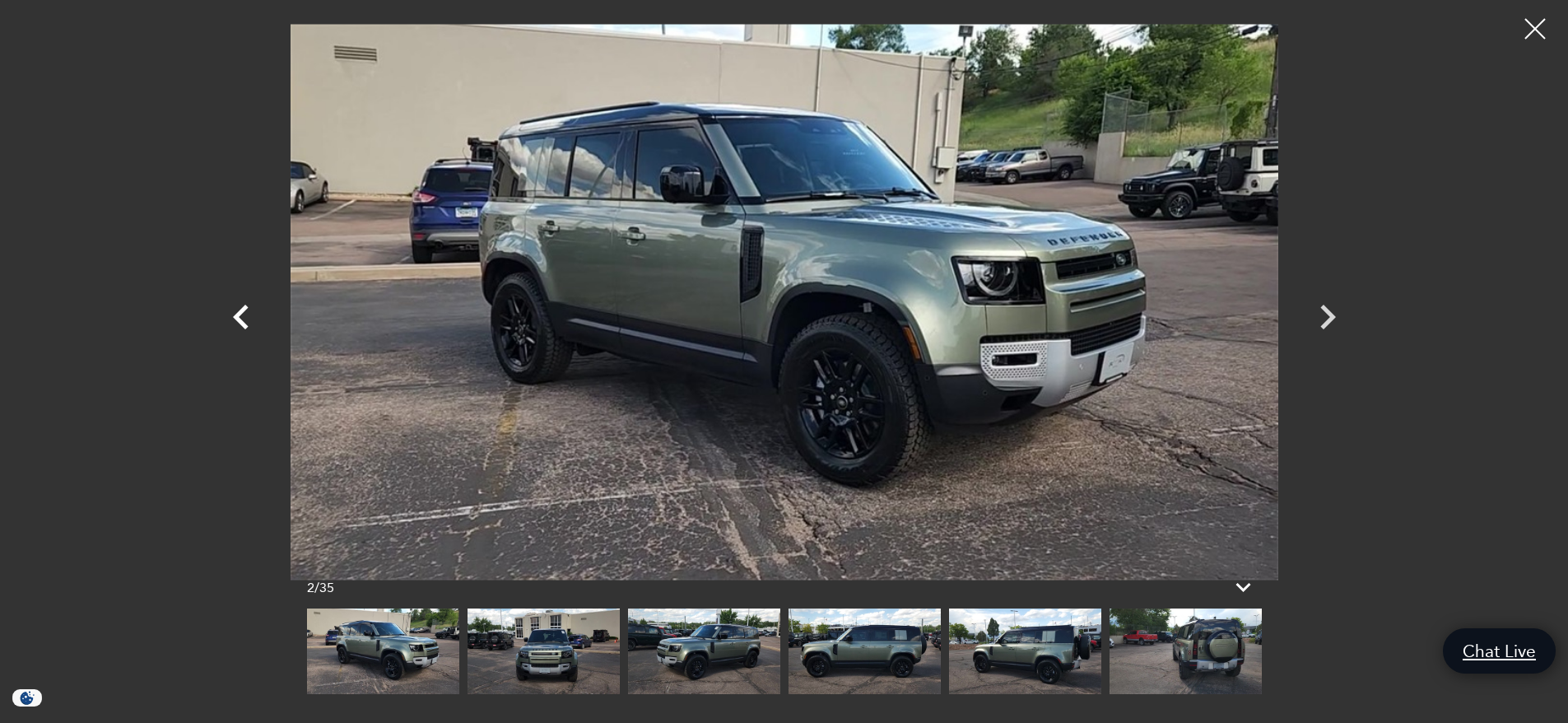
click at [242, 313] on icon "Previous" at bounding box center [241, 317] width 16 height 25
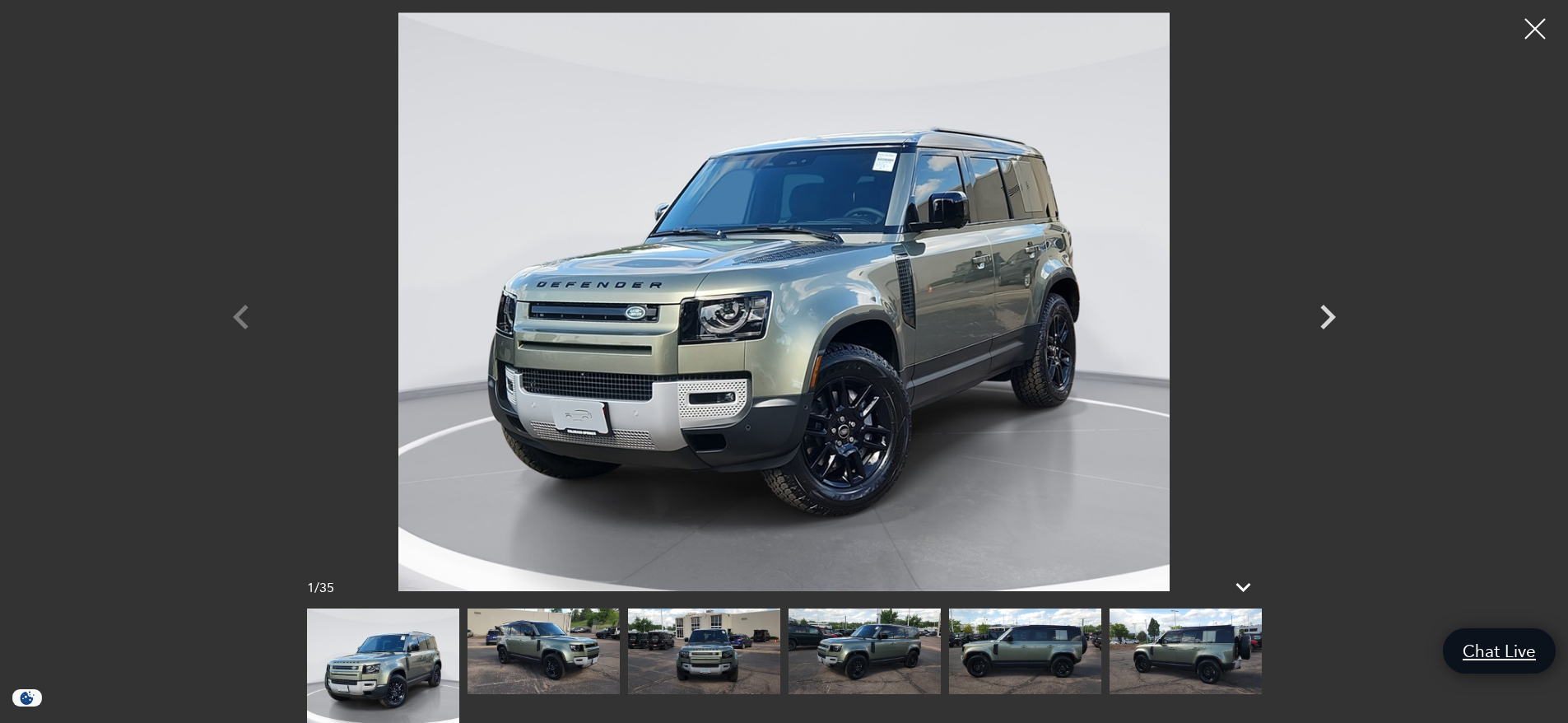
click at [242, 313] on div at bounding box center [784, 301] width 1152 height 579
click at [236, 321] on div at bounding box center [784, 301] width 1152 height 579
click at [1537, 28] on div at bounding box center [1536, 29] width 44 height 44
